Goal: Task Accomplishment & Management: Manage account settings

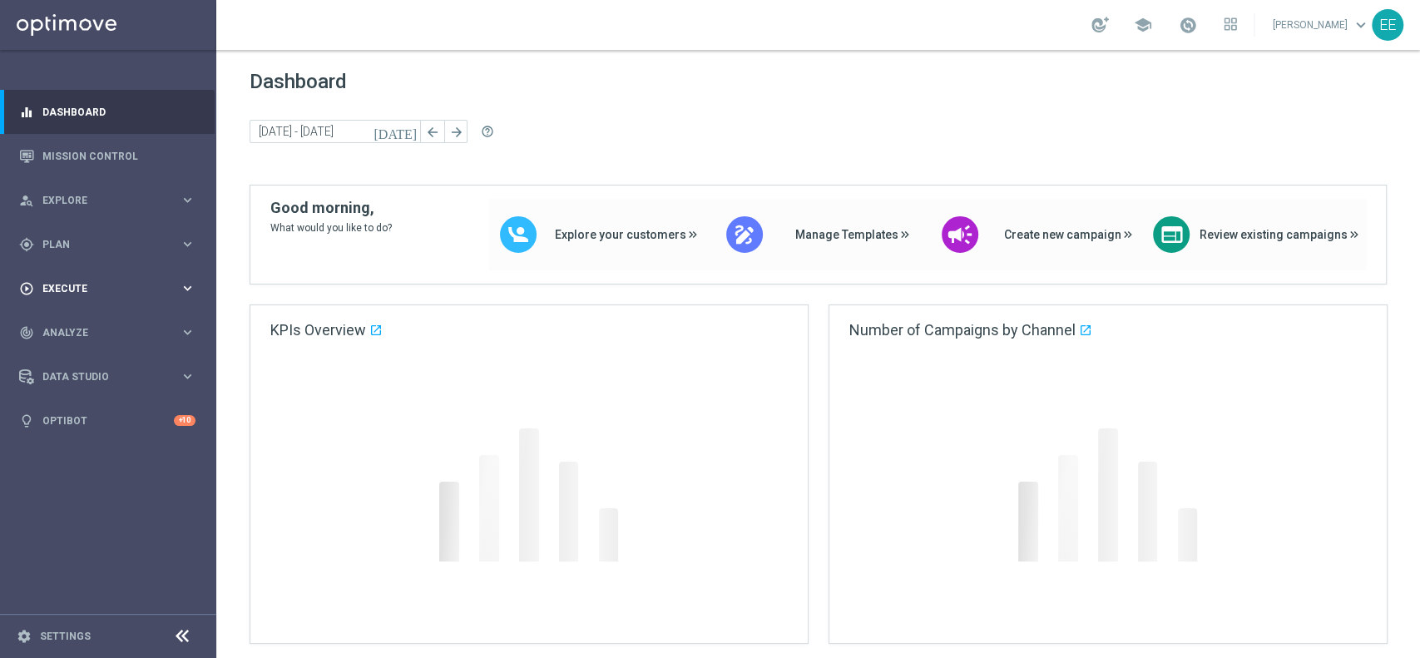
click at [80, 278] on div "play_circle_outline Execute keyboard_arrow_right" at bounding box center [107, 288] width 215 height 44
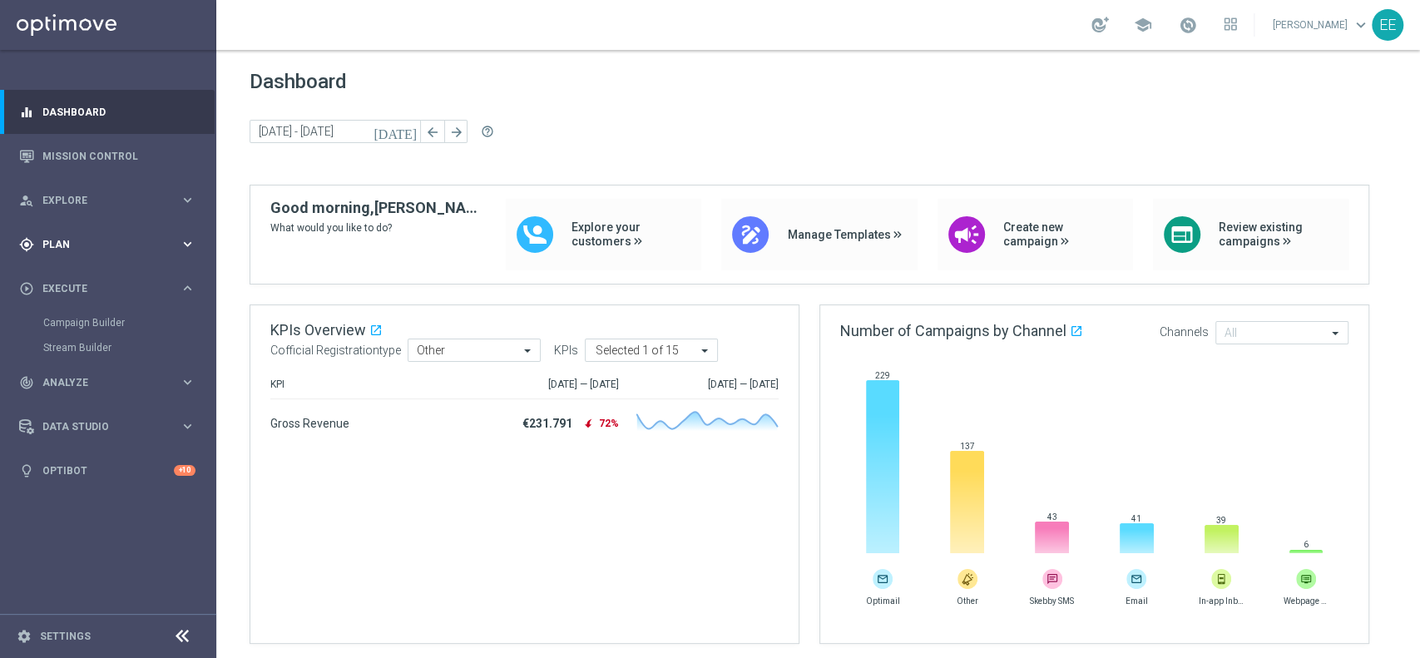
click at [74, 235] on div "gps_fixed Plan keyboard_arrow_right" at bounding box center [107, 244] width 215 height 44
click at [82, 277] on link "Target Groups" at bounding box center [108, 278] width 130 height 13
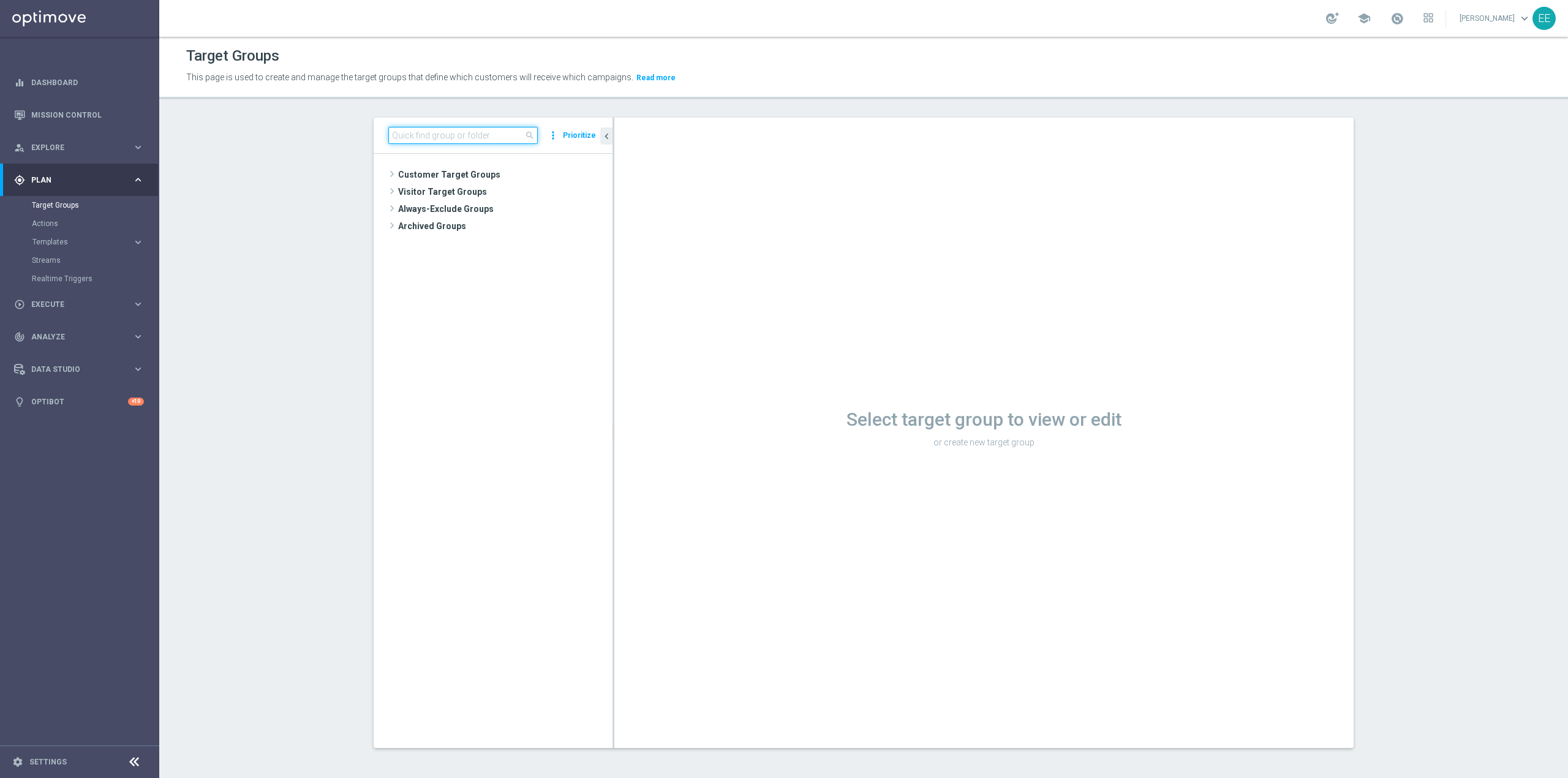
click at [465, 127] on input at bounding box center [462, 135] width 149 height 17
click at [417, 175] on span "Customer Target Groups" at bounding box center [490, 174] width 185 height 17
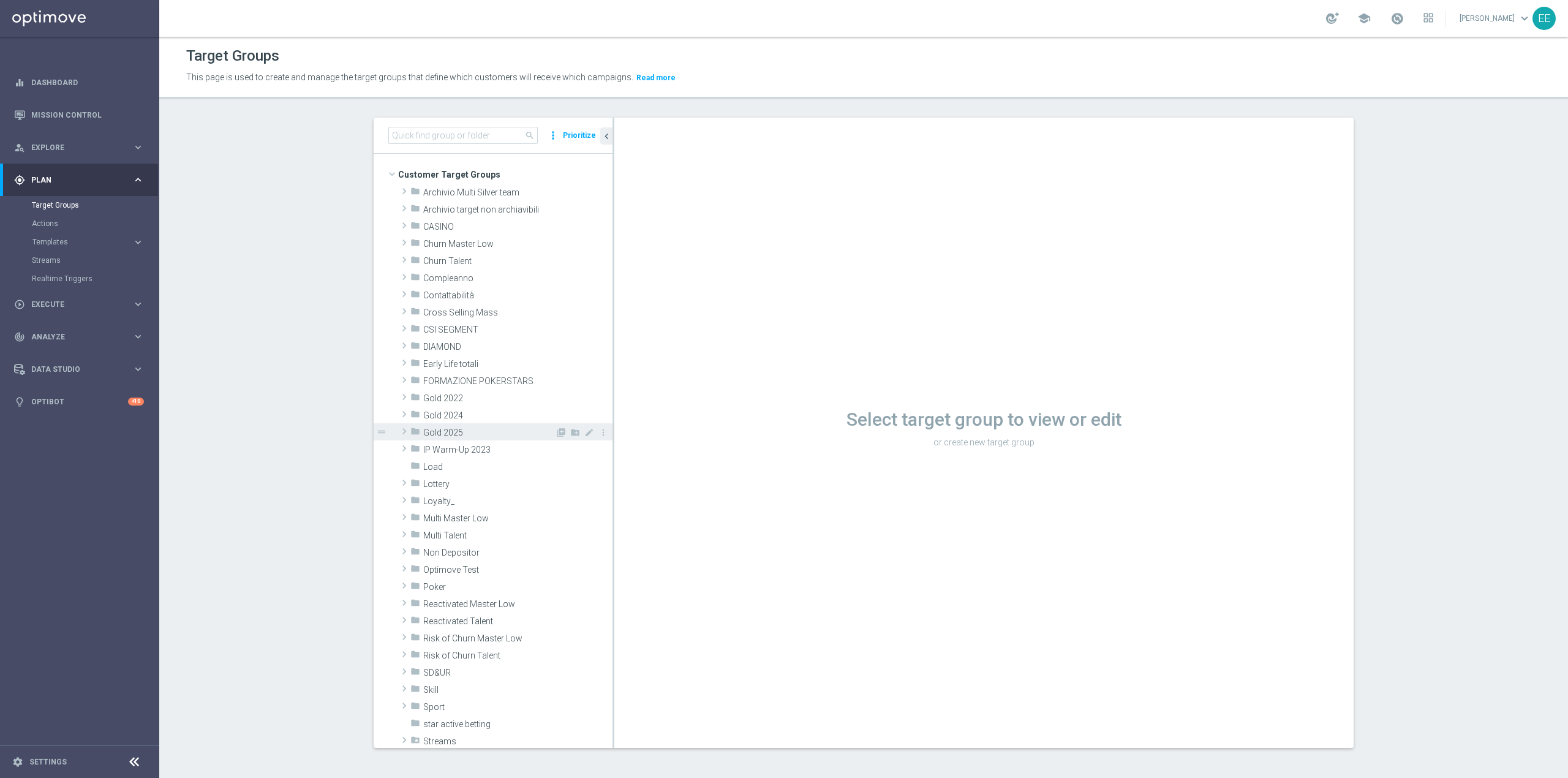
click at [452, 430] on span "Gold 2025" at bounding box center [489, 433] width 132 height 10
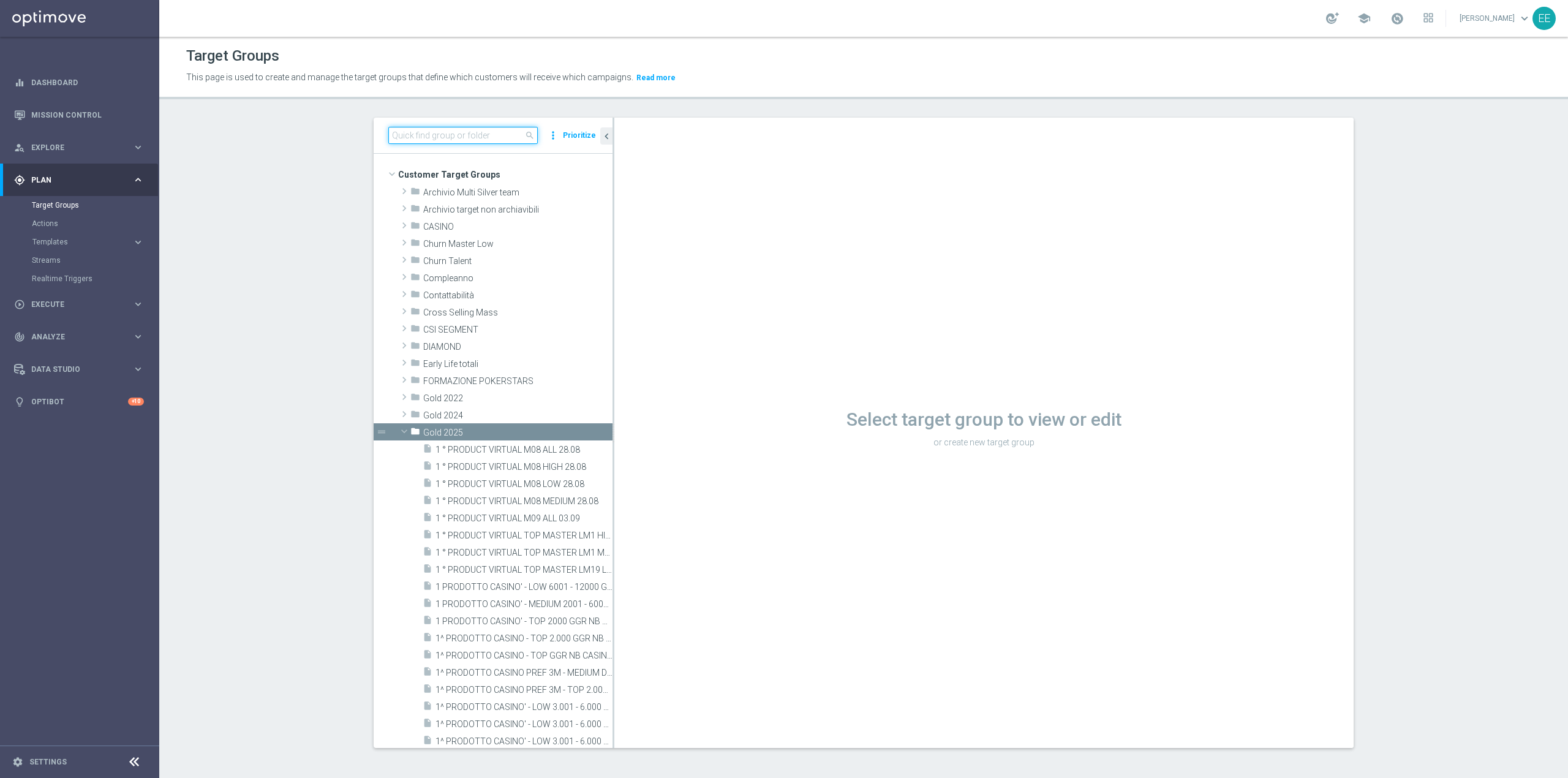
click at [464, 130] on input at bounding box center [462, 135] width 149 height 17
click at [445, 130] on input at bounding box center [462, 135] width 149 height 17
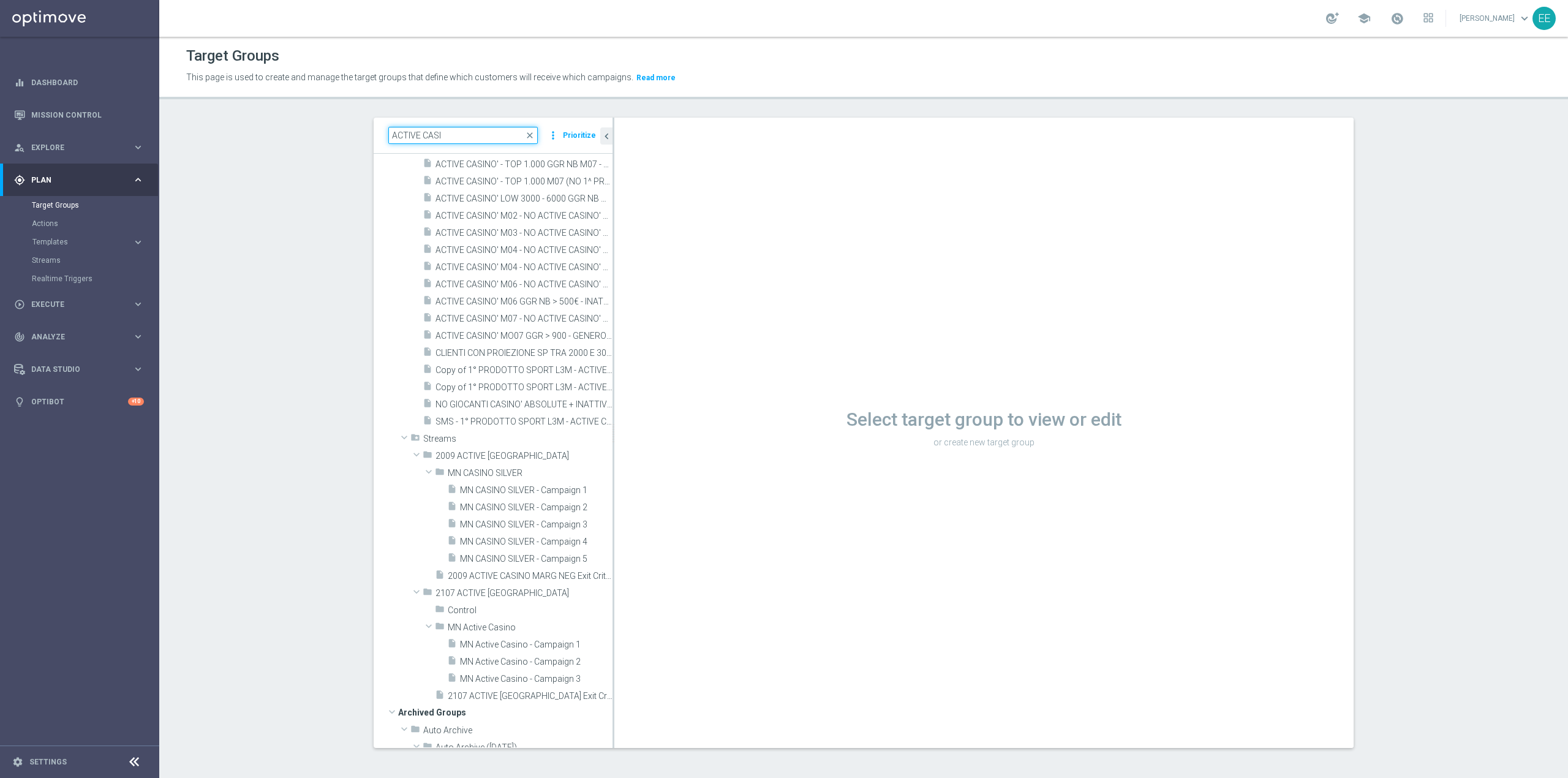
scroll to position [1328, 0]
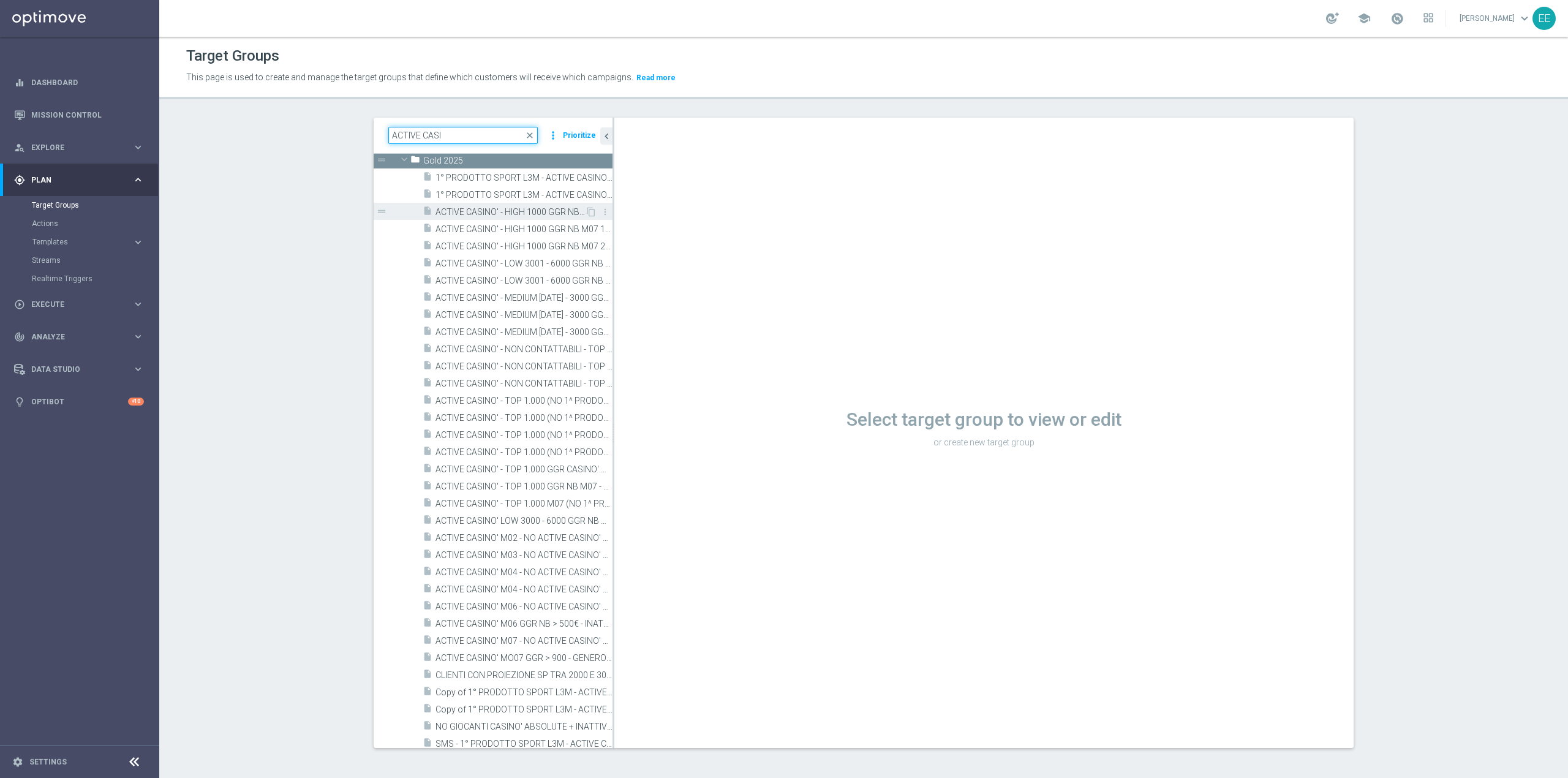
type input "ACTIVE CASI"
click at [506, 213] on span "ACTIVE CASINO' - HIGH 1000 GGR NB M06 07.07" at bounding box center [510, 212] width 149 height 10
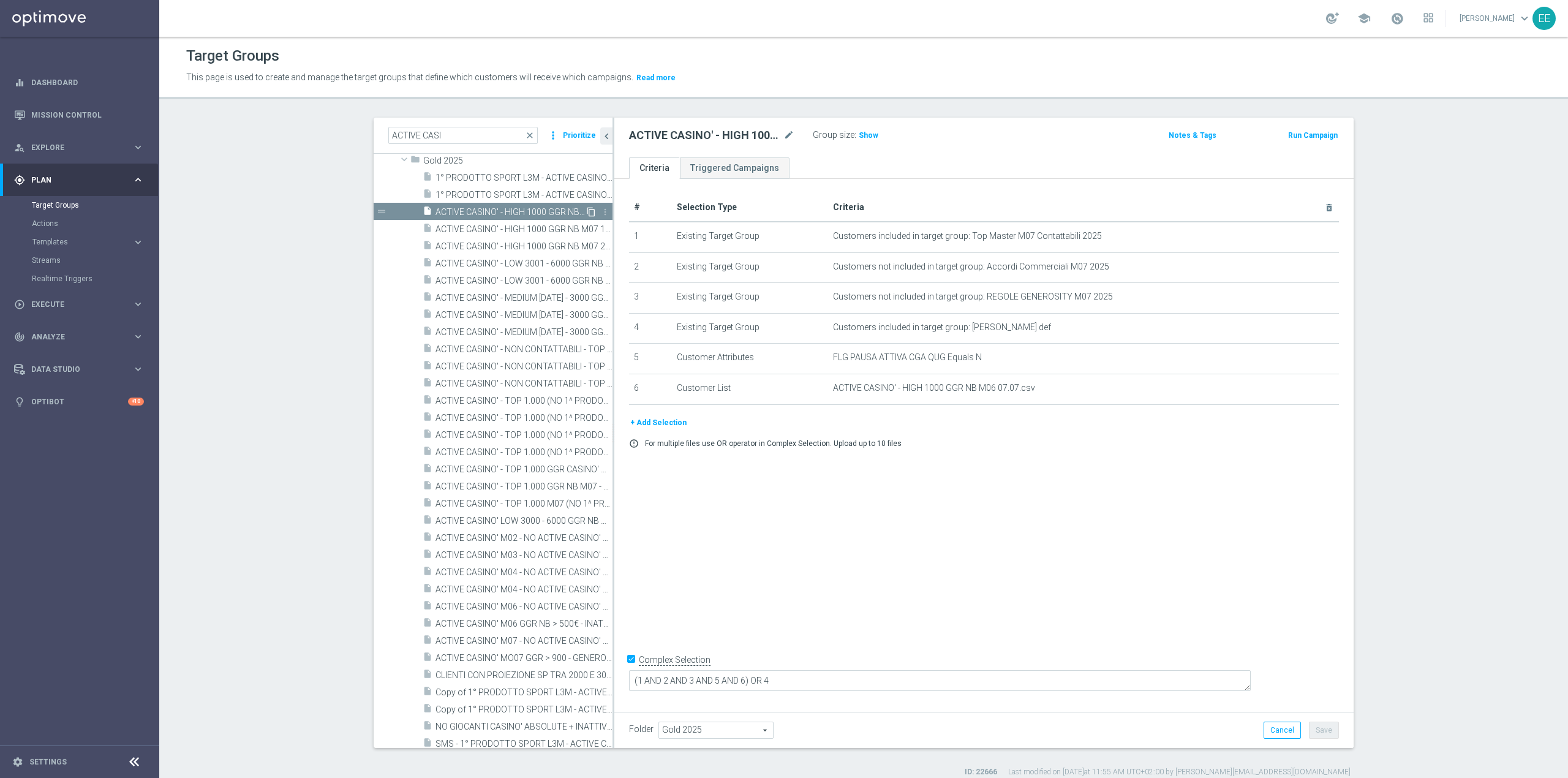
click at [586, 211] on icon "content_copy" at bounding box center [590, 211] width 10 height 10
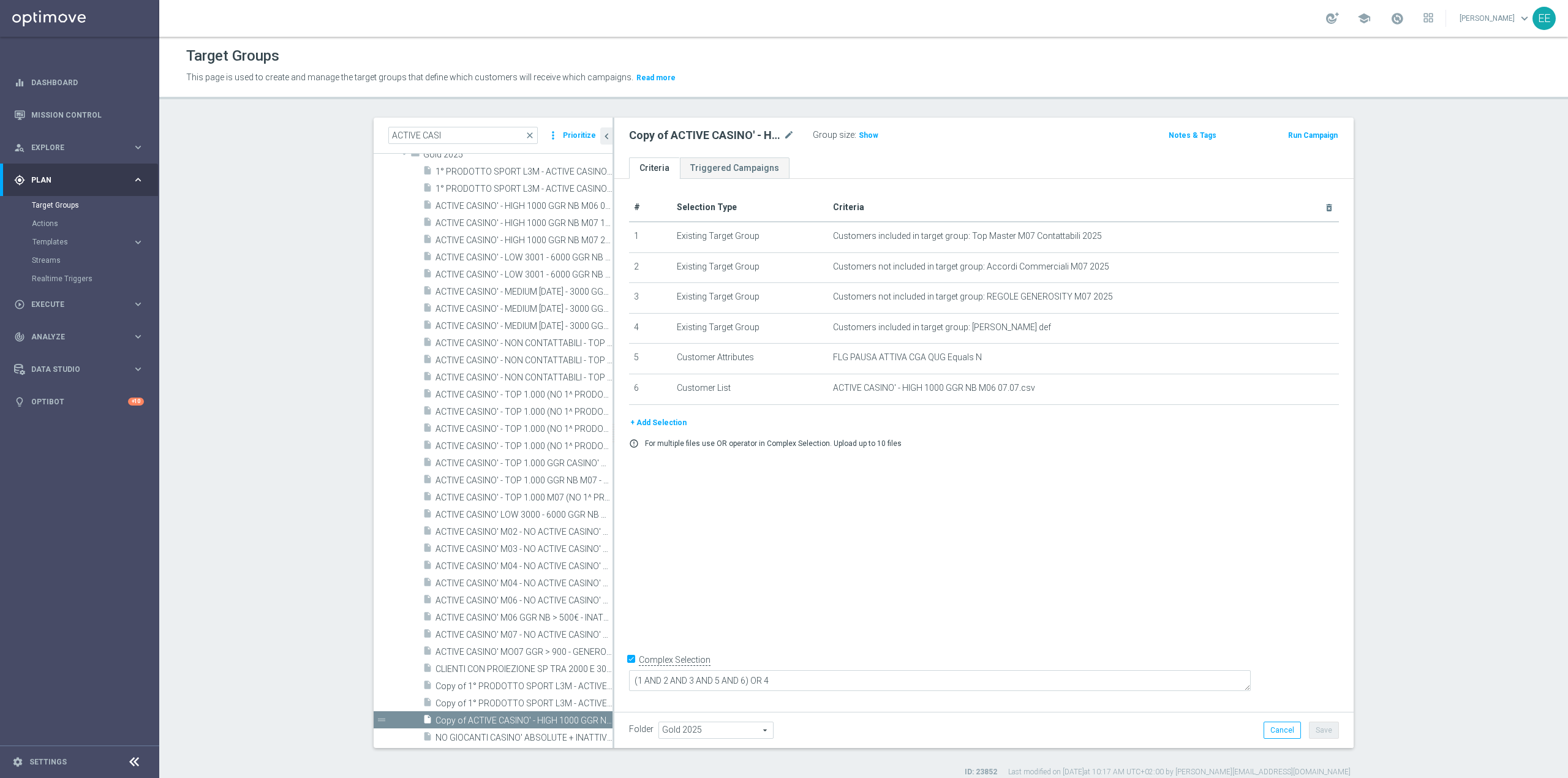
scroll to position [1534, 0]
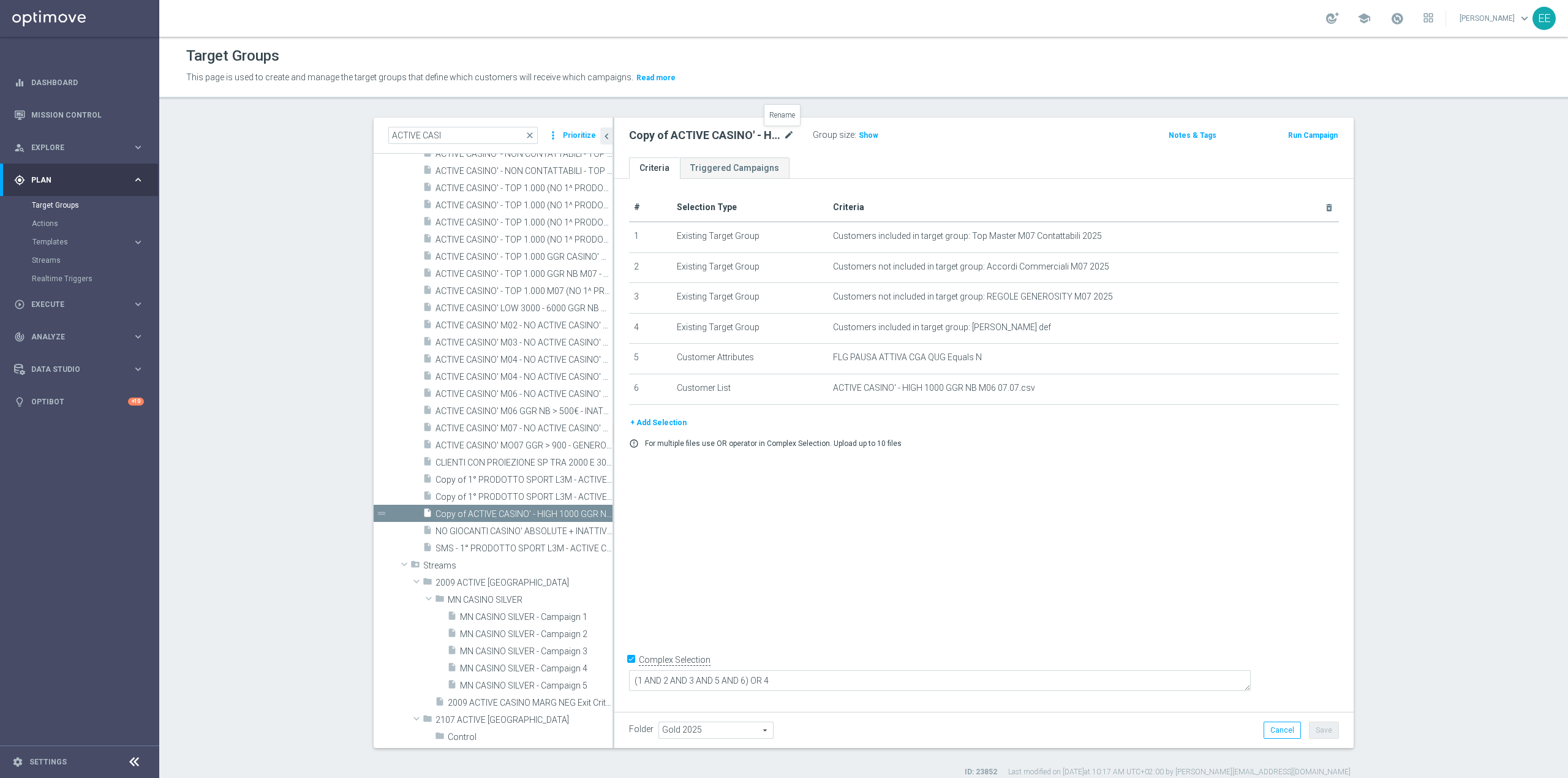
click at [786, 135] on icon "mode_edit" at bounding box center [788, 135] width 11 height 15
paste input "ACTIVE CASINO' - TOP 1000 GGR M09"
type input "ACTIVE CASINO' 11.09"
click at [1045, 236] on icon "mode_edit" at bounding box center [1299, 236] width 10 height 10
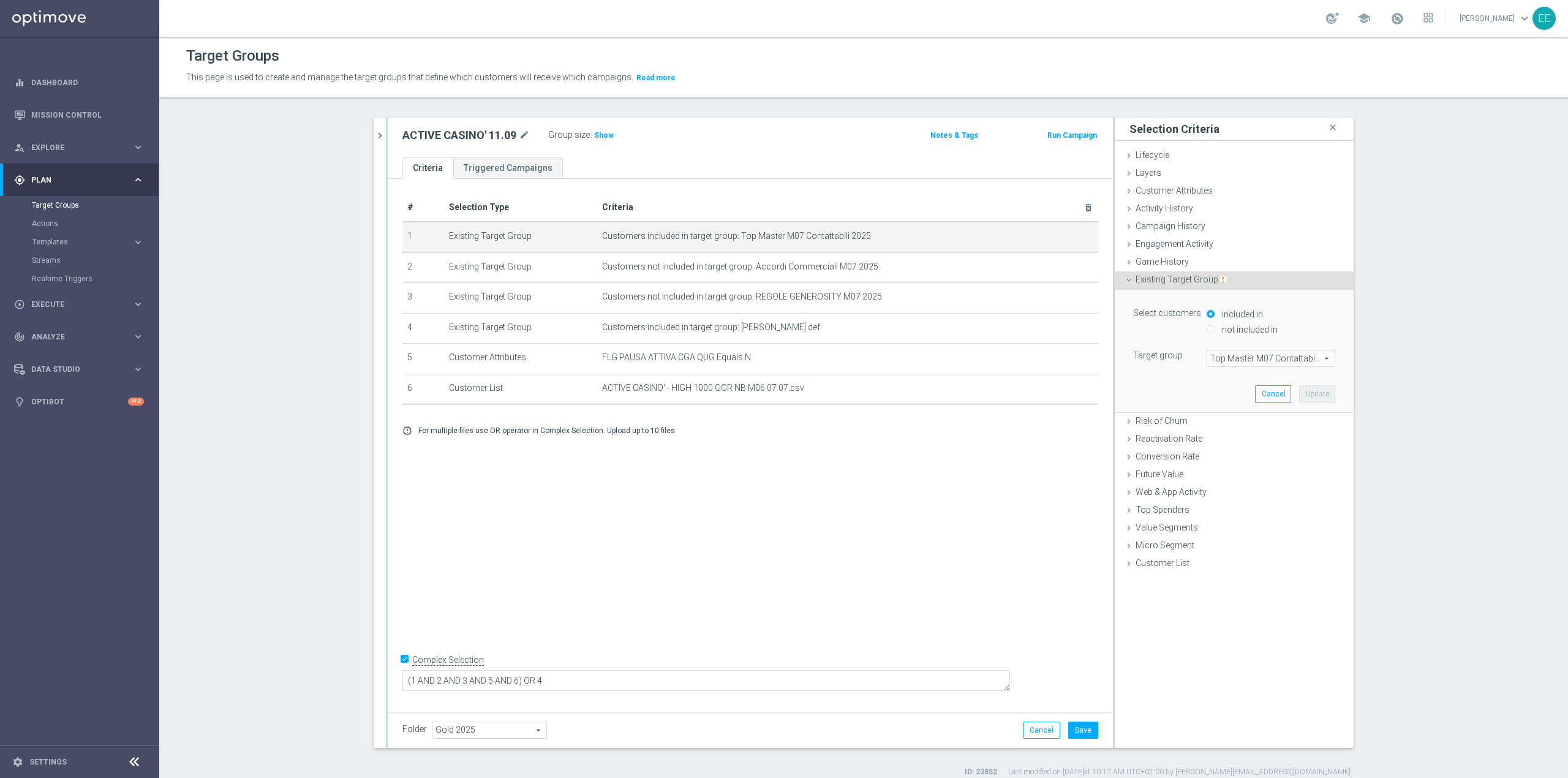
click at [1045, 360] on span "Top Master M07 Contattabili 2025" at bounding box center [1271, 358] width 127 height 16
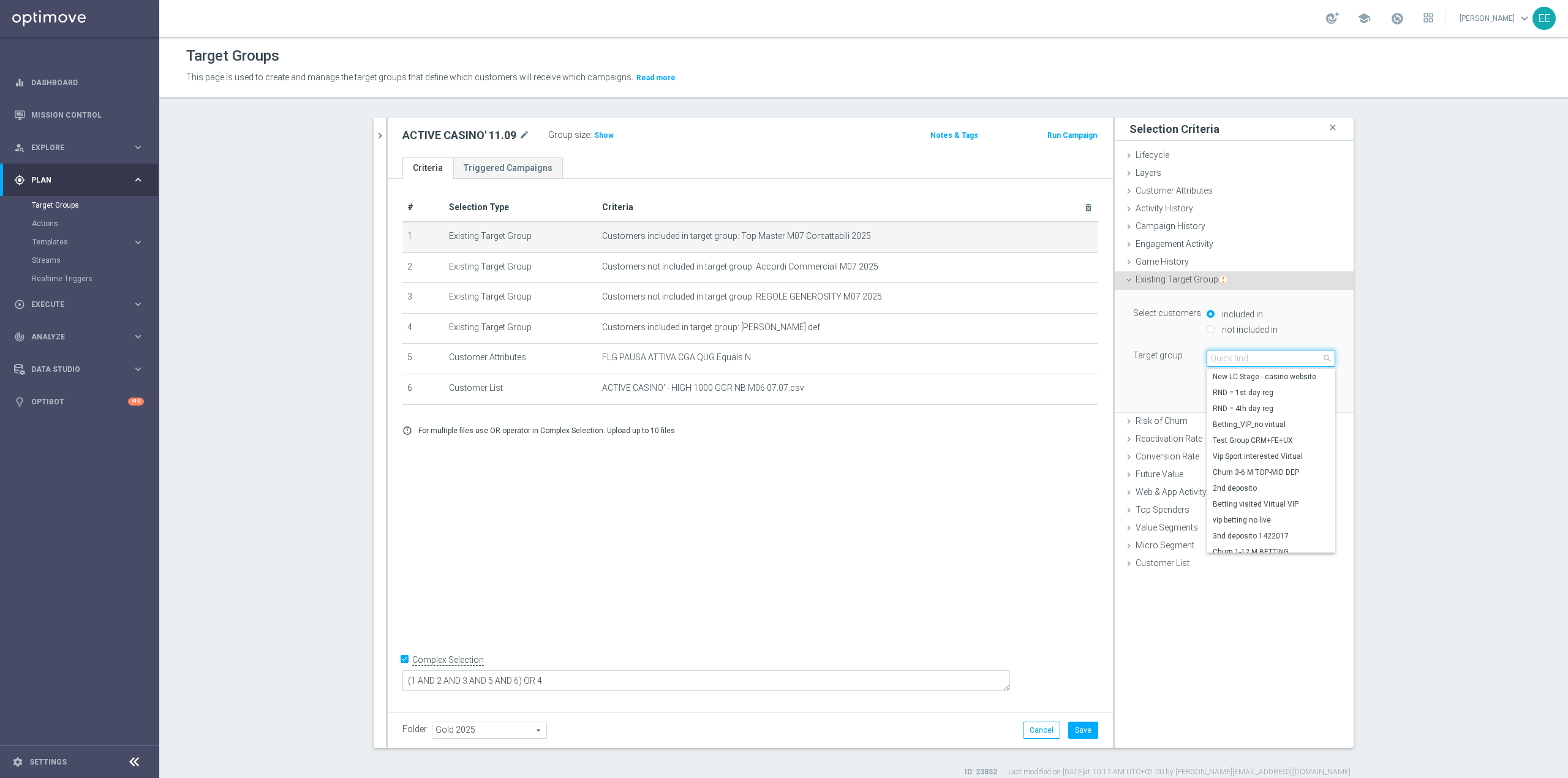
click at [1045, 360] on input "search" at bounding box center [1271, 358] width 129 height 17
type input "TOP MASTER M09"
click at [1045, 397] on span "Top Master M09 Contattabili 2025" at bounding box center [1271, 392] width 116 height 10
type input "Top Master M09 Contattabili 2025"
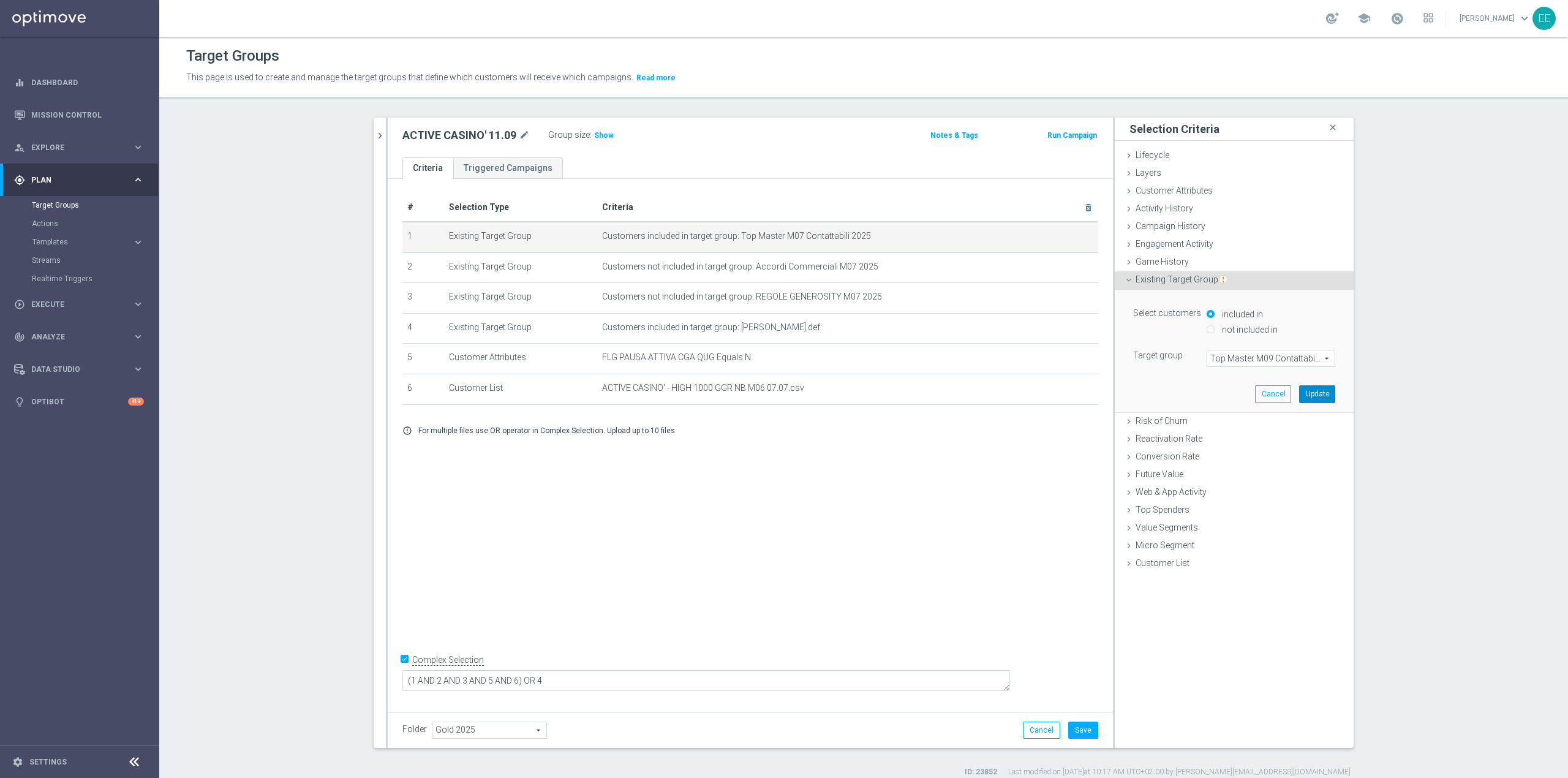
click at [1045, 395] on button "Update" at bounding box center [1317, 393] width 36 height 17
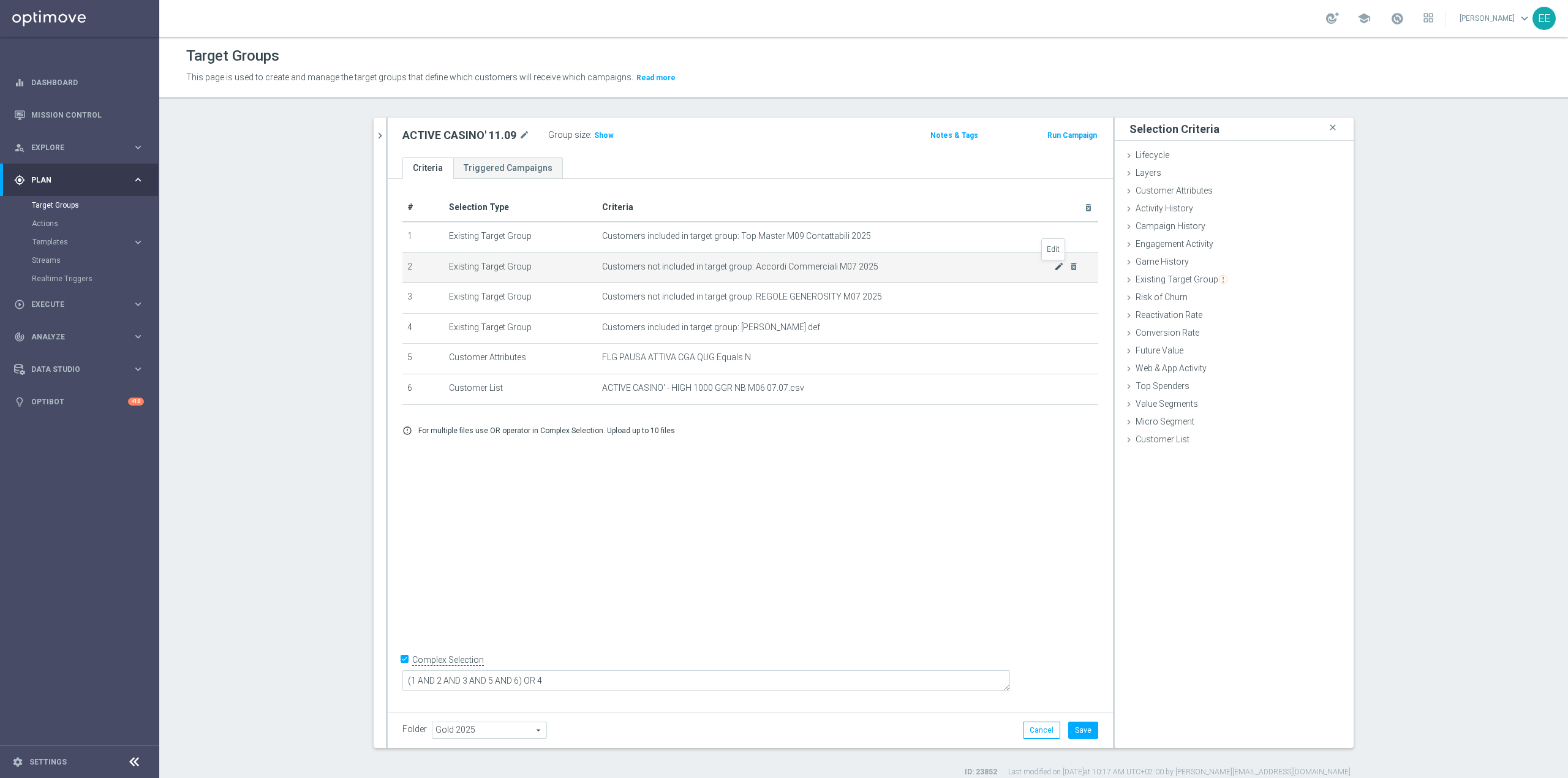
click at [1045, 267] on icon "mode_edit" at bounding box center [1059, 266] width 10 height 10
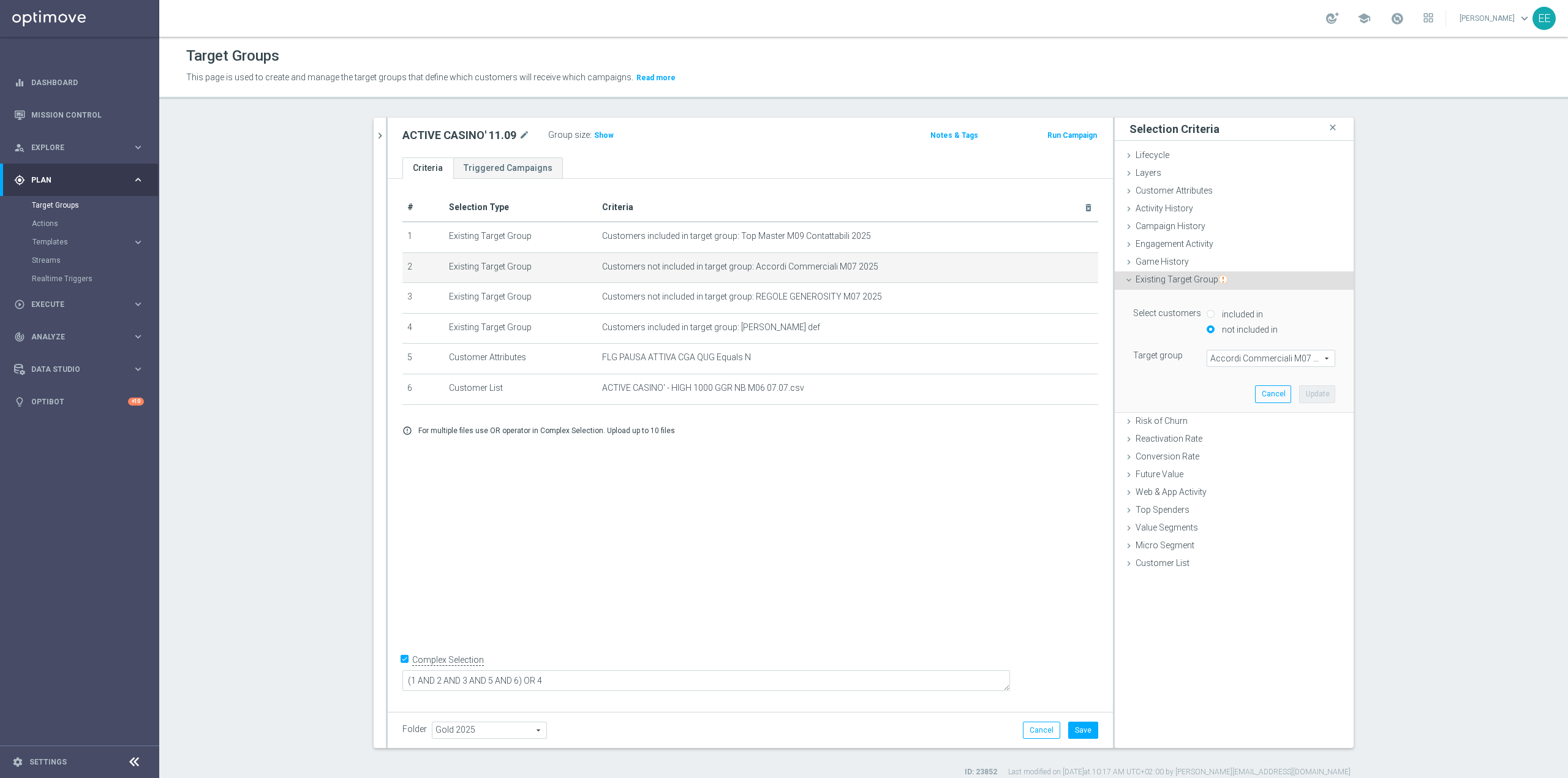
click at [1045, 361] on span "Accordi Commerciali M07 2025" at bounding box center [1271, 358] width 127 height 16
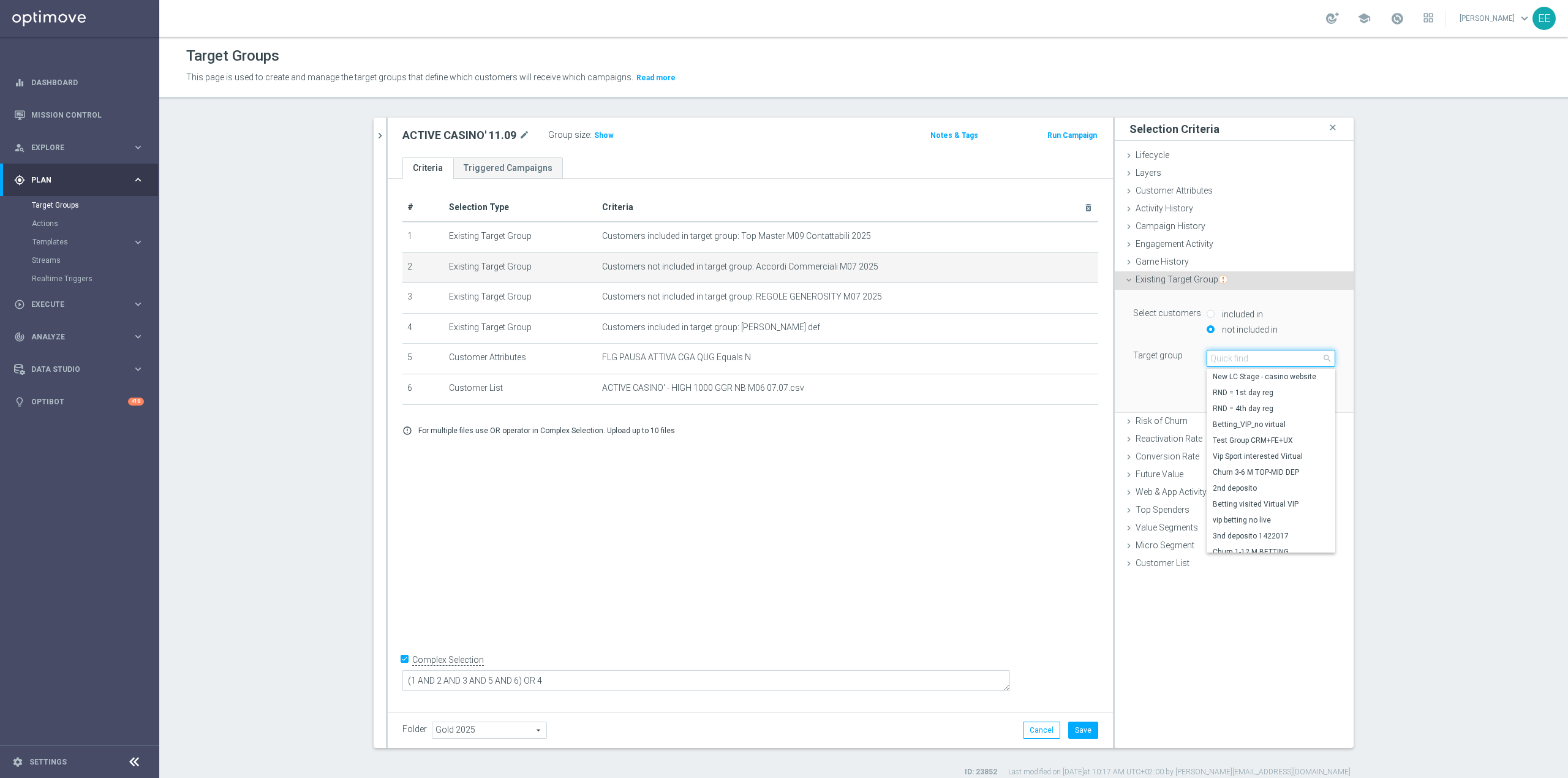
click at [1045, 361] on input "search" at bounding box center [1271, 358] width 129 height 17
type input "ACCORDI COMME"
click at [1045, 484] on span "Accordi Commerciali M09 2025" at bounding box center [1271, 544] width 116 height 10
type input "Accordi Commerciali M09 2025"
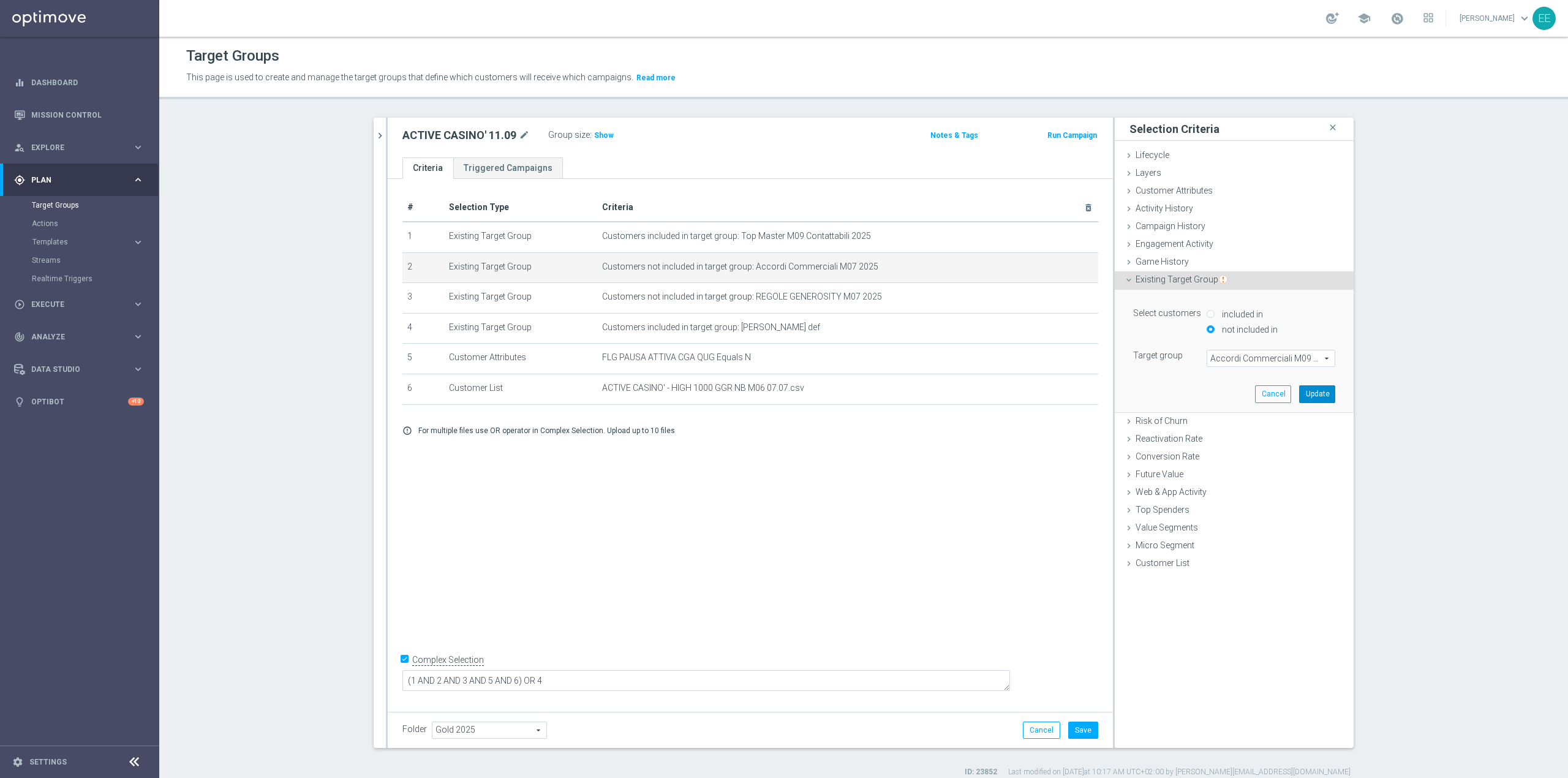
click at [1045, 399] on button "Update" at bounding box center [1317, 393] width 36 height 17
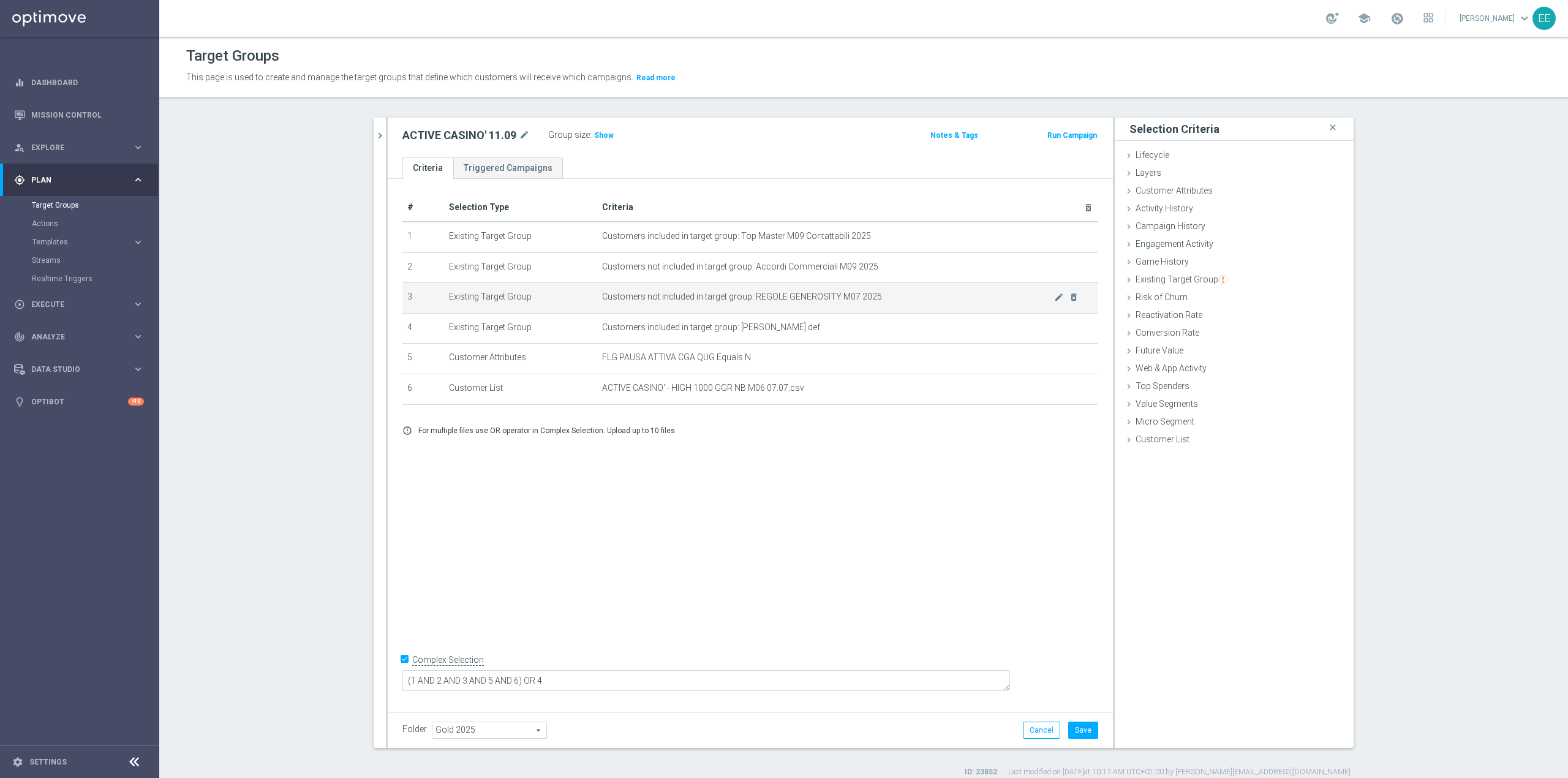
click at [1045, 297] on span "Customers not included in target group: REGOLE GENEROSITY M07 2025" at bounding box center [828, 297] width 452 height 10
click at [1045, 300] on icon "mode_edit" at bounding box center [1059, 297] width 10 height 10
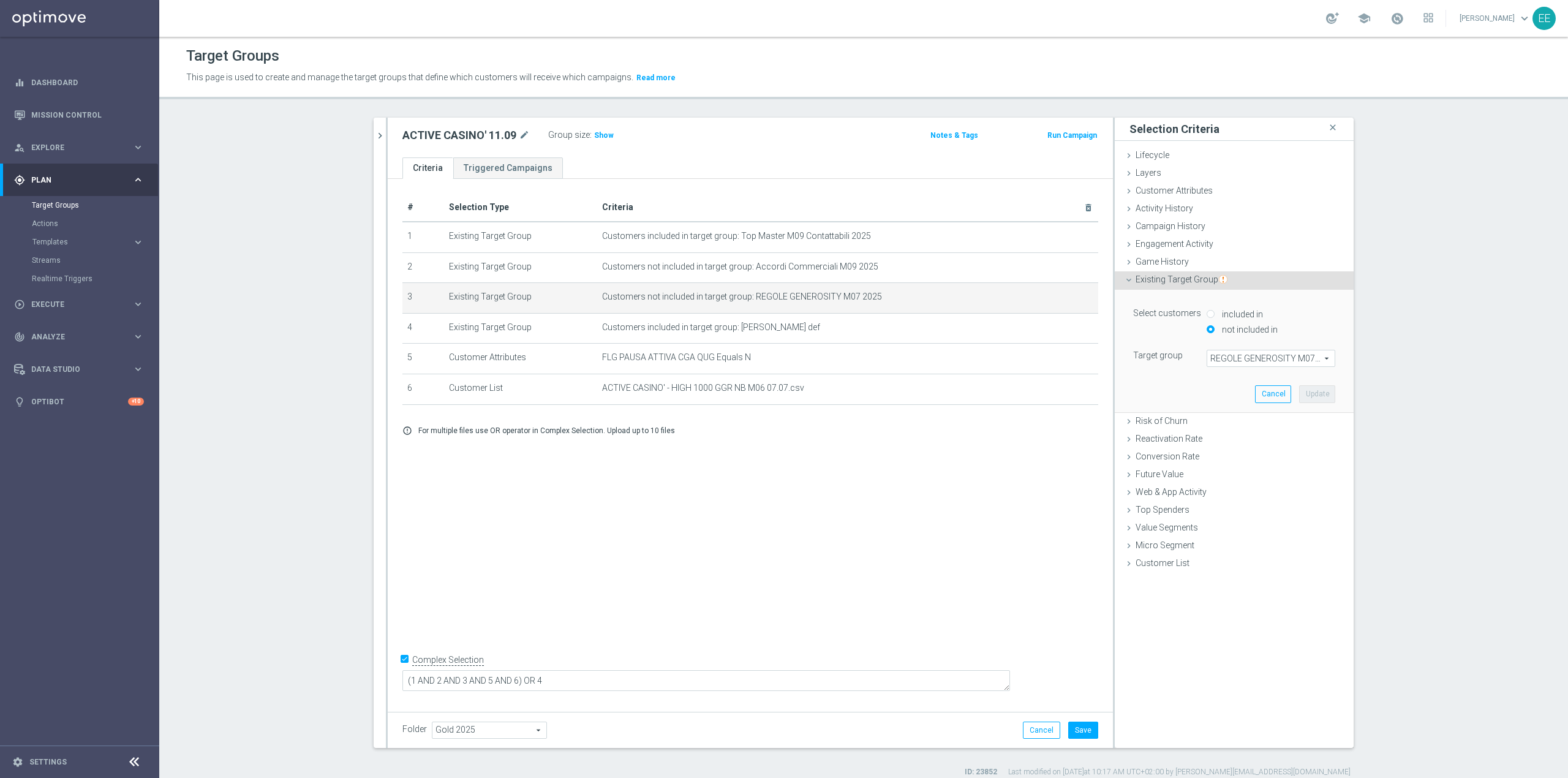
click at [1045, 356] on span "REGOLE GENEROSITY M07 2025" at bounding box center [1271, 358] width 127 height 16
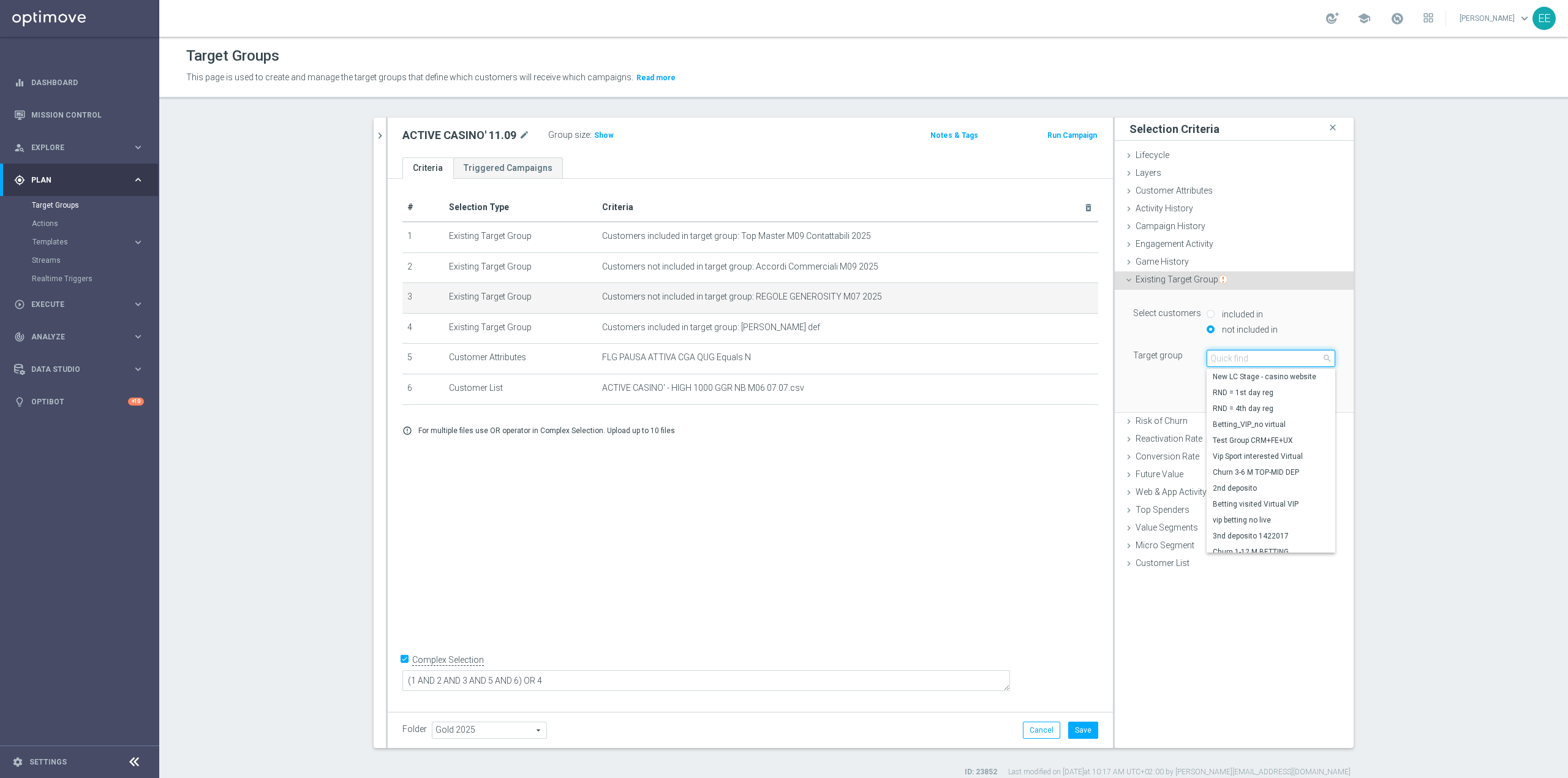
click at [1045, 356] on input "search" at bounding box center [1271, 358] width 129 height 17
type input "REGOLE GENERO"
click at [1045, 484] on span "REGOLE GENEROSITY M09 2025" at bounding box center [1271, 503] width 116 height 10
type input "REGOLE GENEROSITY M09 2025"
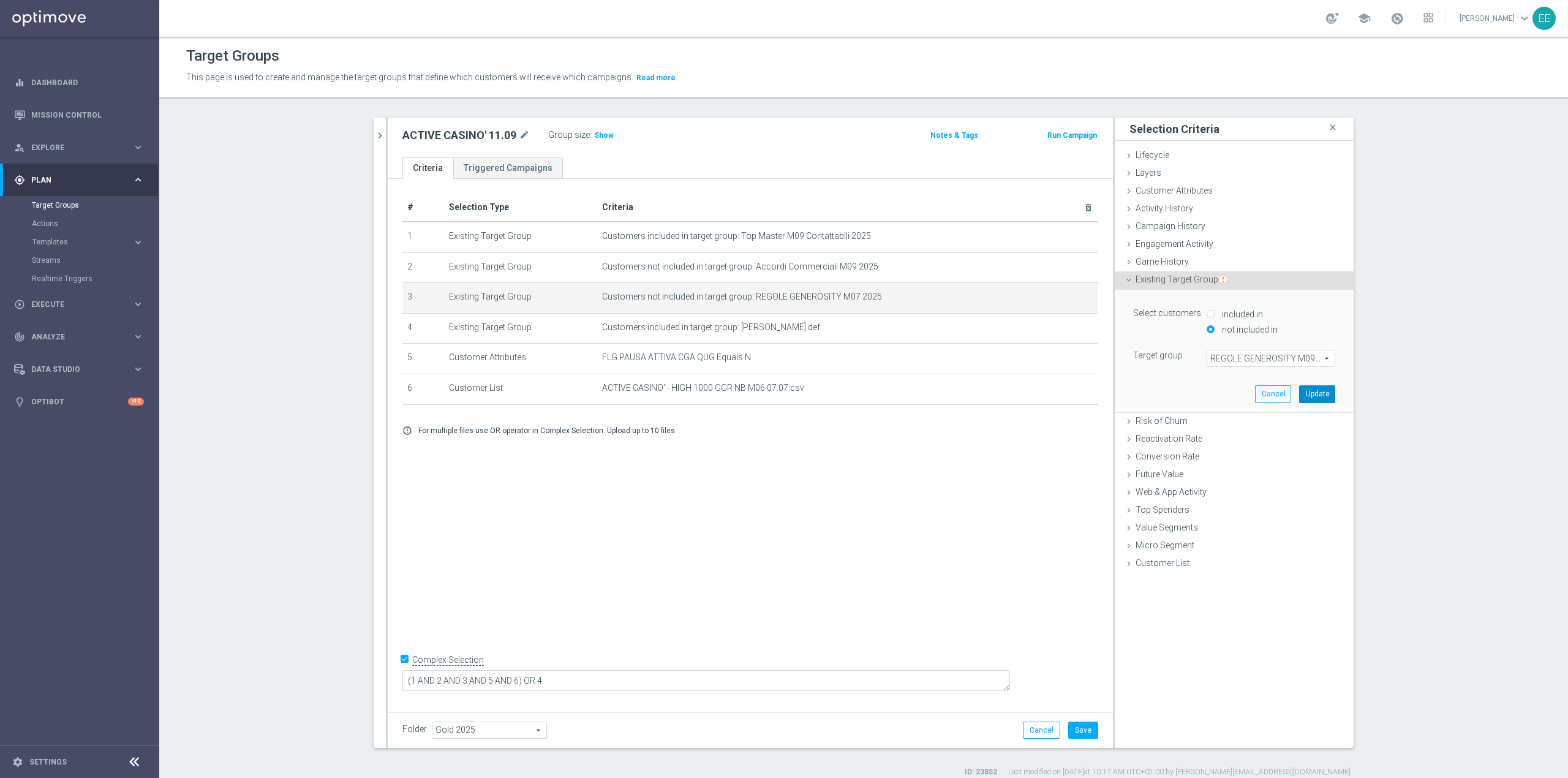
click at [1045, 388] on button "Update" at bounding box center [1317, 393] width 36 height 17
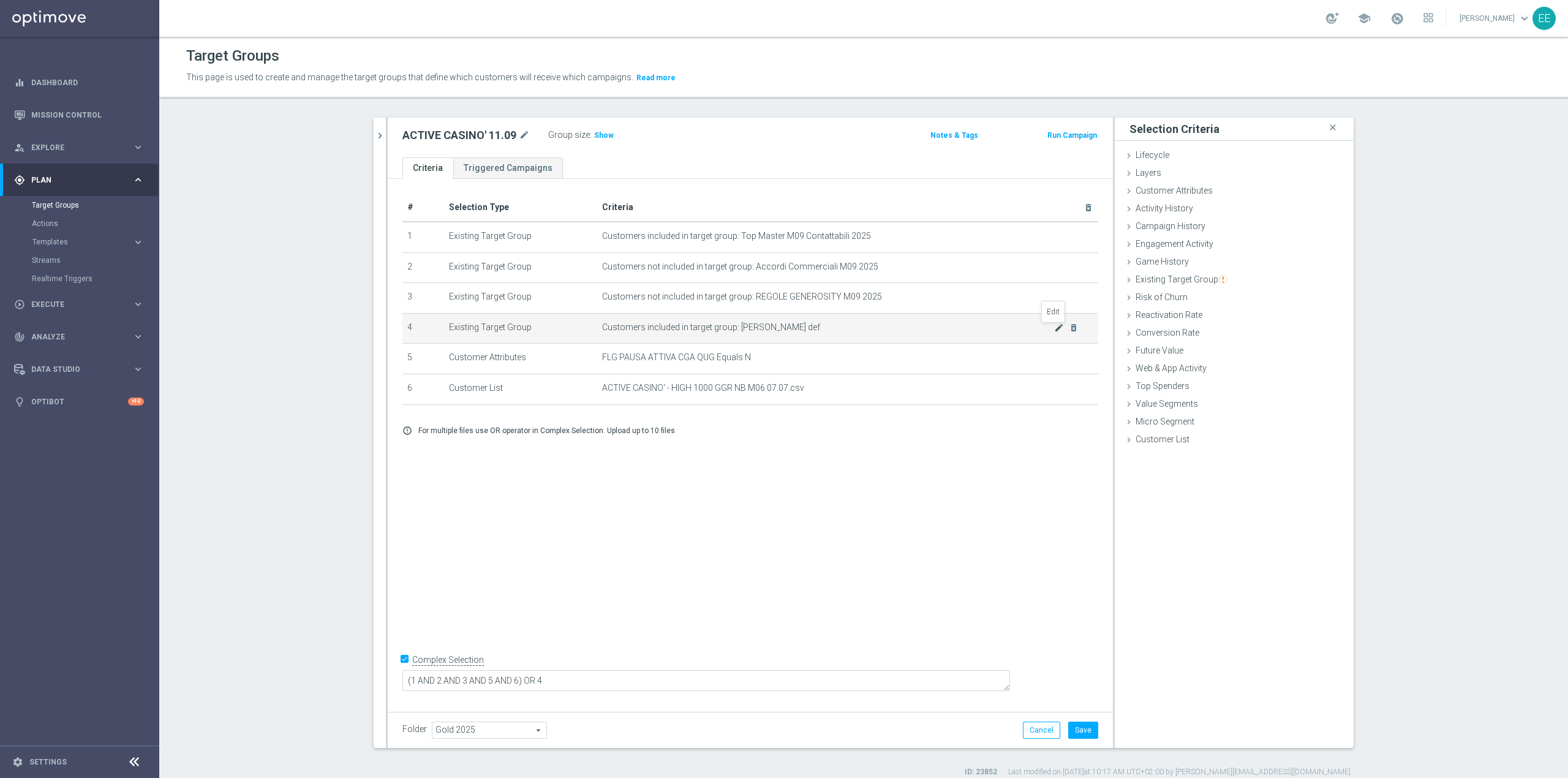
click at [1045, 330] on icon "mode_edit" at bounding box center [1059, 327] width 10 height 10
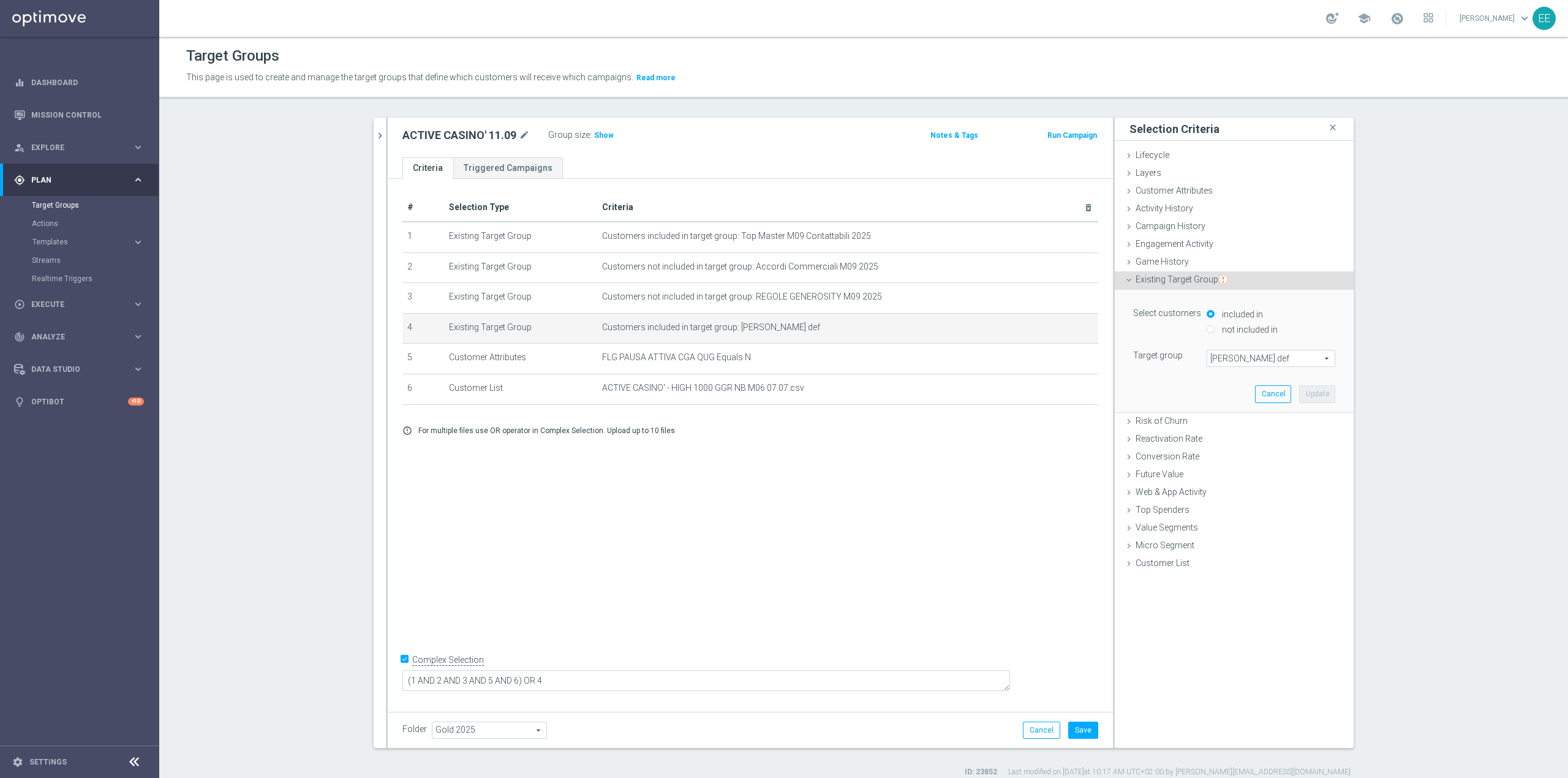
click at [1045, 359] on span "Conti Laura def" at bounding box center [1271, 358] width 127 height 16
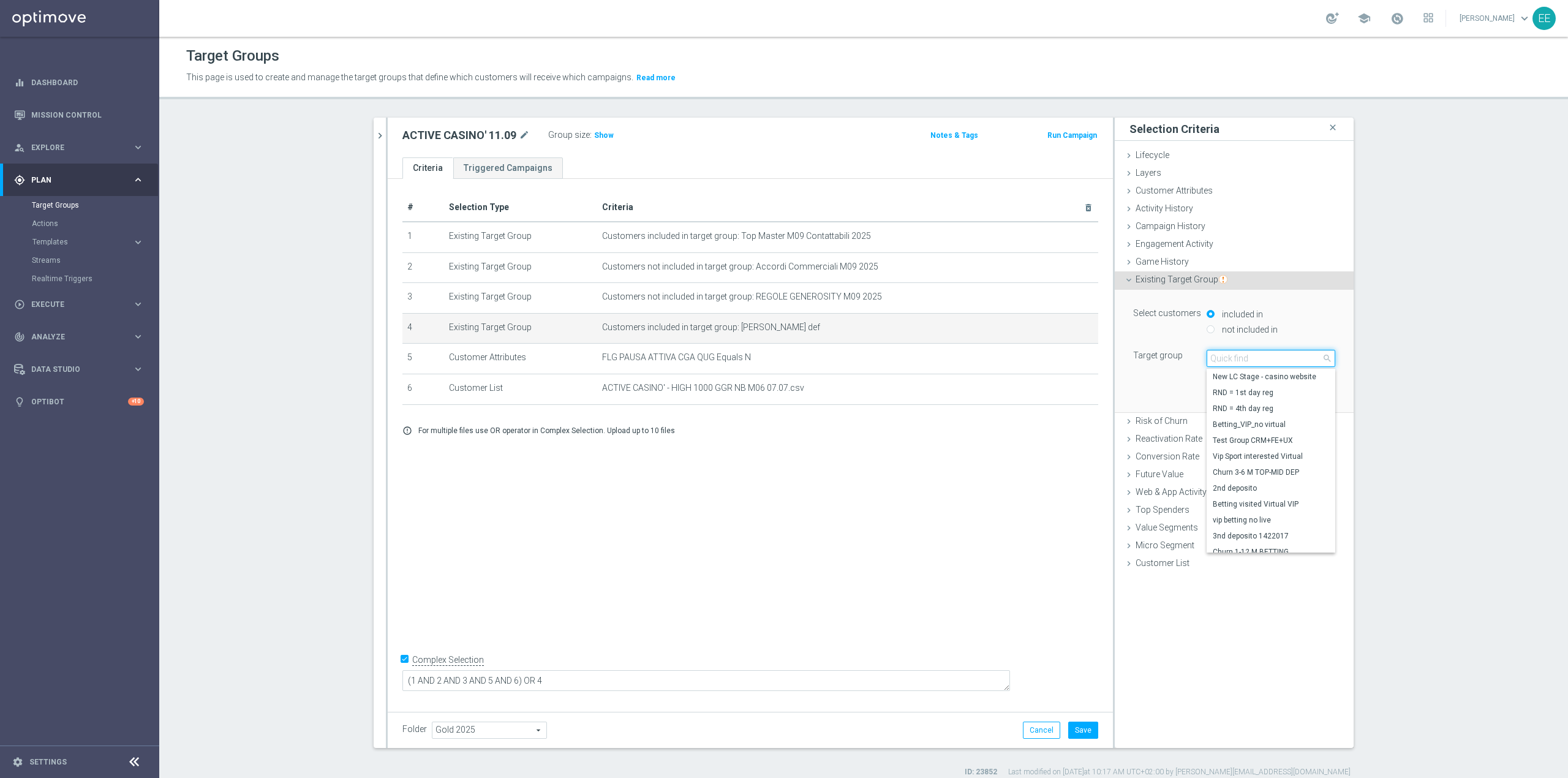
click at [1045, 359] on input "search" at bounding box center [1271, 358] width 129 height 17
type input "LUIGI"
click at [1045, 436] on span "Conto check top master Luigi" at bounding box center [1271, 440] width 116 height 10
type input "Conto check top master Luigi"
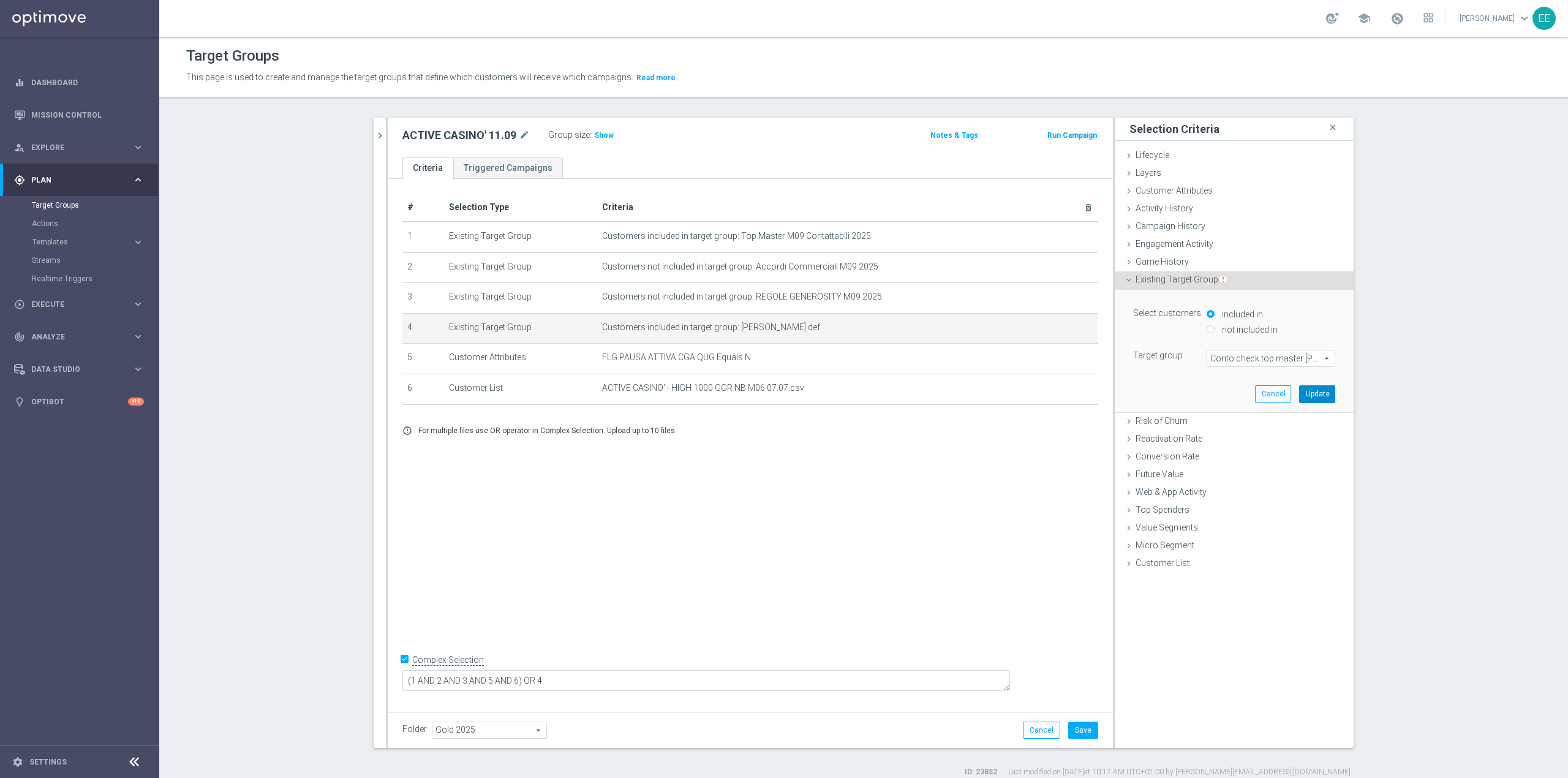
click at [1045, 395] on button "Update" at bounding box center [1317, 393] width 36 height 17
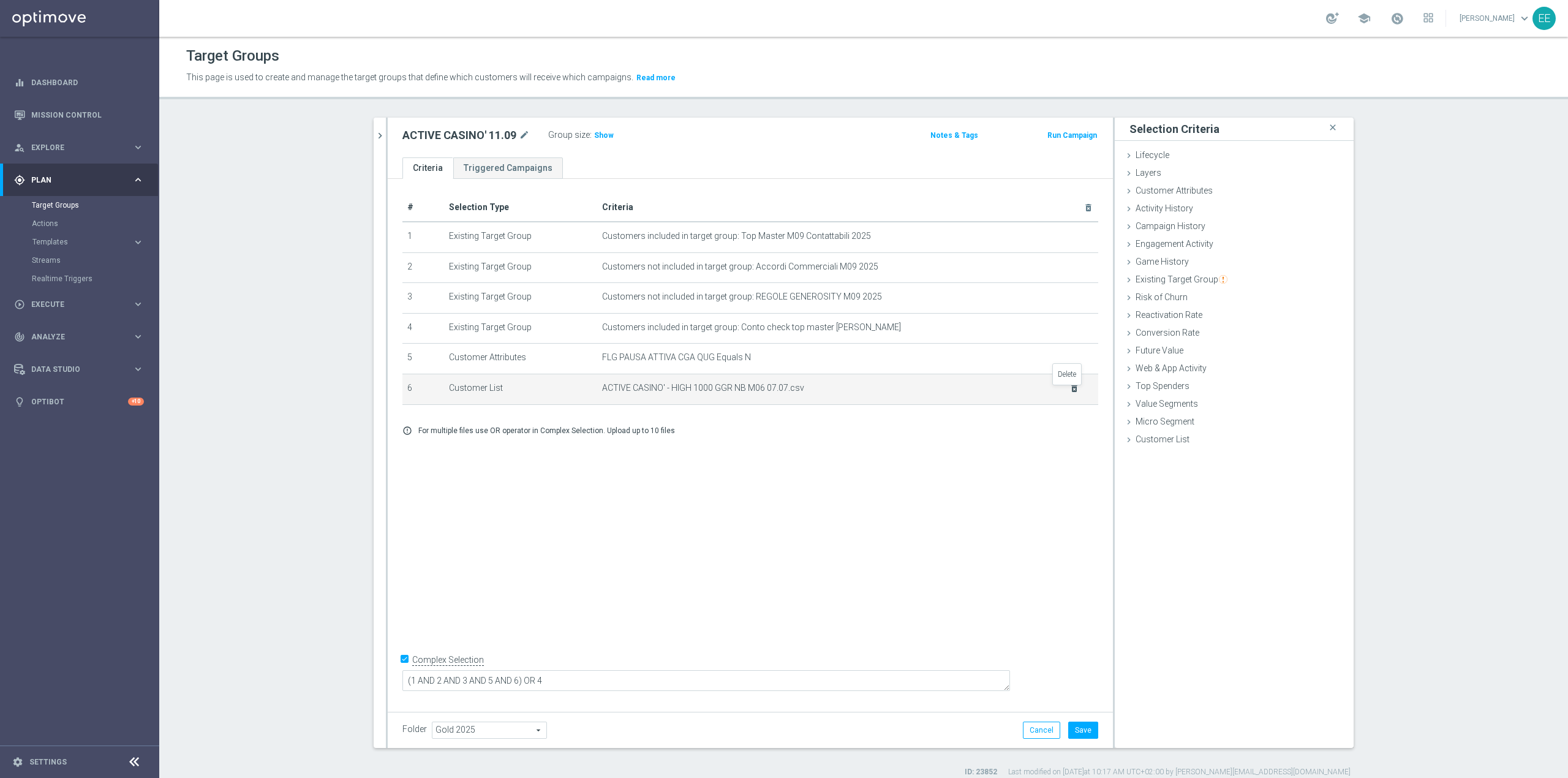
click at [1045, 393] on icon "delete_forever" at bounding box center [1074, 388] width 10 height 10
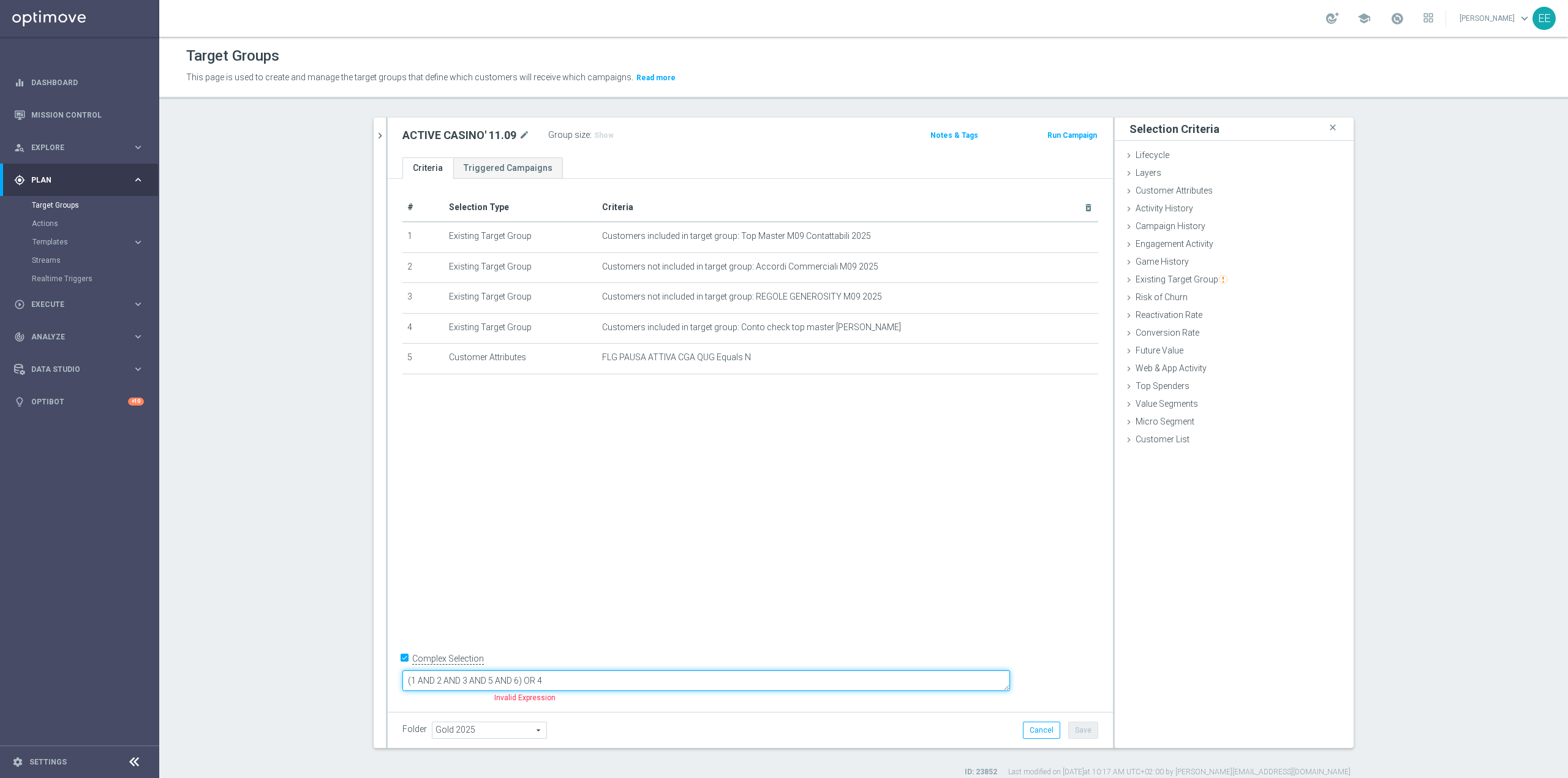
click at [594, 484] on textarea "(1 AND 2 AND 3 AND 5 AND 6) OR 4" at bounding box center [706, 680] width 607 height 21
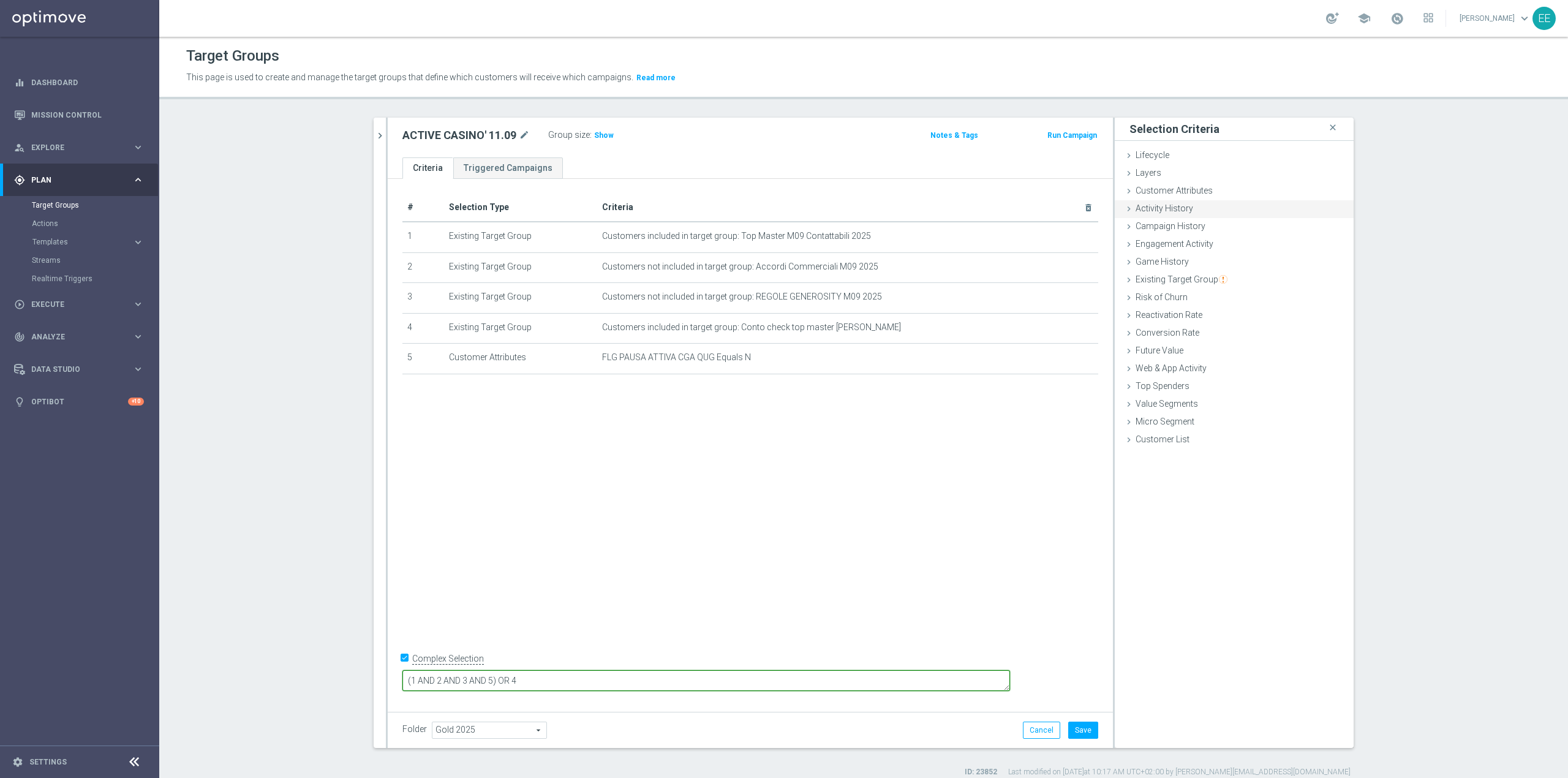
type textarea "(1 AND 2 AND 3 AND 5) OR 4"
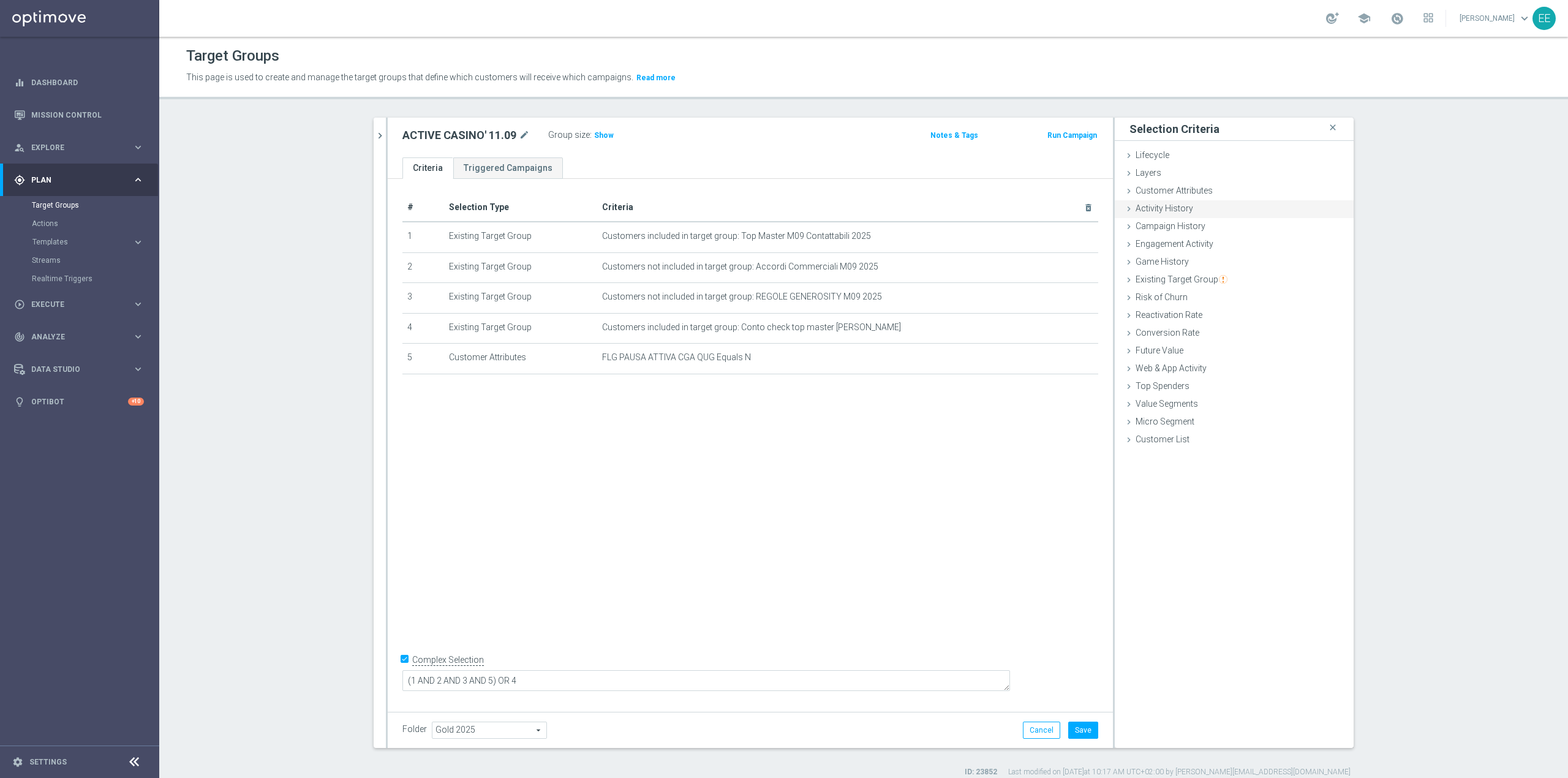
click at [1045, 216] on div "Activity History done" at bounding box center [1234, 209] width 239 height 18
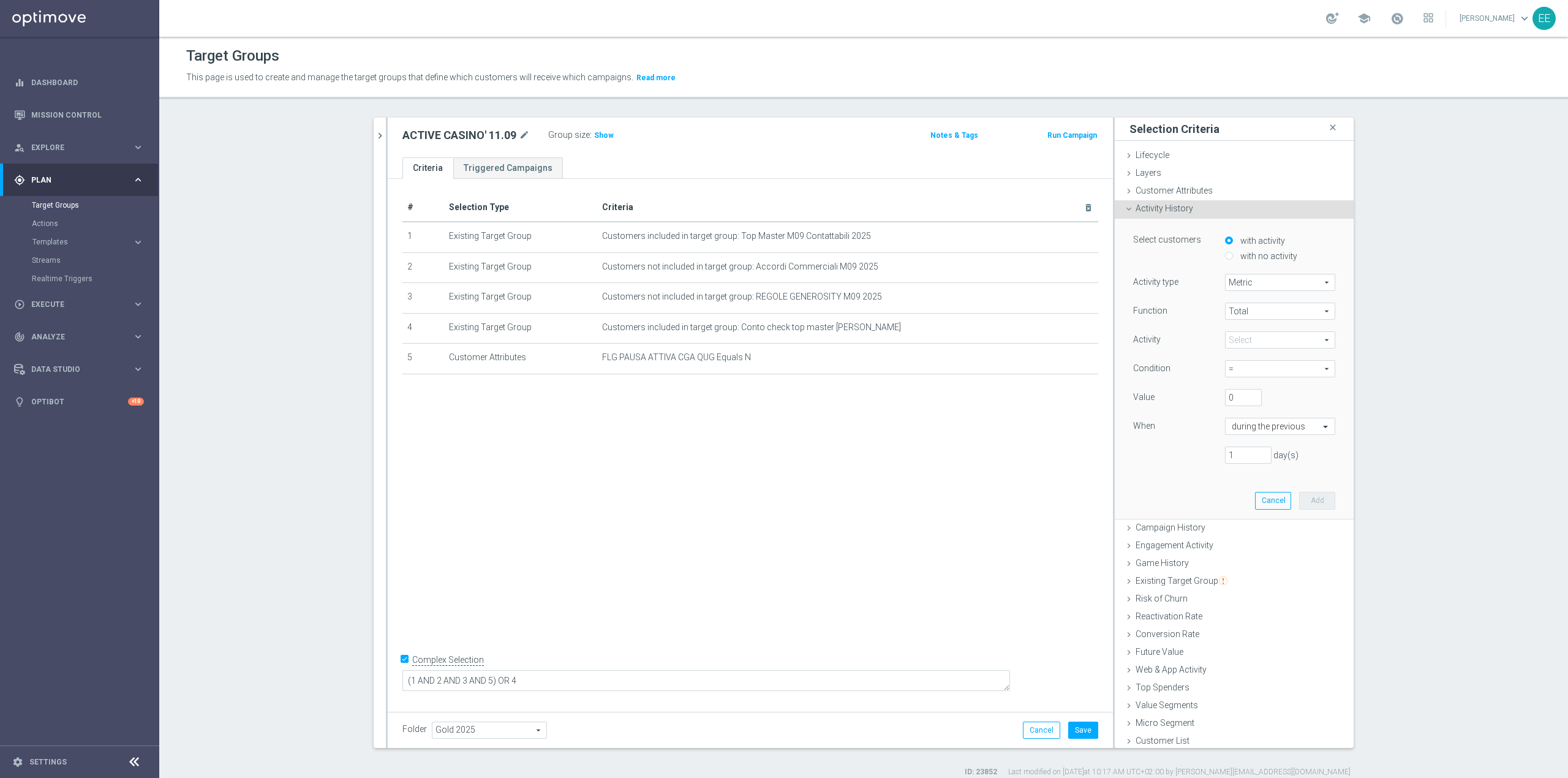
click at [1045, 337] on span at bounding box center [1280, 340] width 109 height 16
click at [1045, 337] on input "search" at bounding box center [1280, 339] width 110 height 17
type input "G"
type input "CASIN"
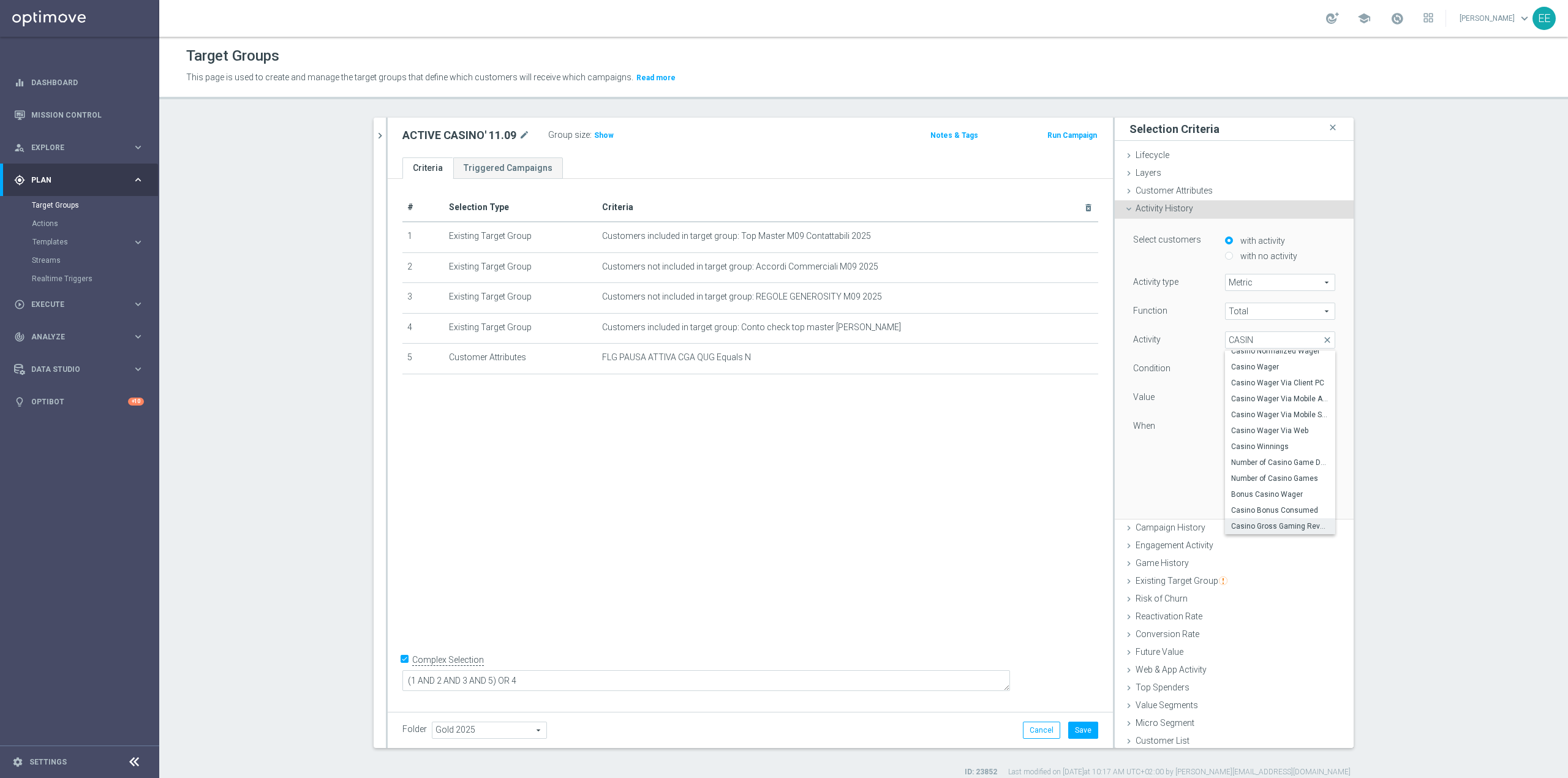
click at [1045, 484] on span "Casino Gross Gaming Revenue" at bounding box center [1279, 526] width 98 height 10
type input "Casino Gross Gaming Revenue"
click at [1045, 337] on span "Casino Gross Gaming Revenue" at bounding box center [1280, 340] width 109 height 16
click at [1045, 341] on input "search" at bounding box center [1280, 339] width 110 height 17
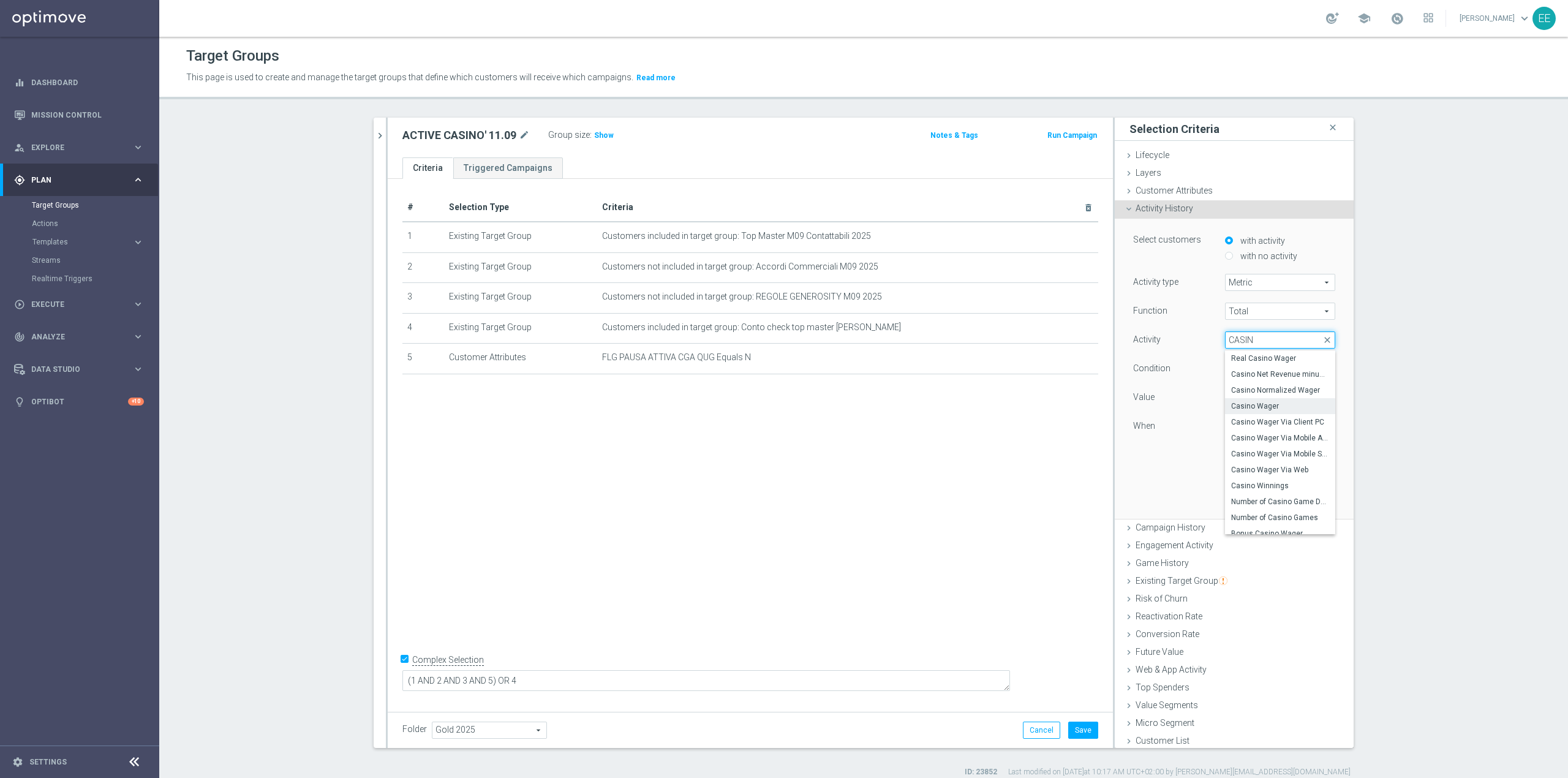
type input "CASIN"
click at [1045, 400] on label "Casino Wager" at bounding box center [1280, 406] width 110 height 16
type input "Casino Wager"
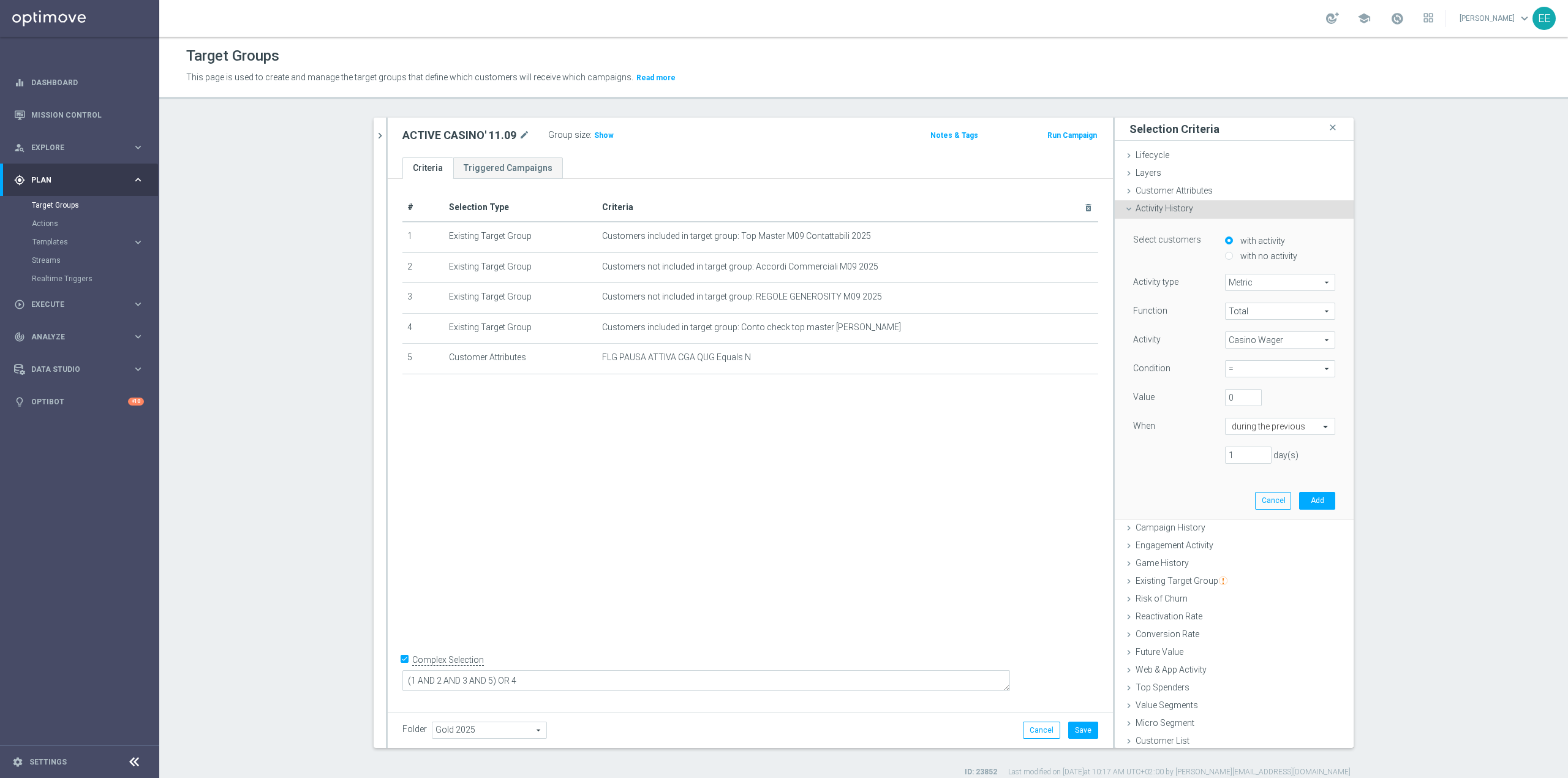
click at [1045, 373] on span "=" at bounding box center [1280, 369] width 109 height 16
click at [1045, 422] on span ">" at bounding box center [1279, 418] width 98 height 10
type input ">"
click at [1045, 432] on input "text" at bounding box center [1268, 426] width 72 height 11
click at [1045, 484] on div "this month (to date)" at bounding box center [1279, 503] width 96 height 20
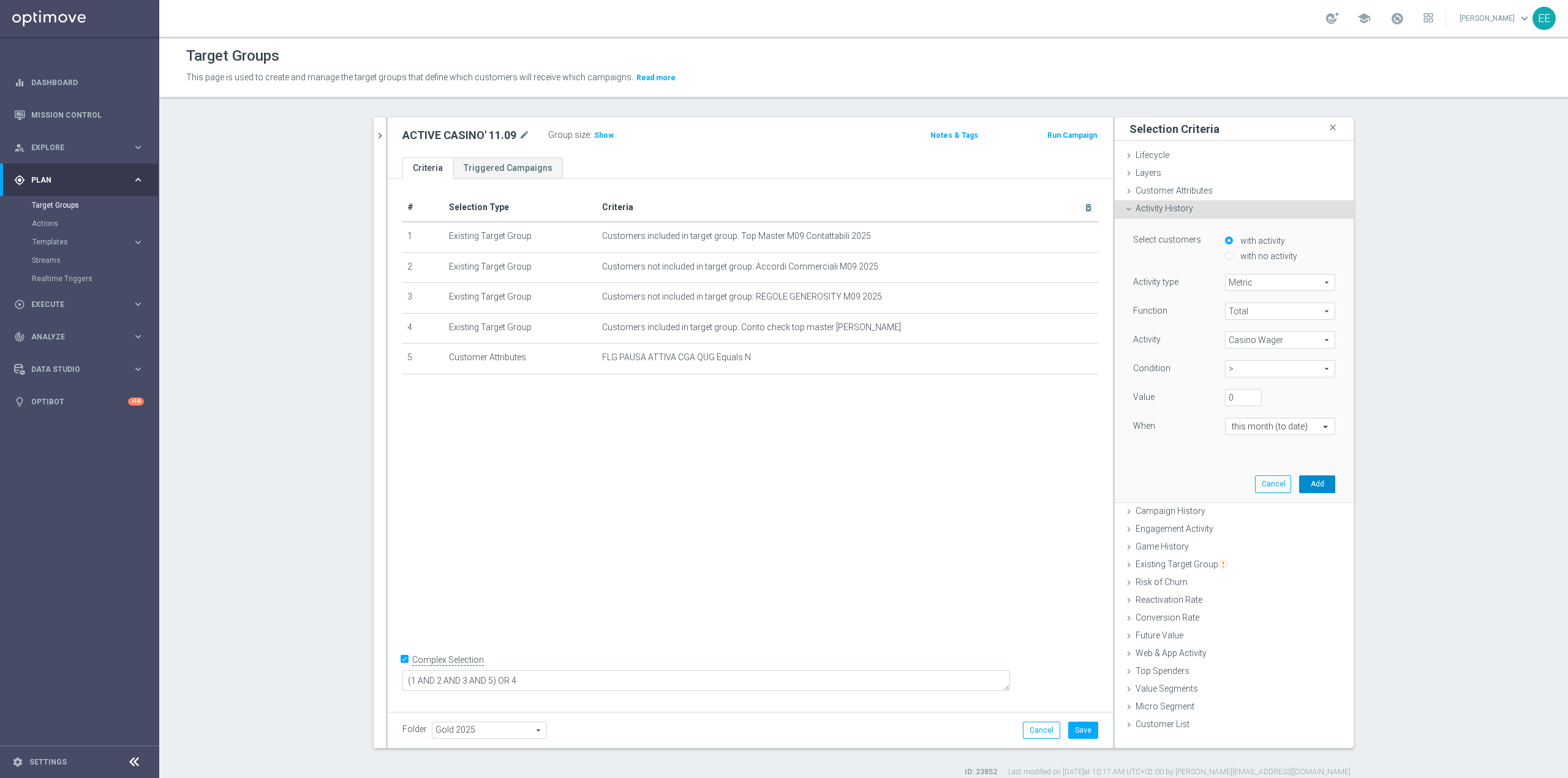
click at [1045, 484] on button "Add" at bounding box center [1317, 484] width 36 height 17
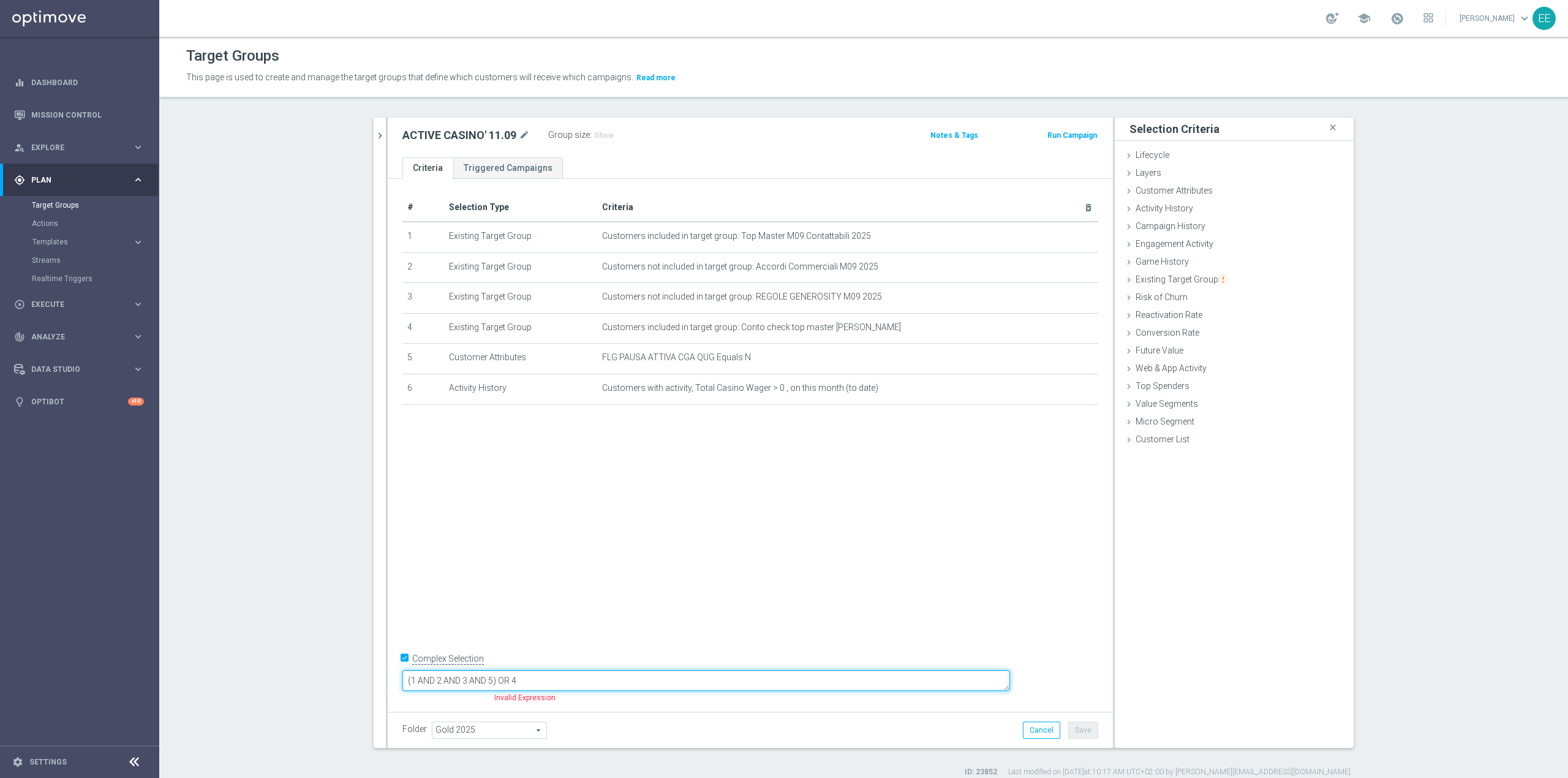
click at [574, 484] on textarea "(1 AND 2 AND 3 AND 5) OR 4" at bounding box center [706, 680] width 607 height 21
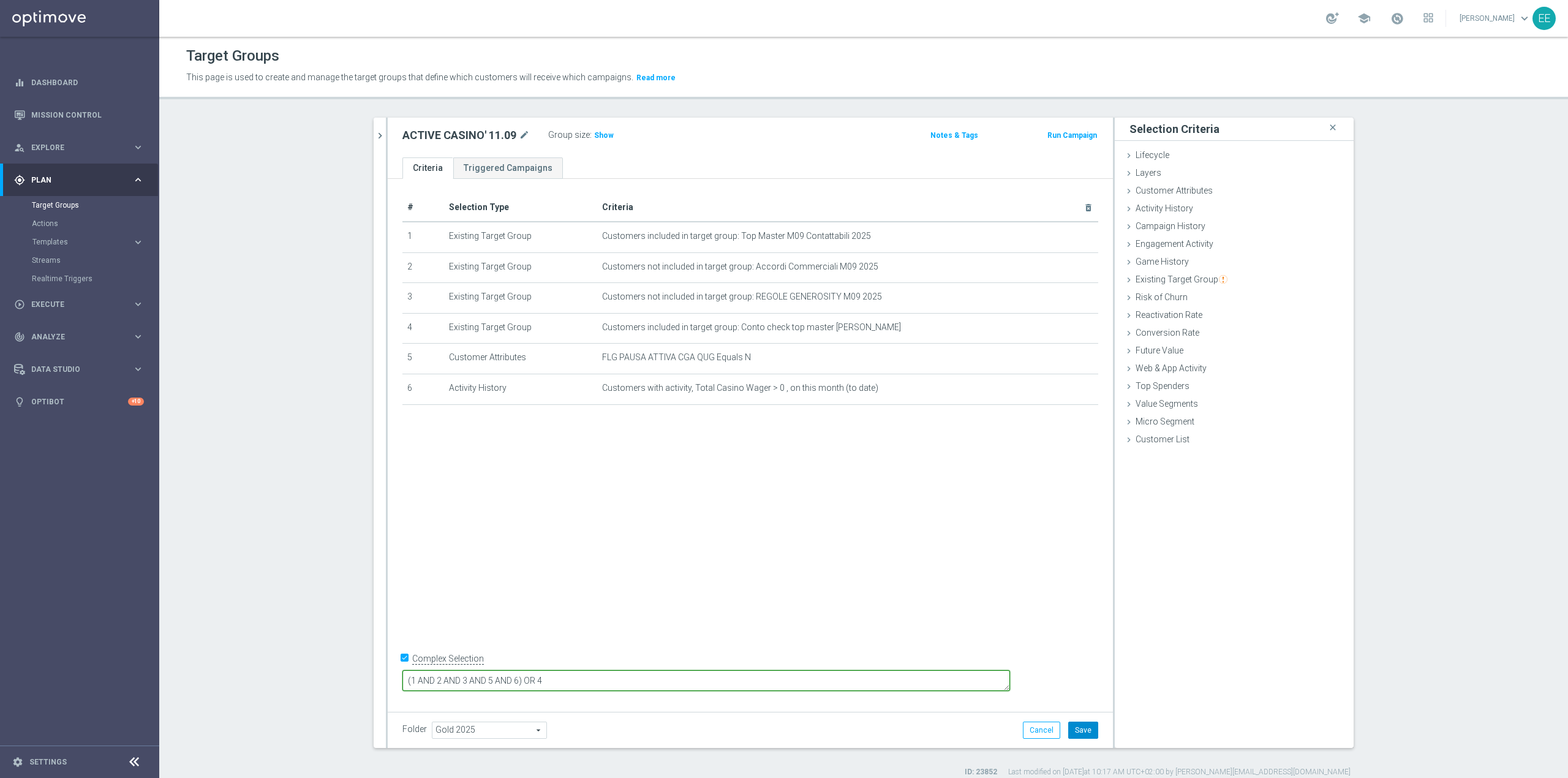
type textarea "(1 AND 2 AND 3 AND 5 AND 6) OR 4"
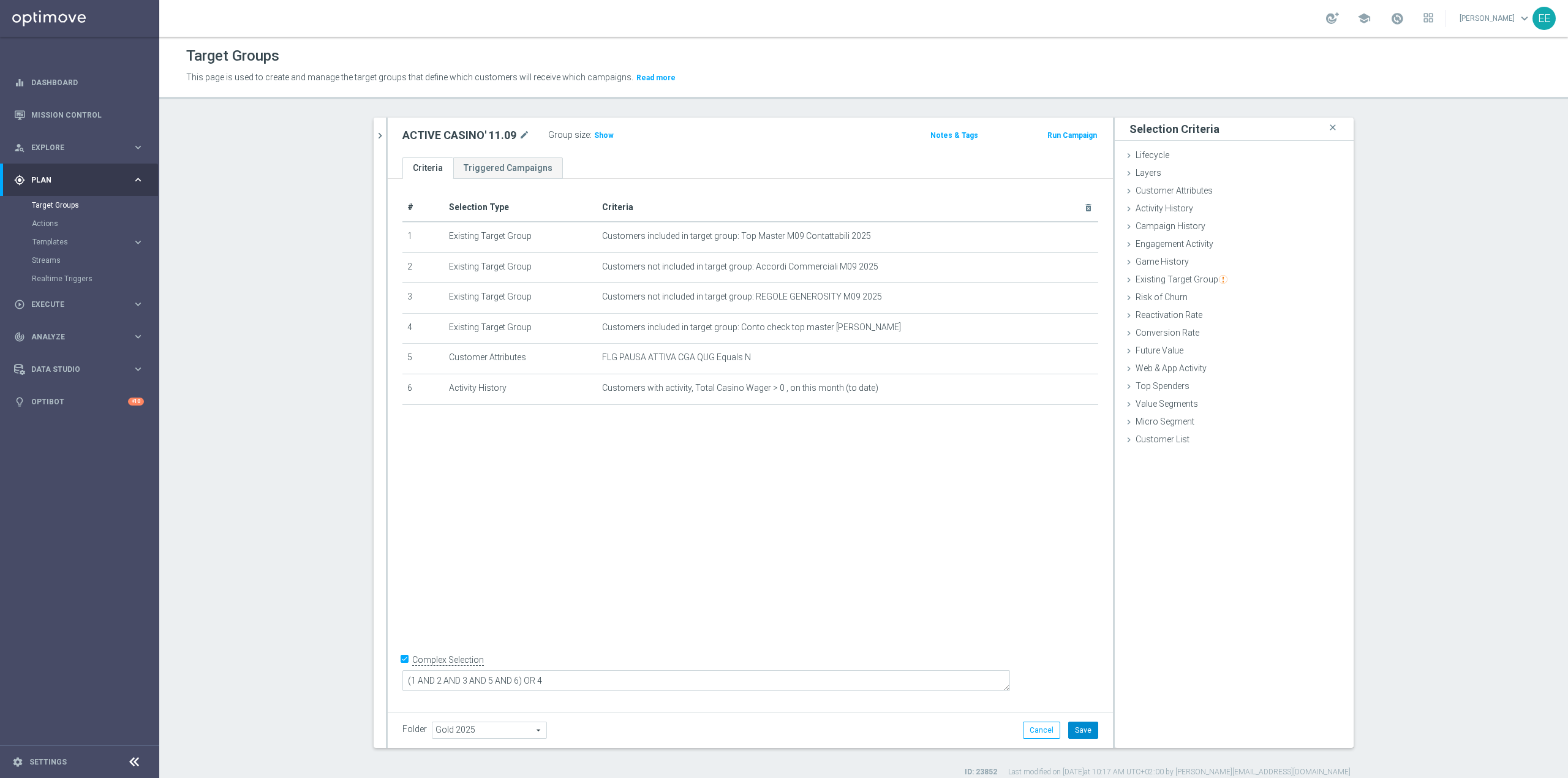
click at [1045, 484] on button "Save" at bounding box center [1083, 729] width 30 height 17
click at [594, 137] on span "Show" at bounding box center [604, 135] width 20 height 9
click at [1045, 391] on icon "mode_edit" at bounding box center [1059, 388] width 10 height 10
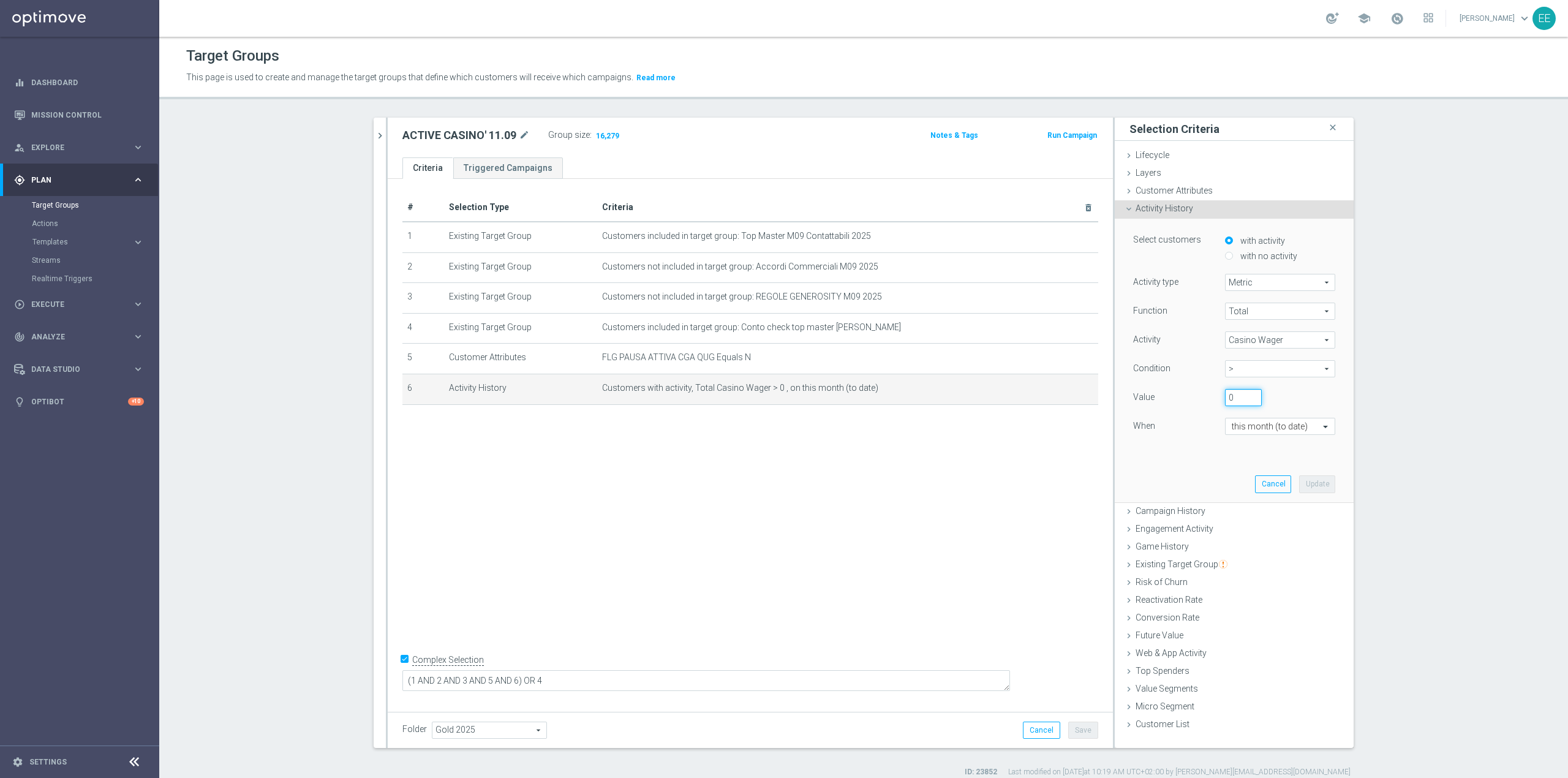
click at [1045, 390] on input "0" at bounding box center [1243, 397] width 37 height 17
type input "10"
click at [1045, 478] on button "Update" at bounding box center [1317, 484] width 36 height 17
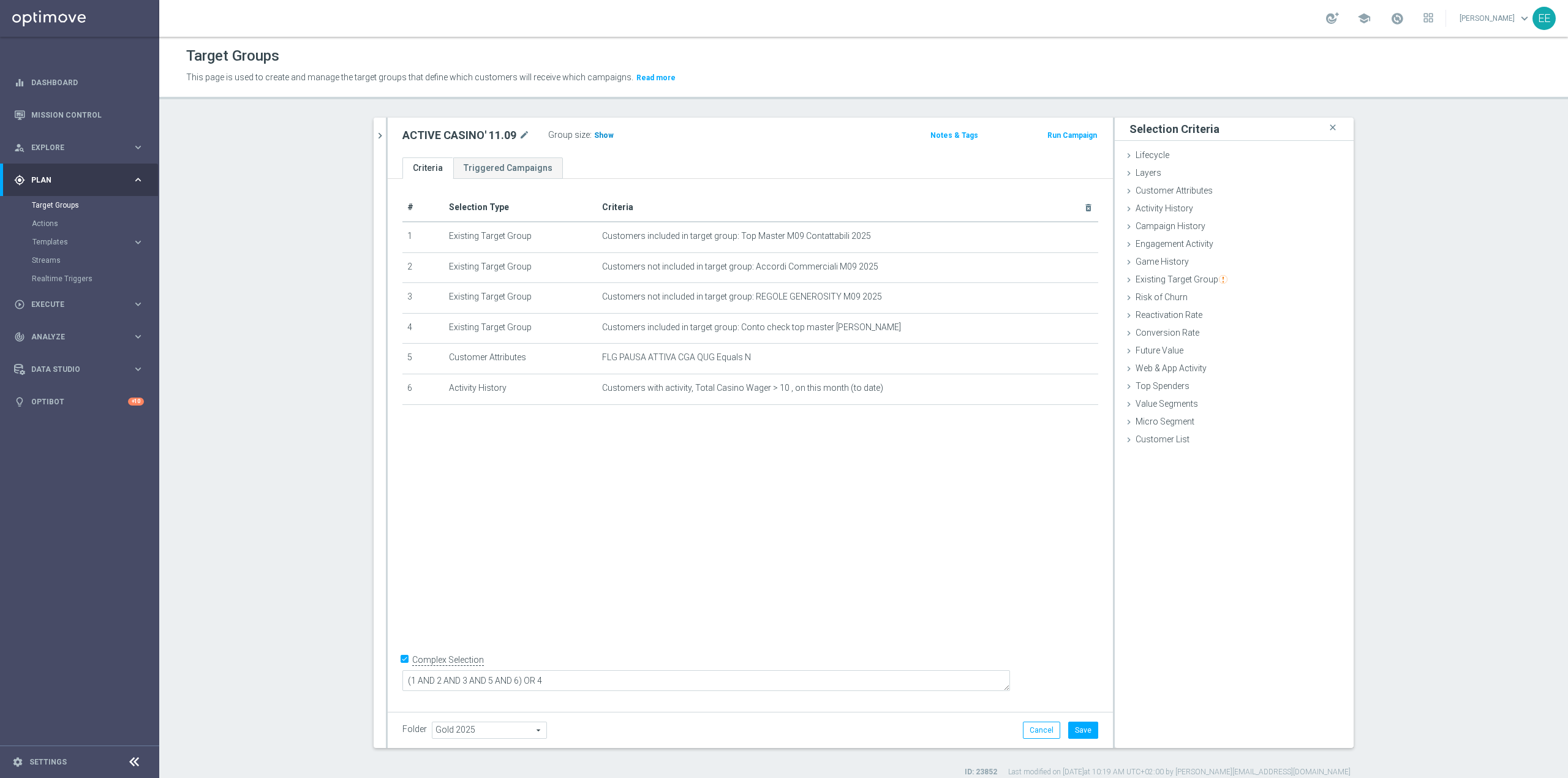
click at [599, 133] on span "Show" at bounding box center [604, 135] width 20 height 9
click at [1045, 391] on icon "mode_edit" at bounding box center [1059, 388] width 10 height 10
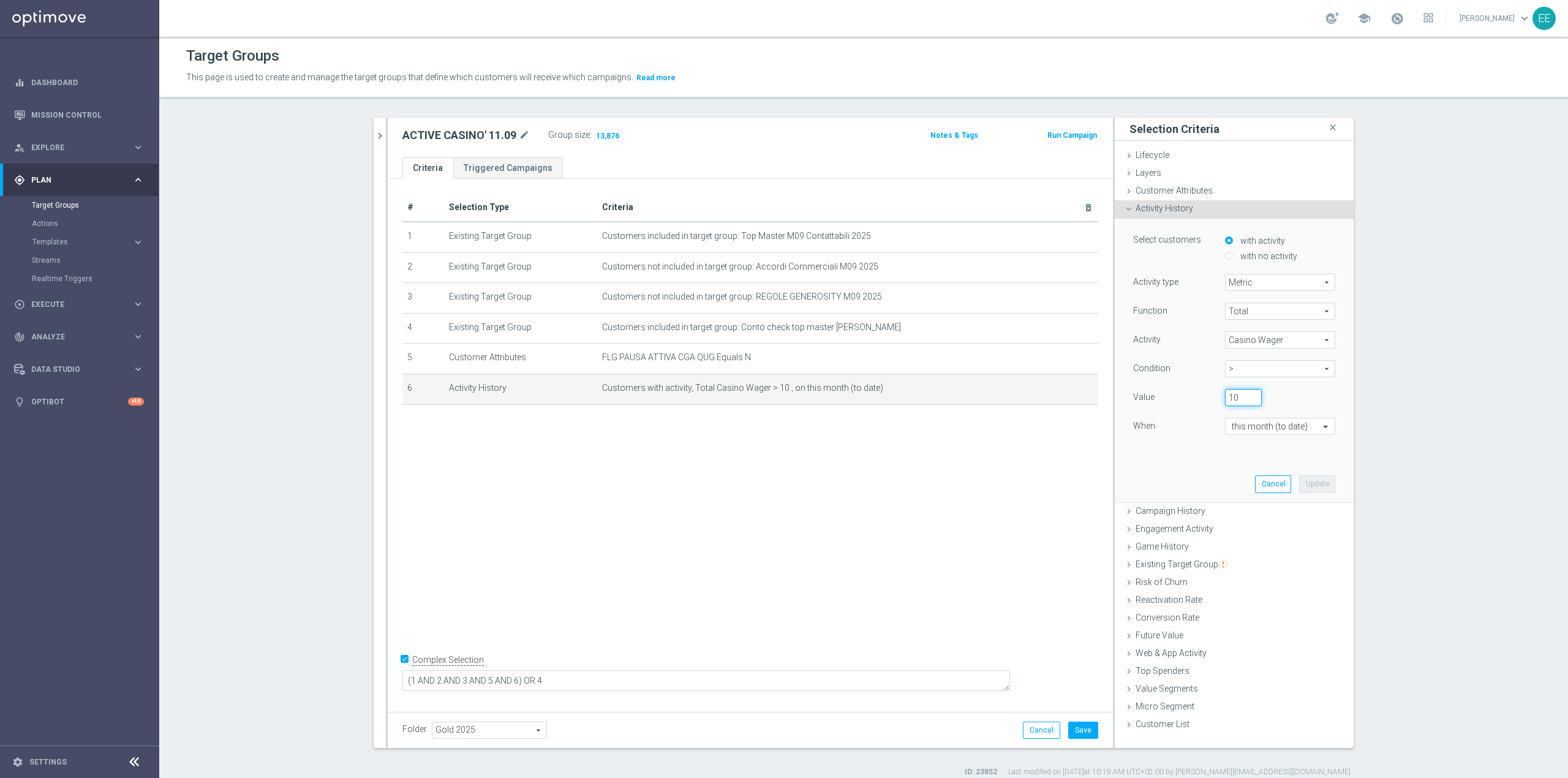
click at [1045, 392] on input "10" at bounding box center [1243, 397] width 37 height 17
type input "0"
click at [1045, 483] on button "Update" at bounding box center [1317, 484] width 36 height 17
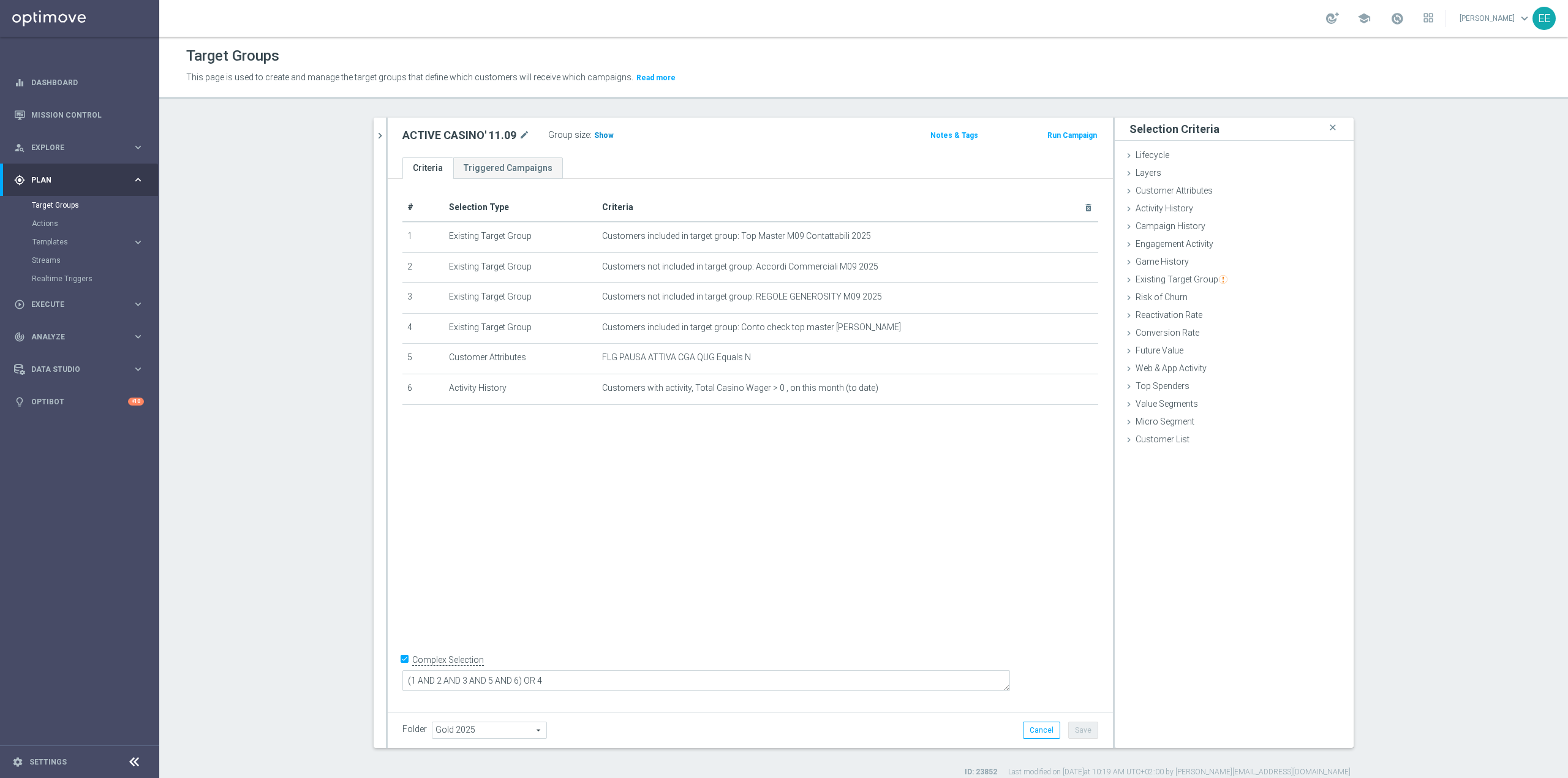
click at [596, 136] on span "Show" at bounding box center [604, 135] width 20 height 9
click at [858, 484] on div "# Selection Type Criteria delete_forever 1 Existing Target Group Customers incl…" at bounding box center [750, 442] width 725 height 527
click at [606, 138] on span "16,279" at bounding box center [607, 137] width 26 height 12
click at [375, 132] on icon "chevron_right" at bounding box center [380, 135] width 12 height 12
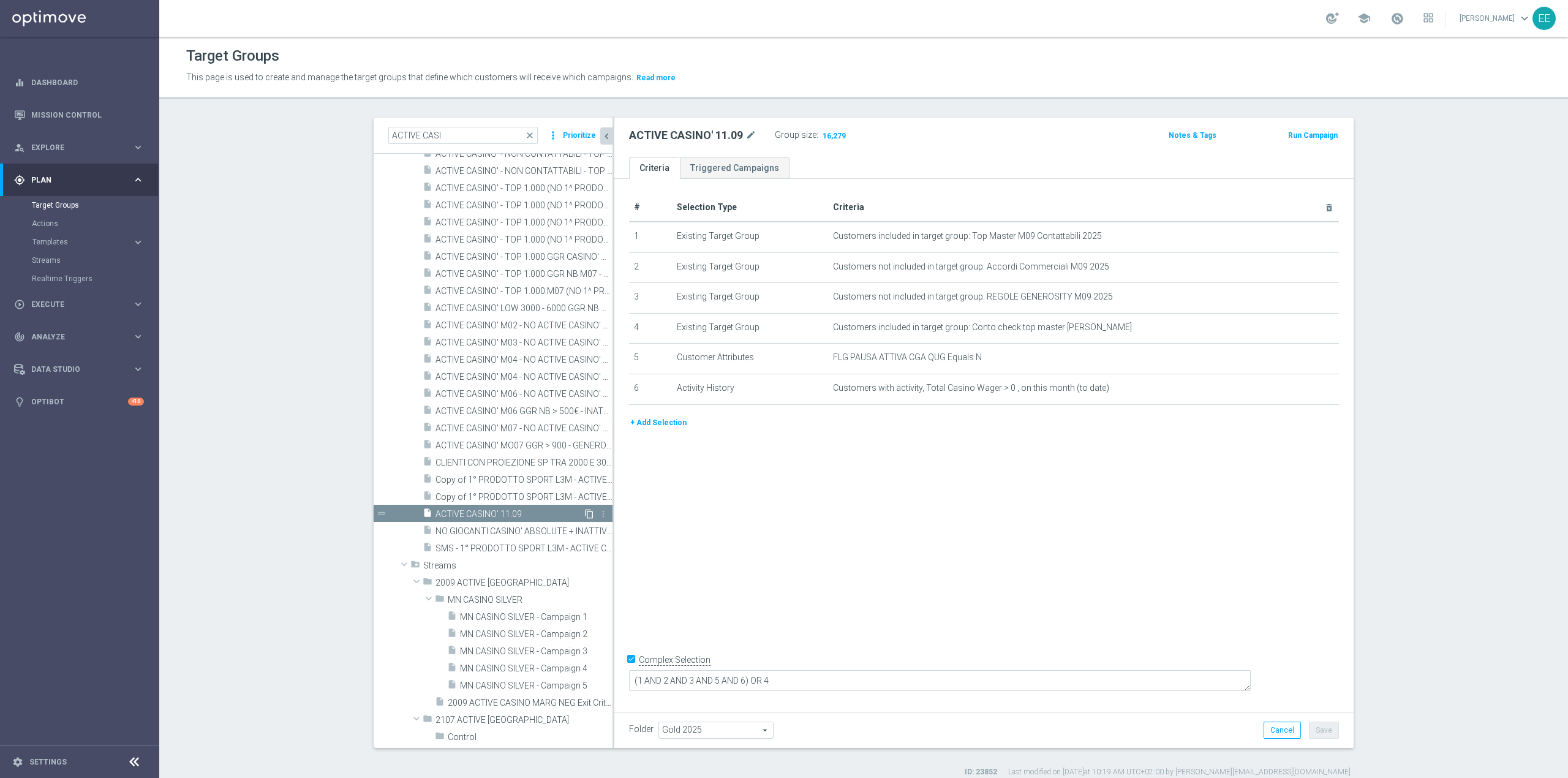
click at [585, 484] on icon "content_copy" at bounding box center [589, 513] width 10 height 10
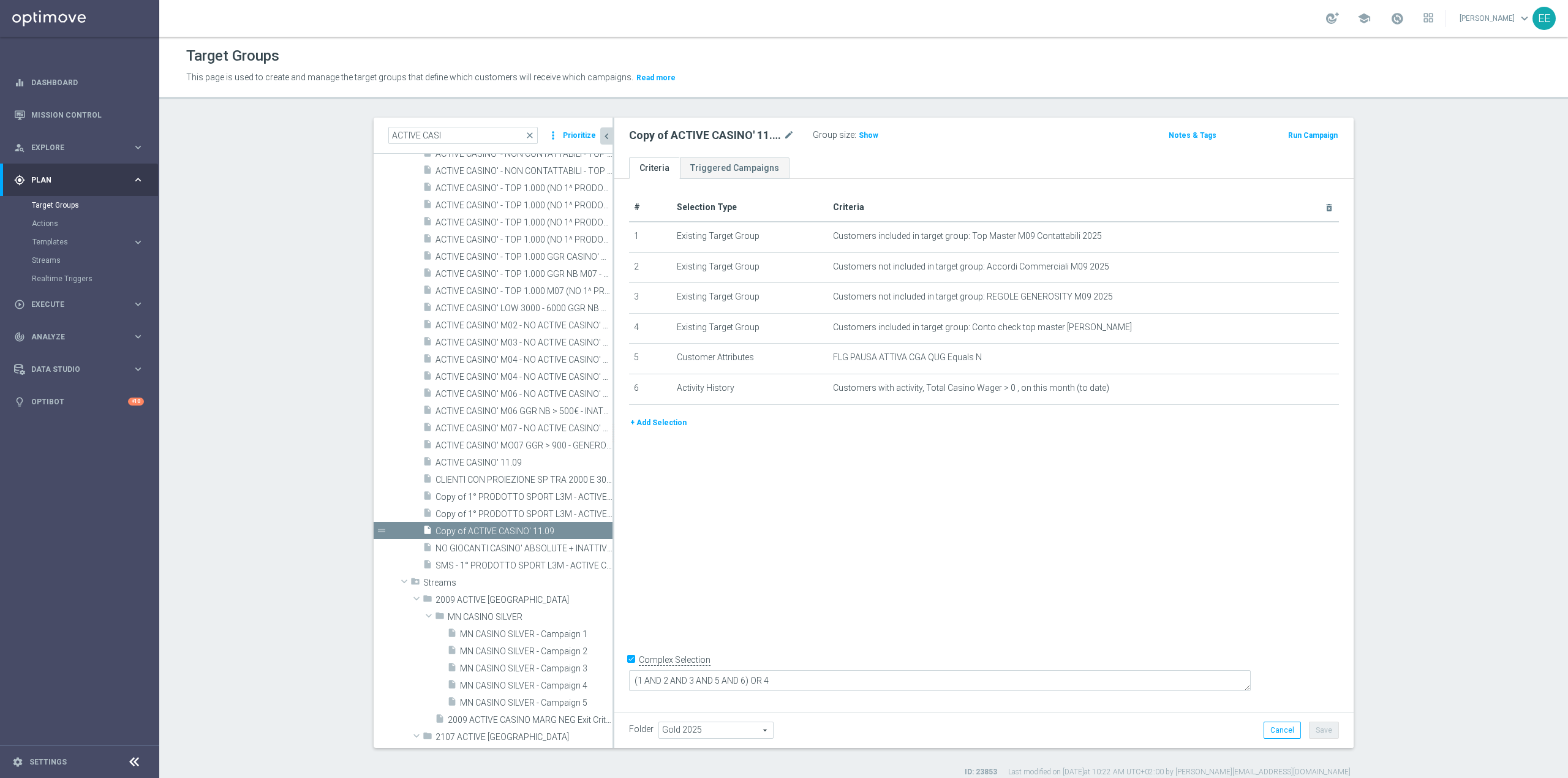
scroll to position [1549, 0]
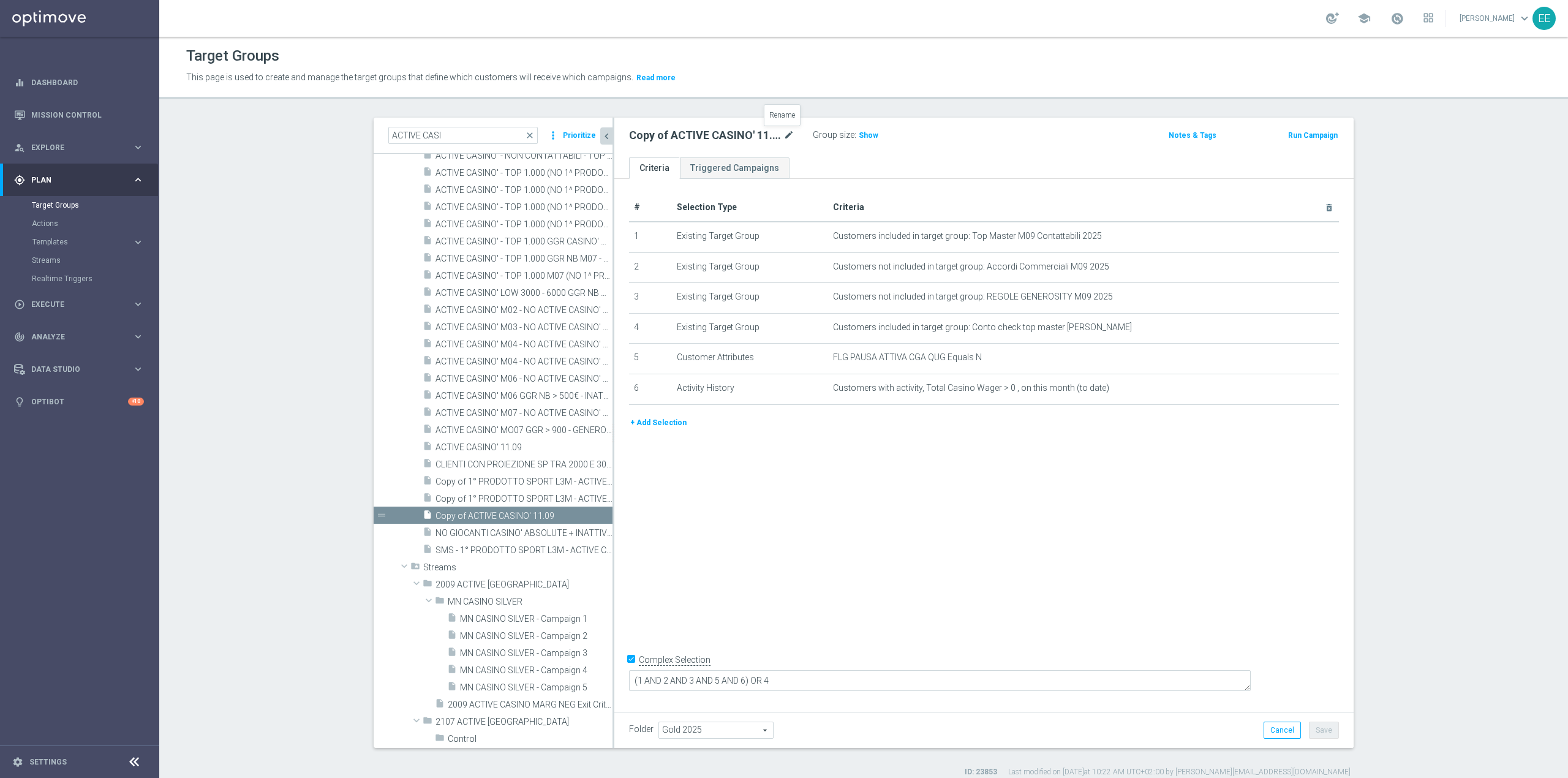
click at [783, 135] on icon "mode_edit" at bounding box center [788, 135] width 11 height 15
click at [648, 133] on input "Copy of ACTIVE CASINO' 11.09" at bounding box center [711, 136] width 166 height 17
drag, startPoint x: 654, startPoint y: 133, endPoint x: 615, endPoint y: 130, distance: 39.1
click at [620, 130] on div "Copy of ACTIVE CASINO' 11.09" at bounding box center [712, 136] width 184 height 17
click at [735, 138] on input "ACTIVE CASINO' 11.09" at bounding box center [711, 136] width 166 height 17
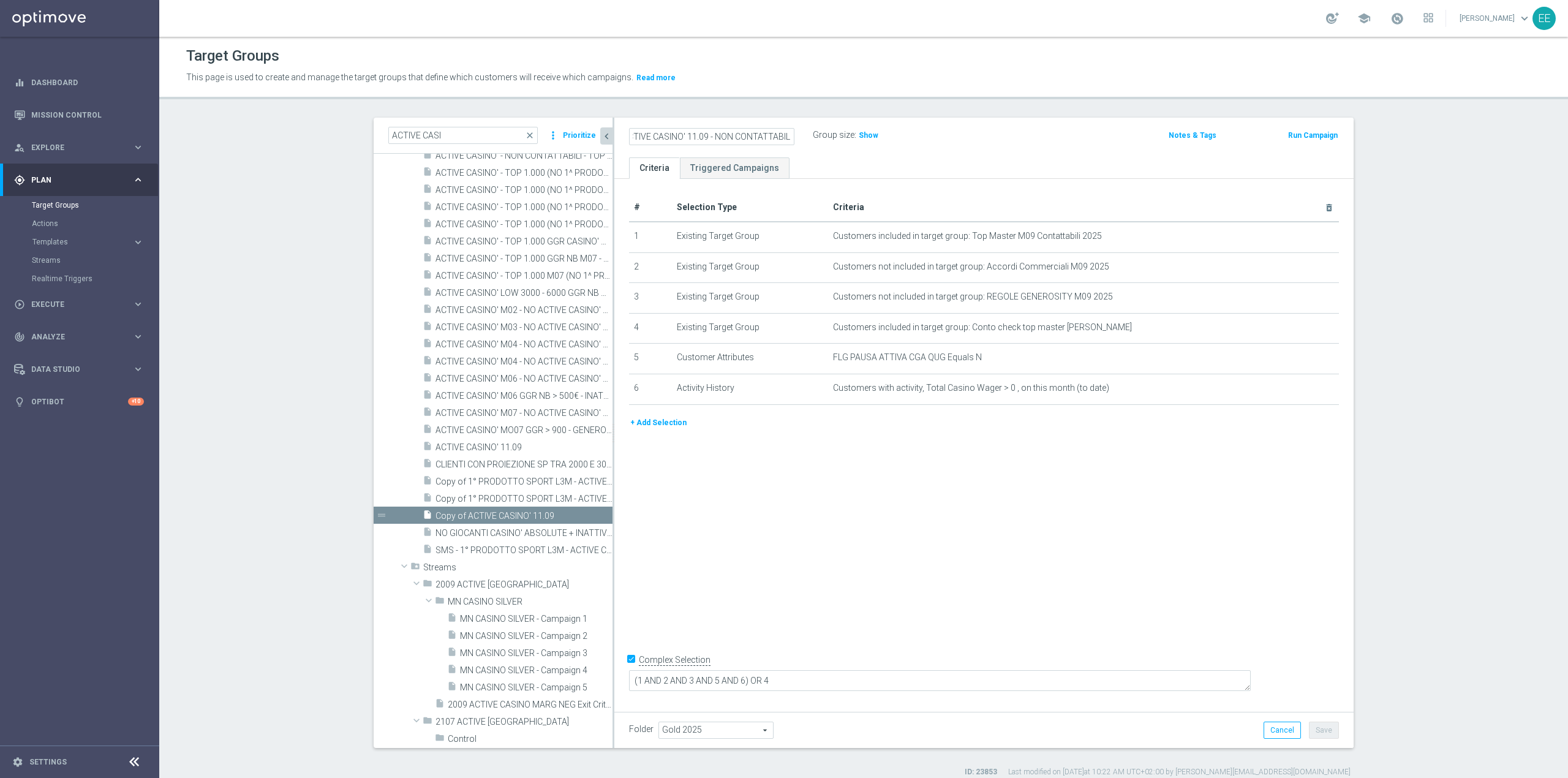
scroll to position [0, 13]
type input "ACTIVE CASINO' 11.09 - NON CONTATTABILI"
click at [1045, 238] on icon "mode_edit" at bounding box center [1299, 236] width 10 height 10
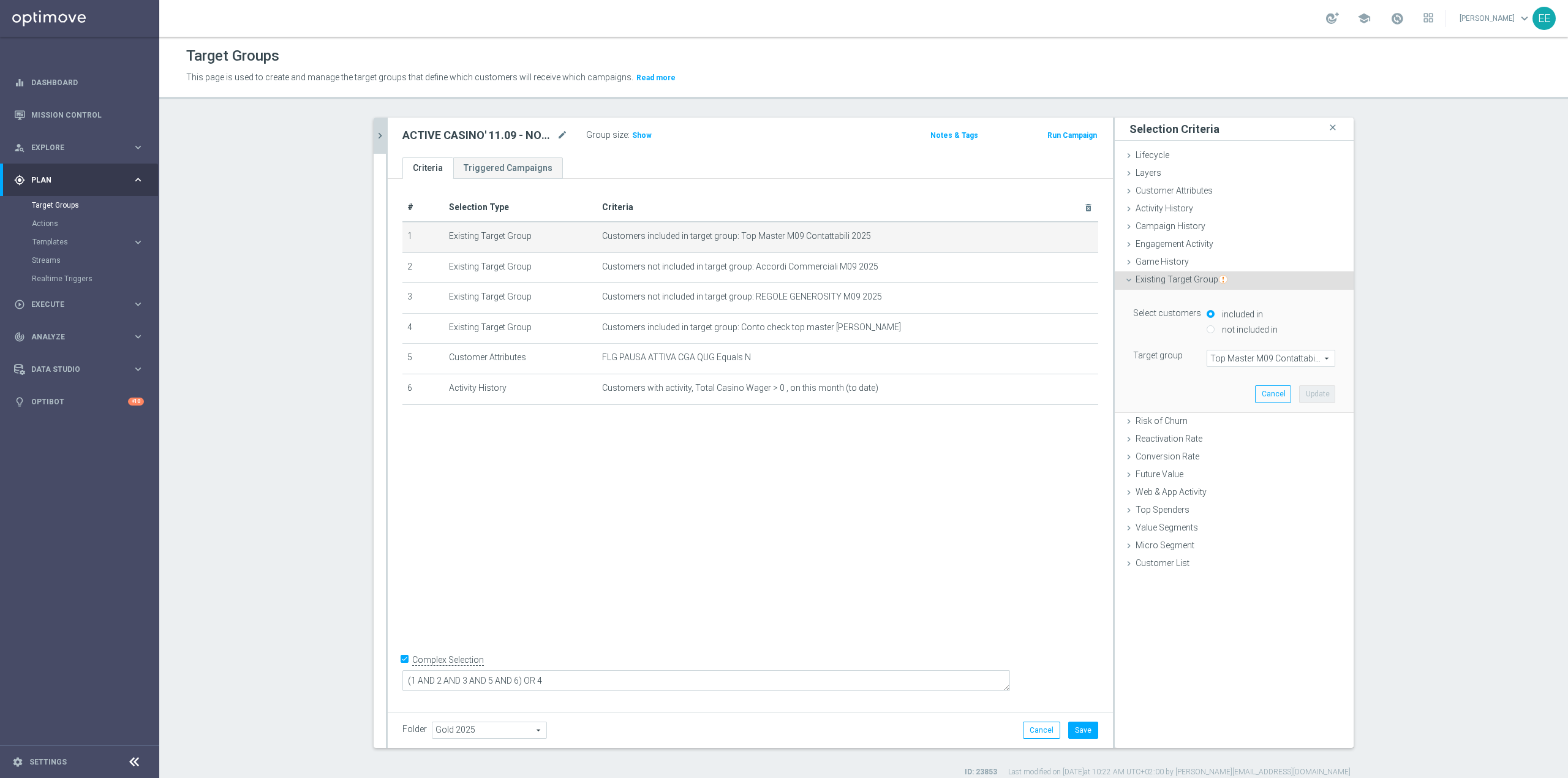
click at [1045, 356] on span "Top Master M09 Contattabili 2025" at bounding box center [1271, 358] width 127 height 16
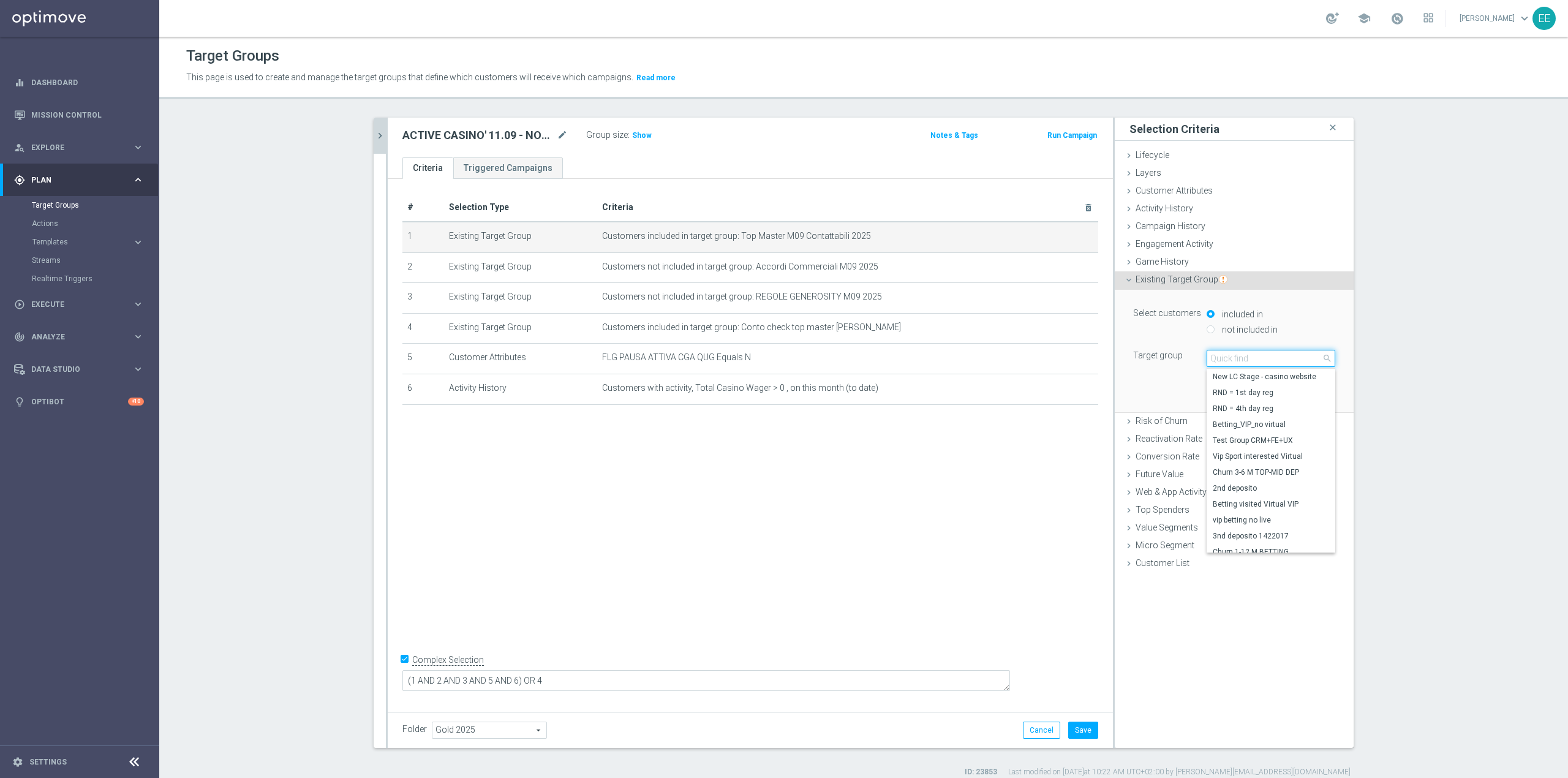
click at [1045, 356] on input "search" at bounding box center [1271, 358] width 129 height 17
type input "top master m09"
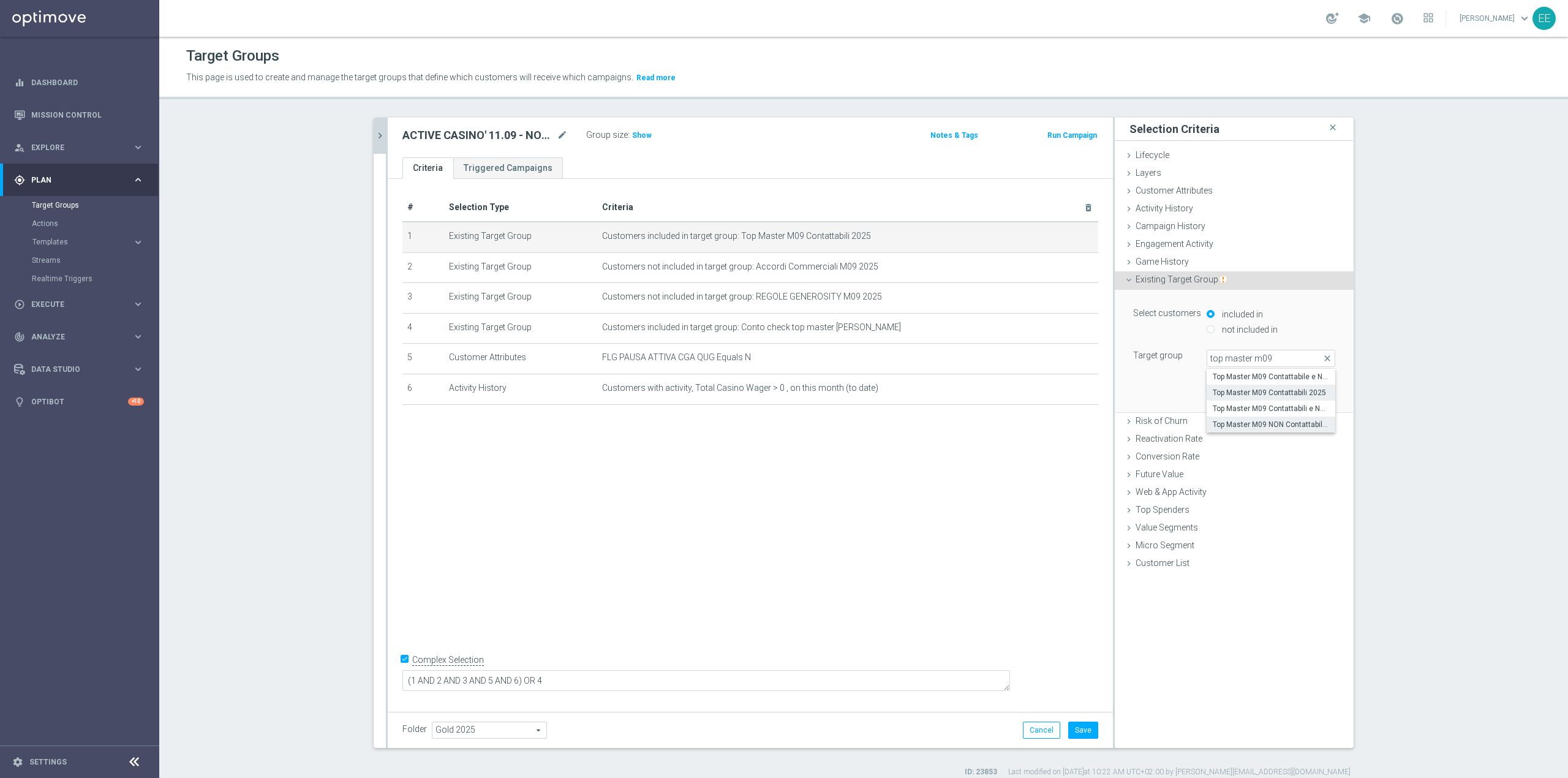
click at [1045, 428] on span "Top Master M09 NON Contattabili 2025" at bounding box center [1271, 424] width 116 height 10
type input "Top Master M09 NON Contattabili 2025"
click at [1045, 400] on button "Update" at bounding box center [1317, 393] width 36 height 17
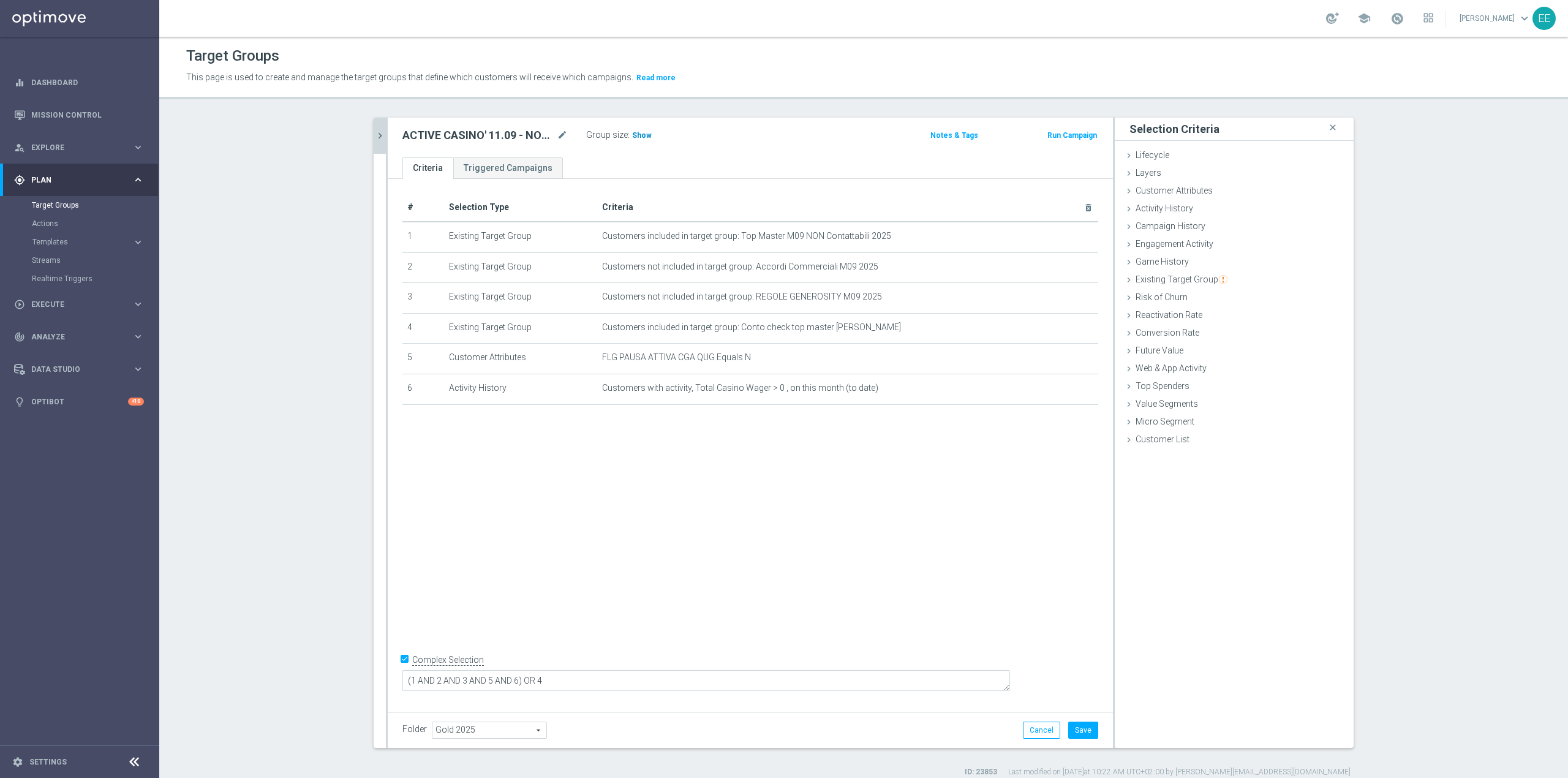
click at [636, 130] on h3 "Show" at bounding box center [642, 135] width 22 height 13
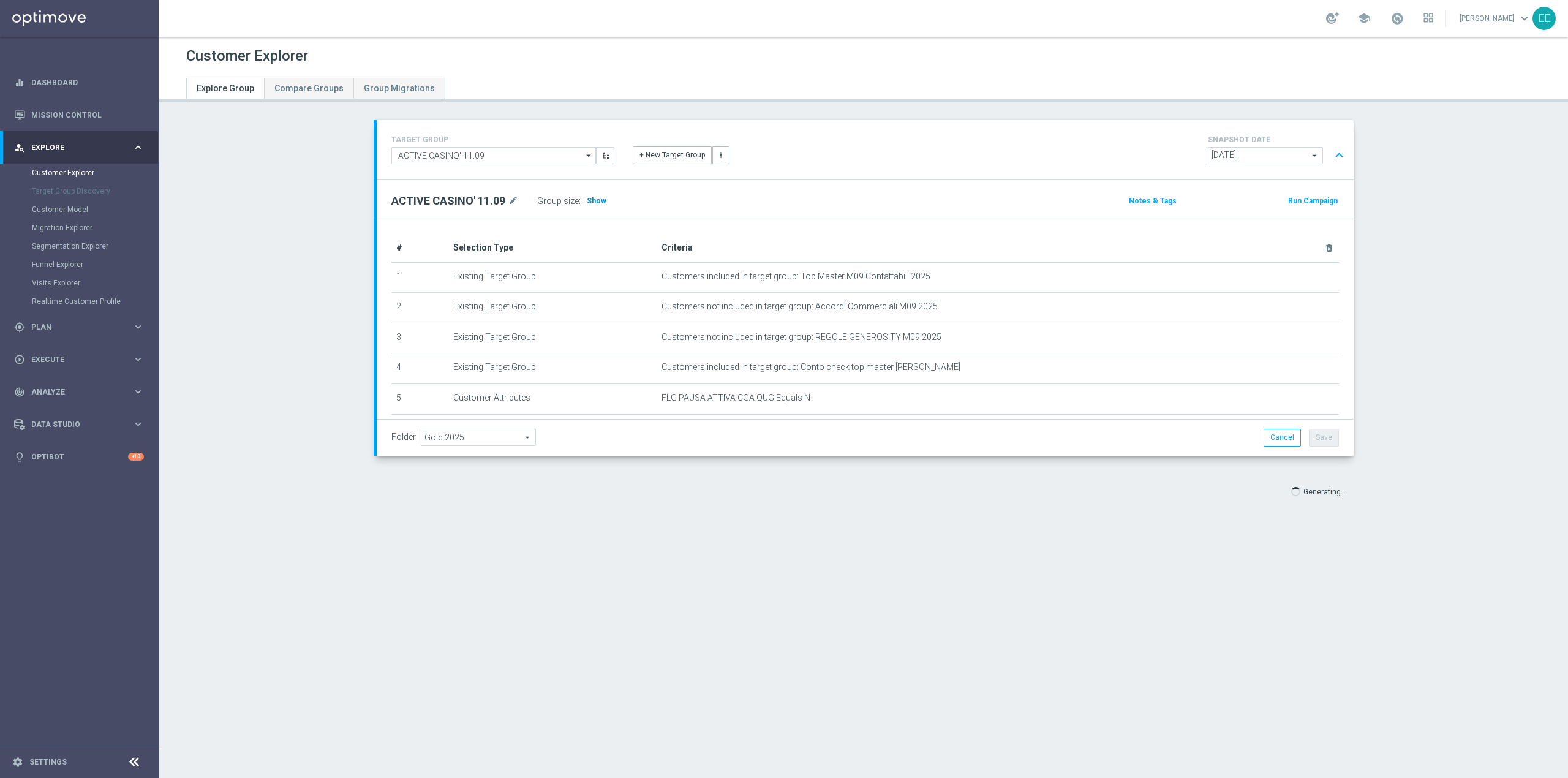
click at [587, 199] on span "Show" at bounding box center [596, 201] width 20 height 9
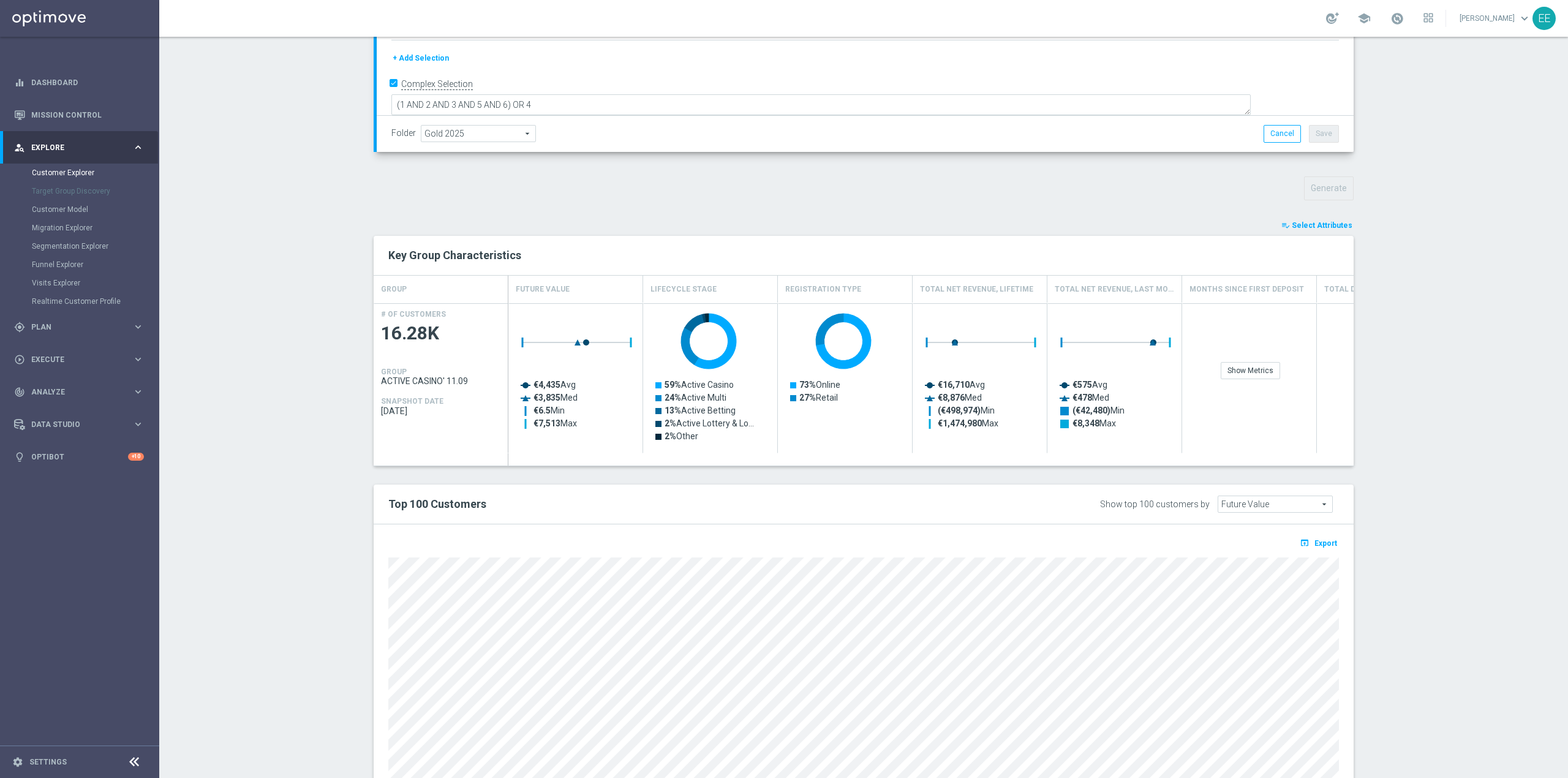
scroll to position [269, 0]
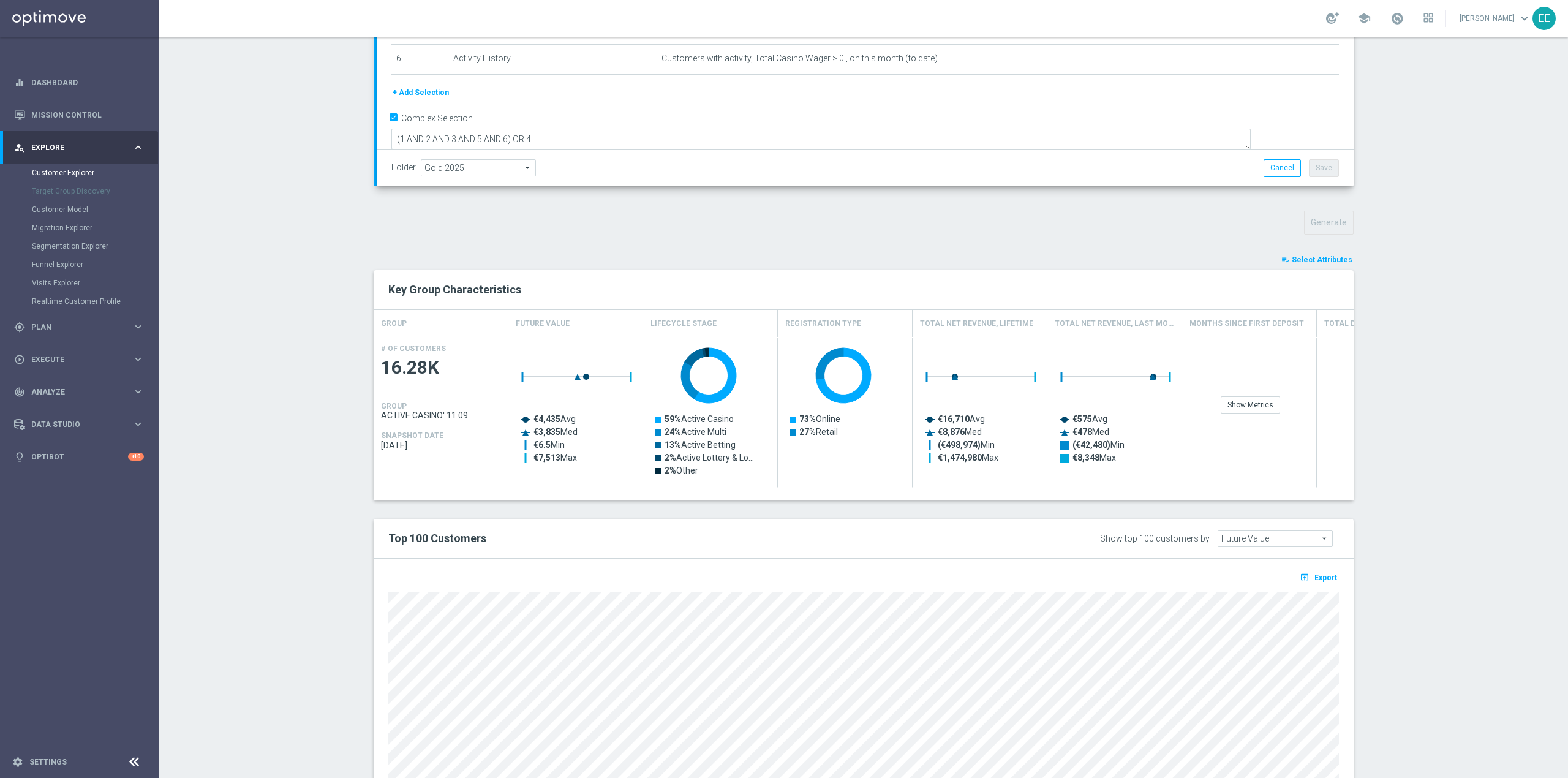
click at [1293, 260] on span "Select Attributes" at bounding box center [1322, 260] width 60 height 9
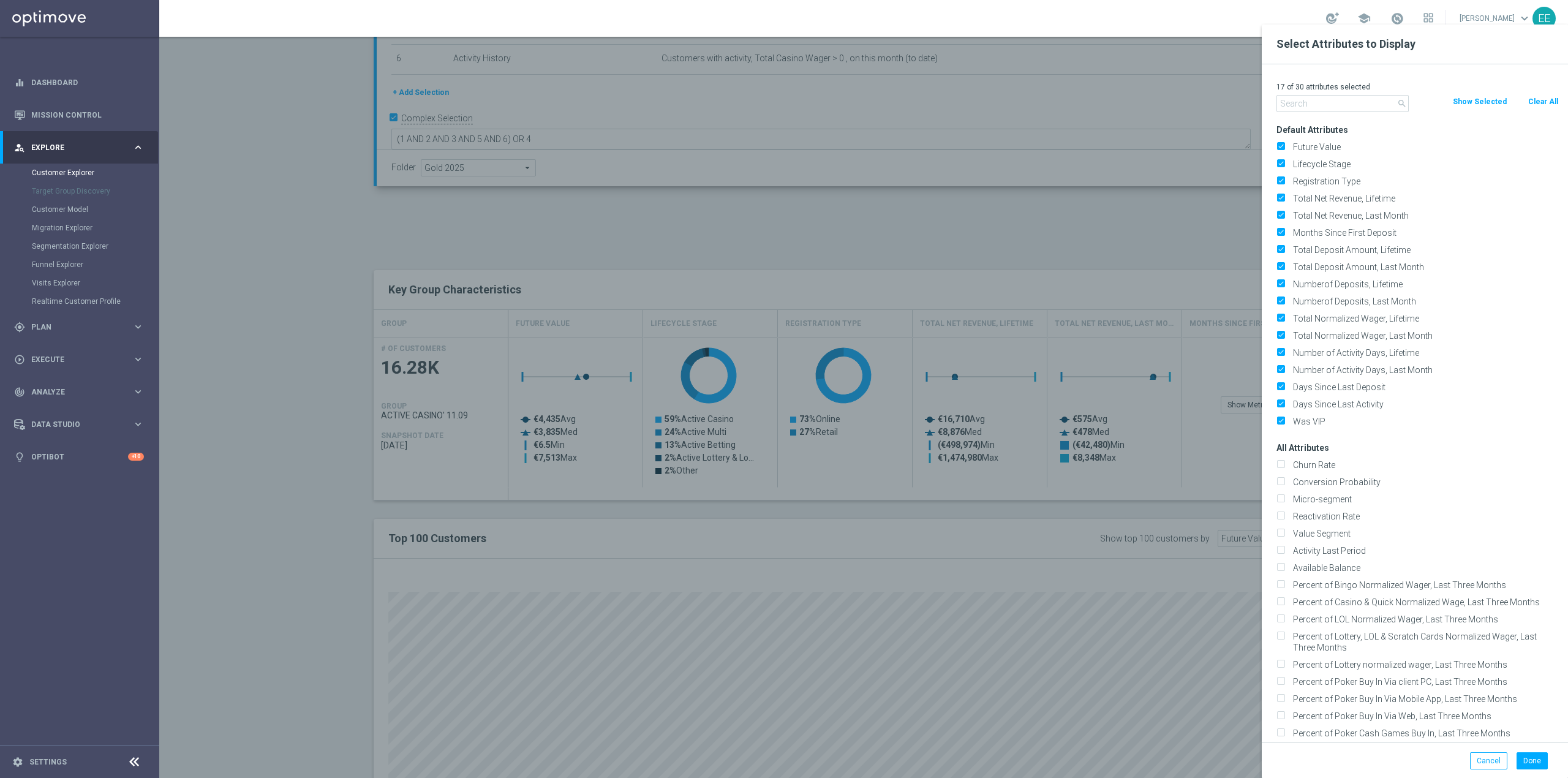
click at [1546, 108] on button "Clear All" at bounding box center [1543, 102] width 32 height 13
checkbox input "false"
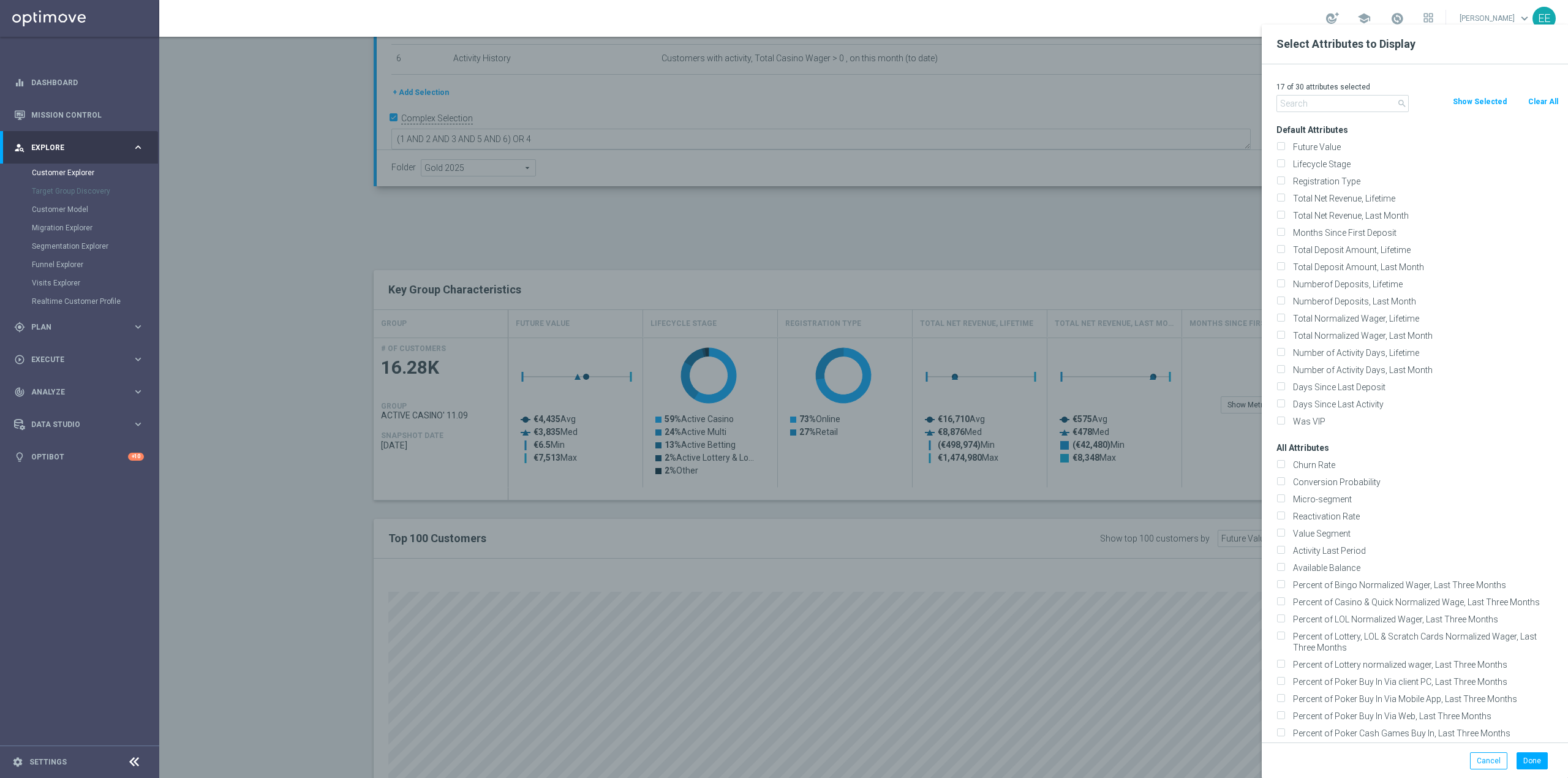
checkbox input "false"
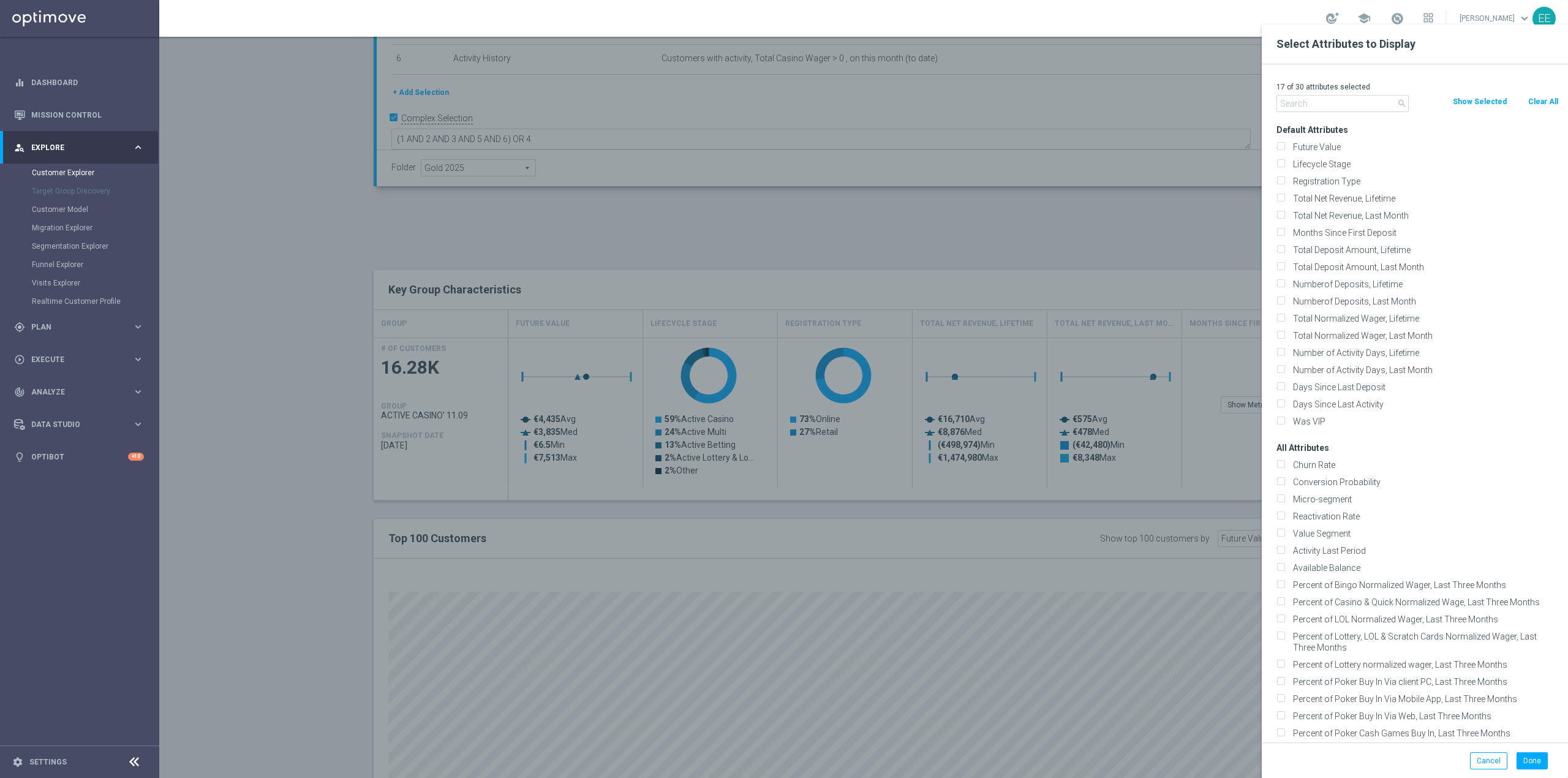
checkbox input "false"
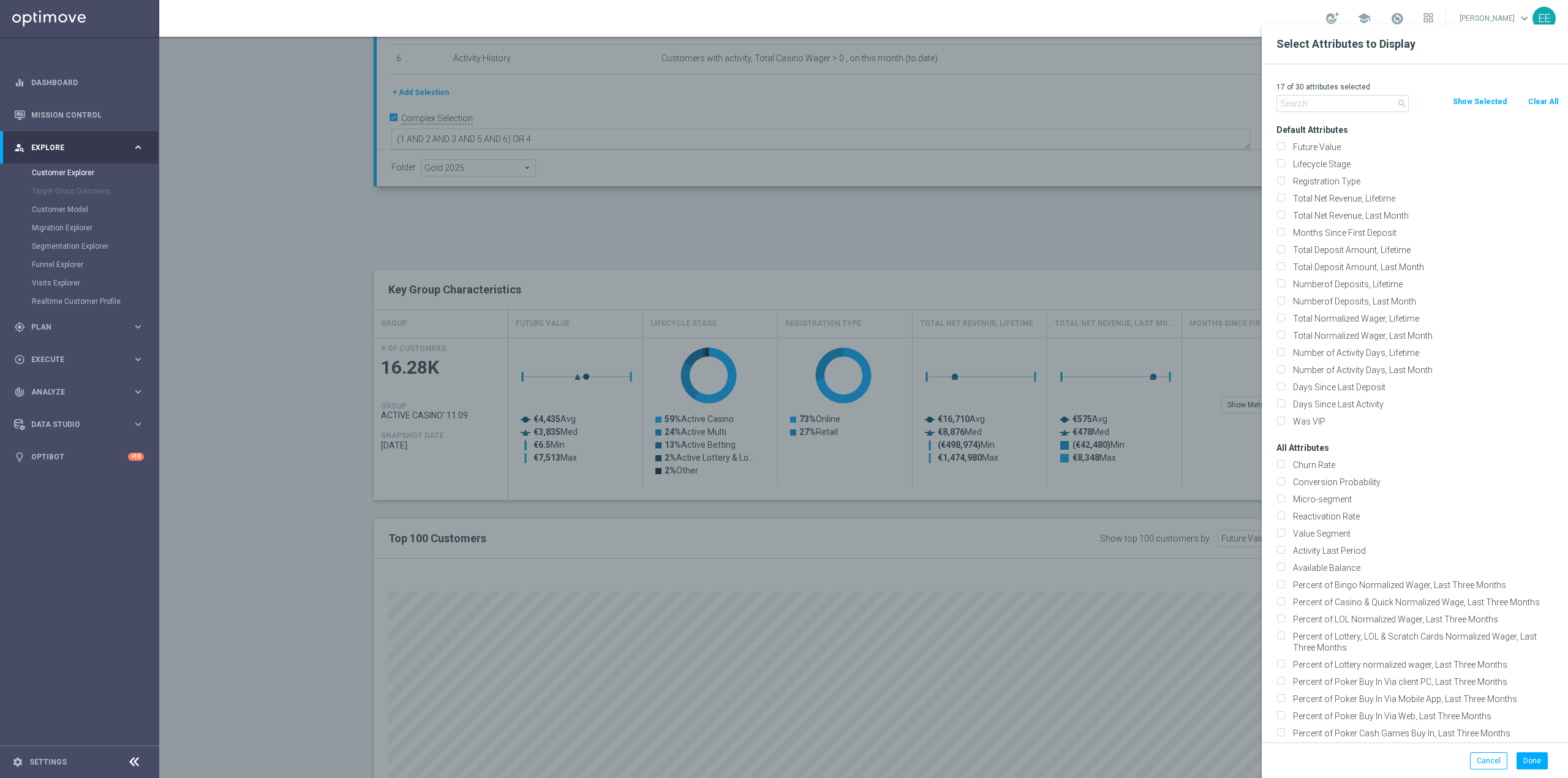
checkbox input "false"
click at [1329, 103] on input "text" at bounding box center [1343, 103] width 133 height 17
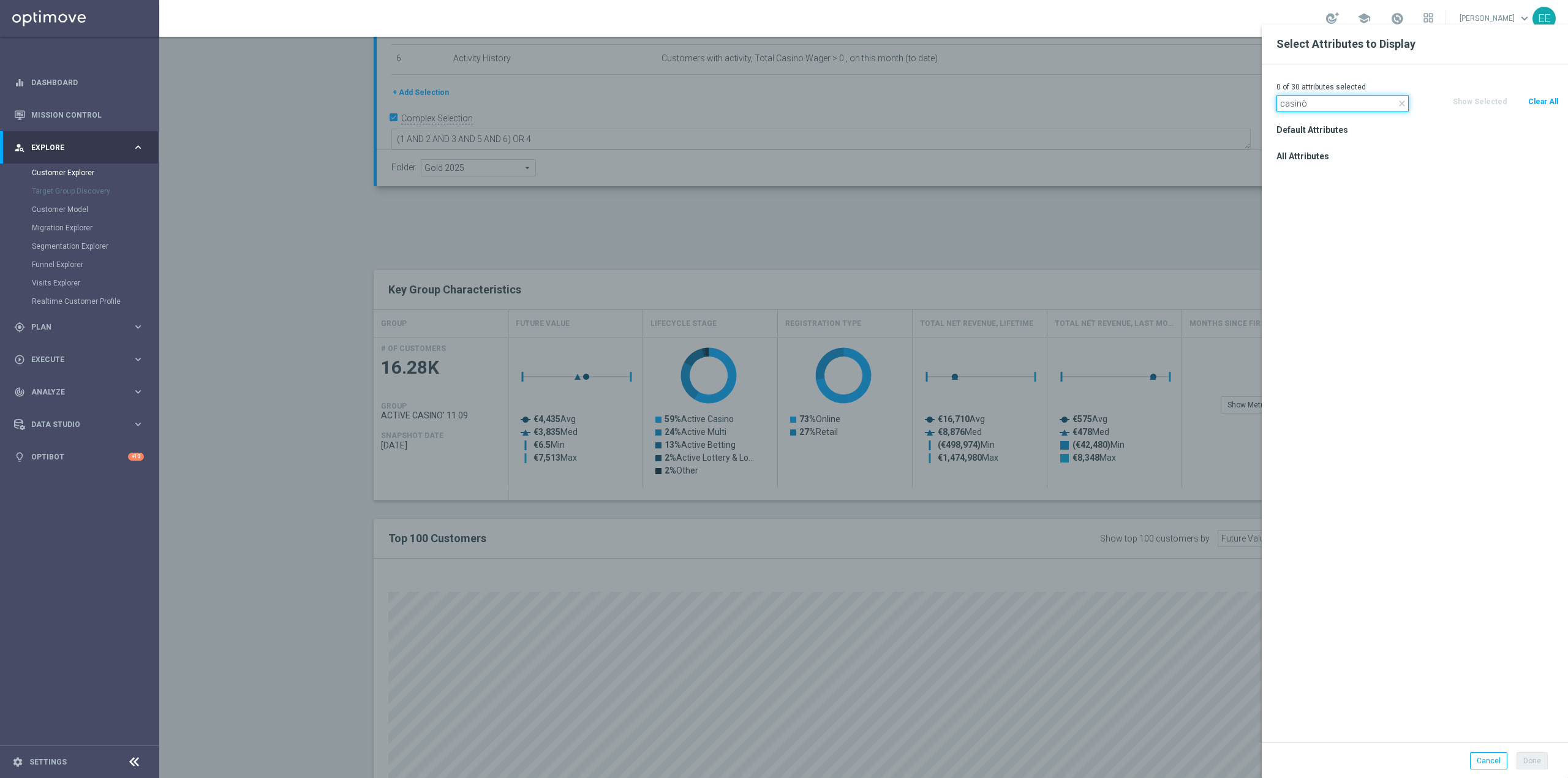
type input "casin"
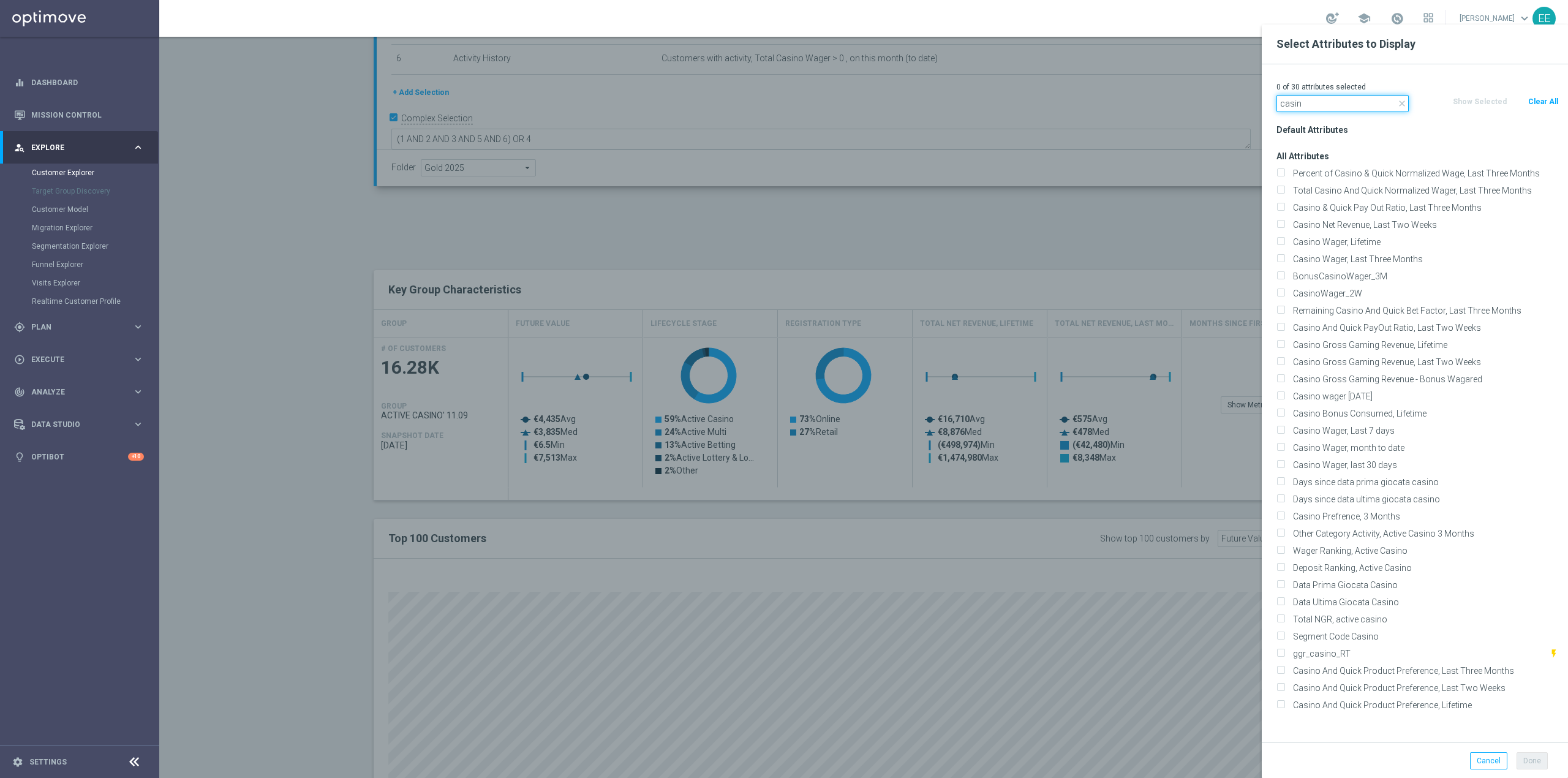
drag, startPoint x: 1341, startPoint y: 108, endPoint x: 1273, endPoint y: 103, distance: 68.2
click at [1273, 103] on div "close casin" at bounding box center [1342, 103] width 151 height 17
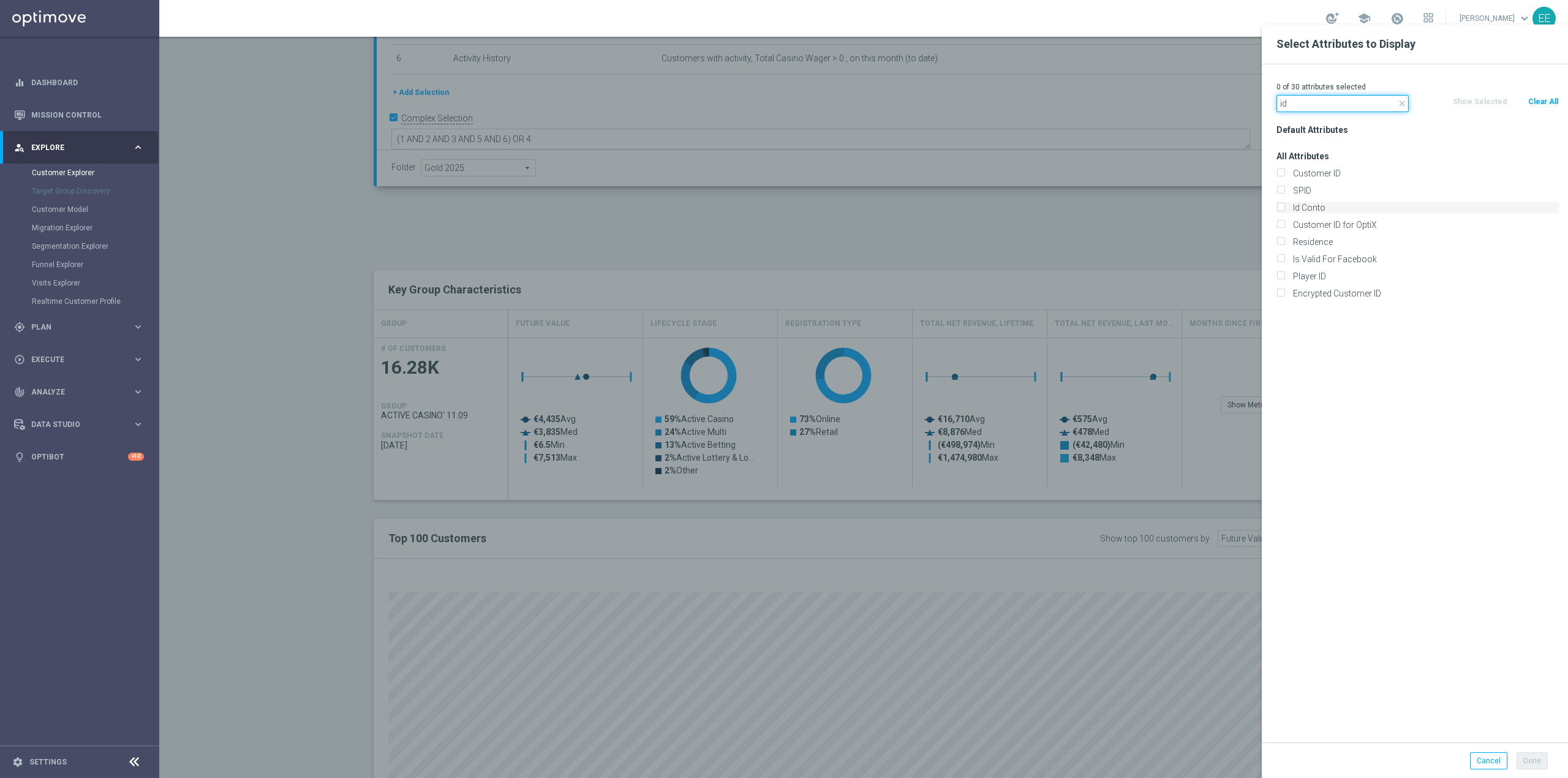
type input "id"
click at [1310, 206] on label "Id Conto" at bounding box center [1423, 208] width 270 height 11
click at [1285, 206] on input "Id Conto" at bounding box center [1280, 209] width 8 height 8
checkbox input "true"
click at [1530, 758] on button "Done" at bounding box center [1532, 760] width 31 height 17
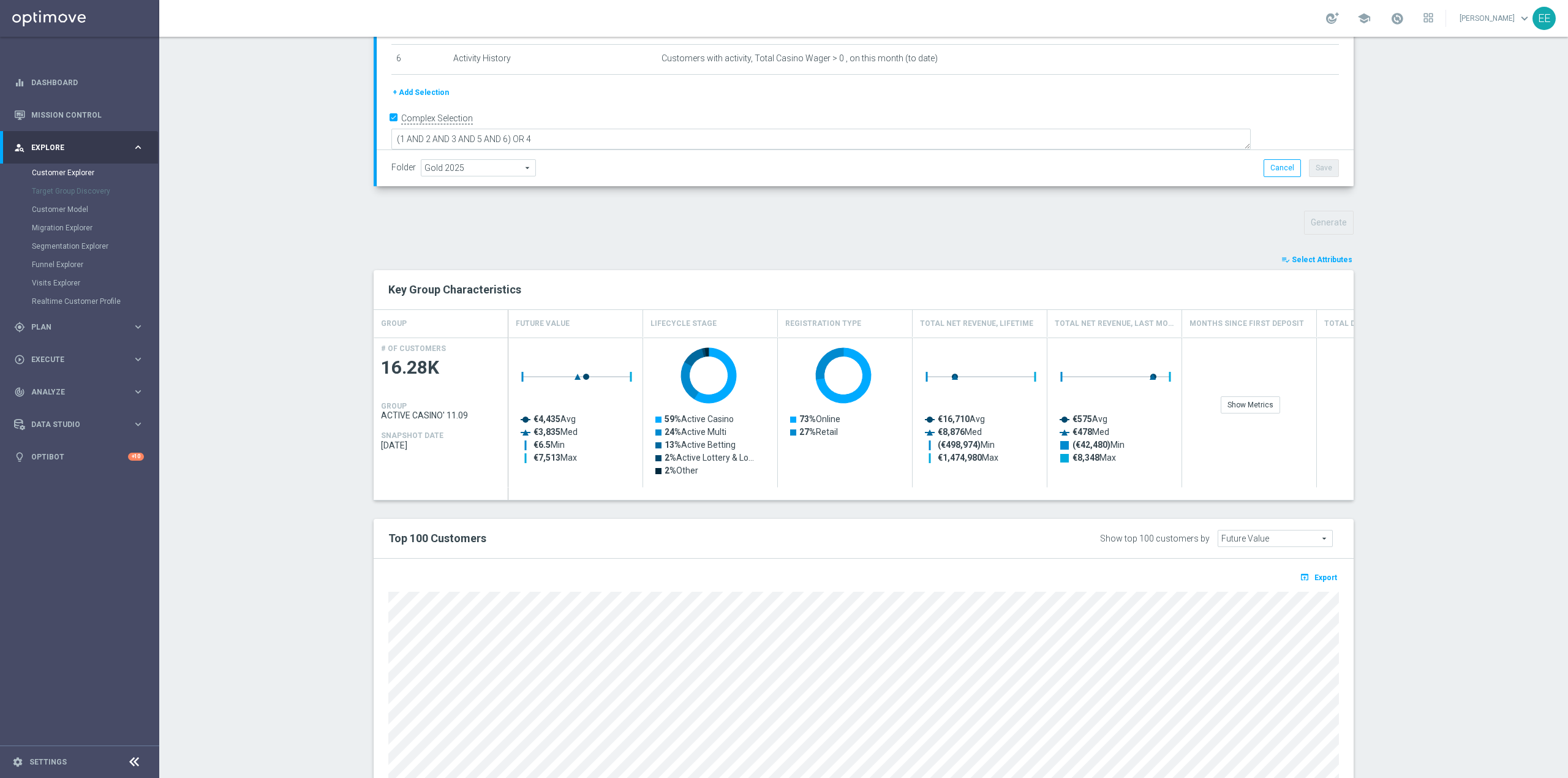
type input "Search"
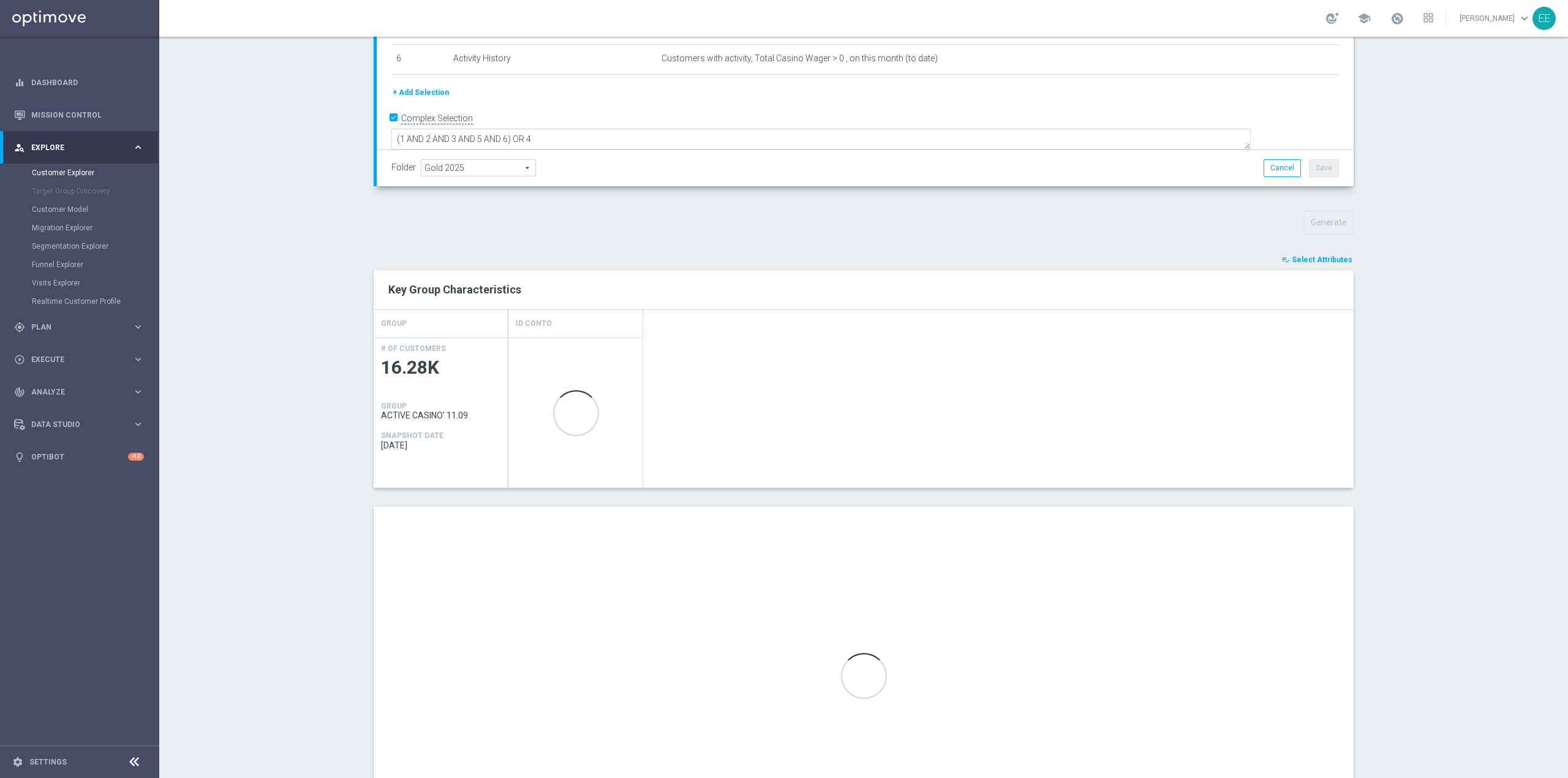
scroll to position [369, 0]
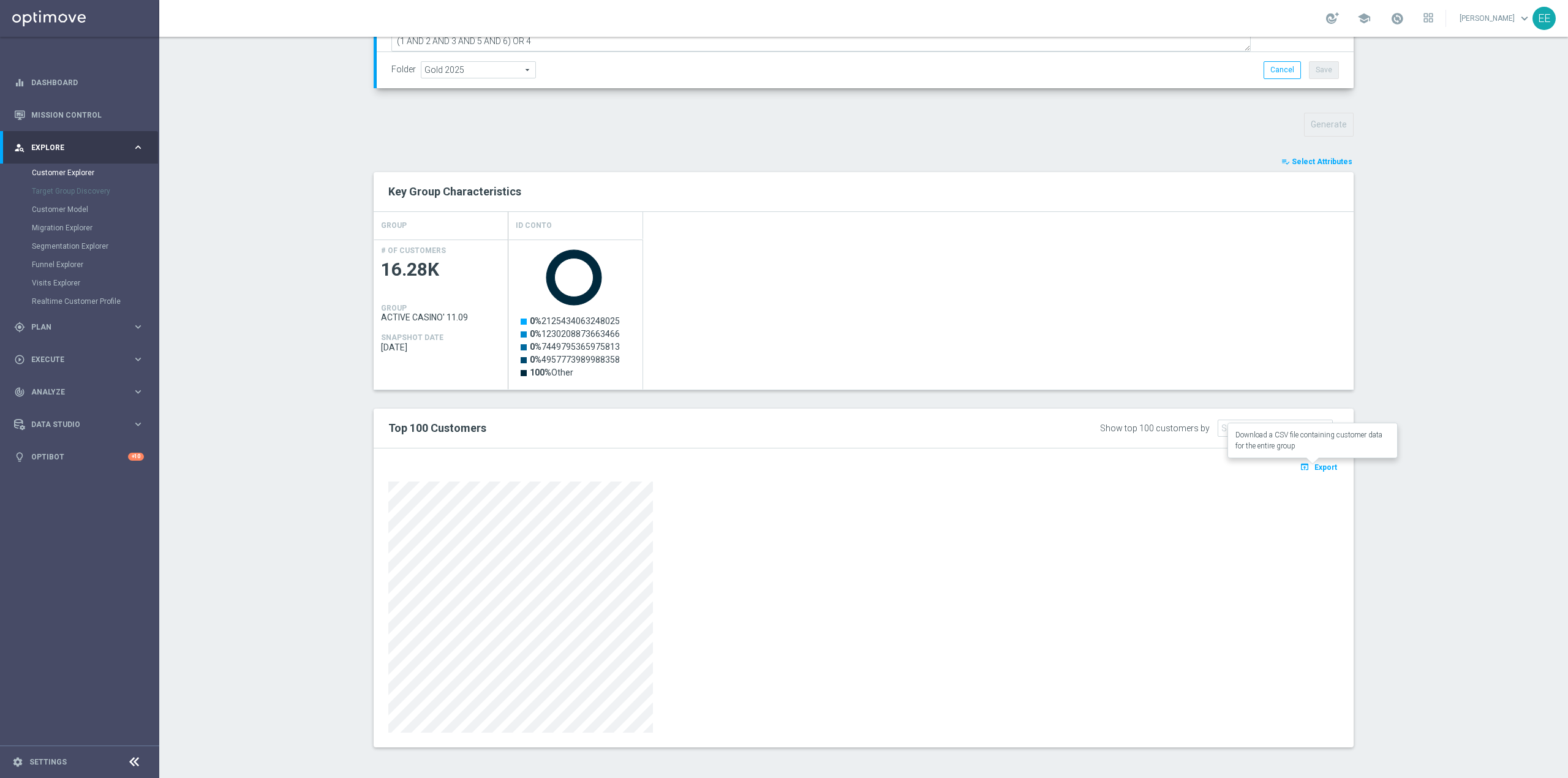
click at [1318, 468] on span "Export" at bounding box center [1325, 467] width 23 height 9
